Goal: Task Accomplishment & Management: Use online tool/utility

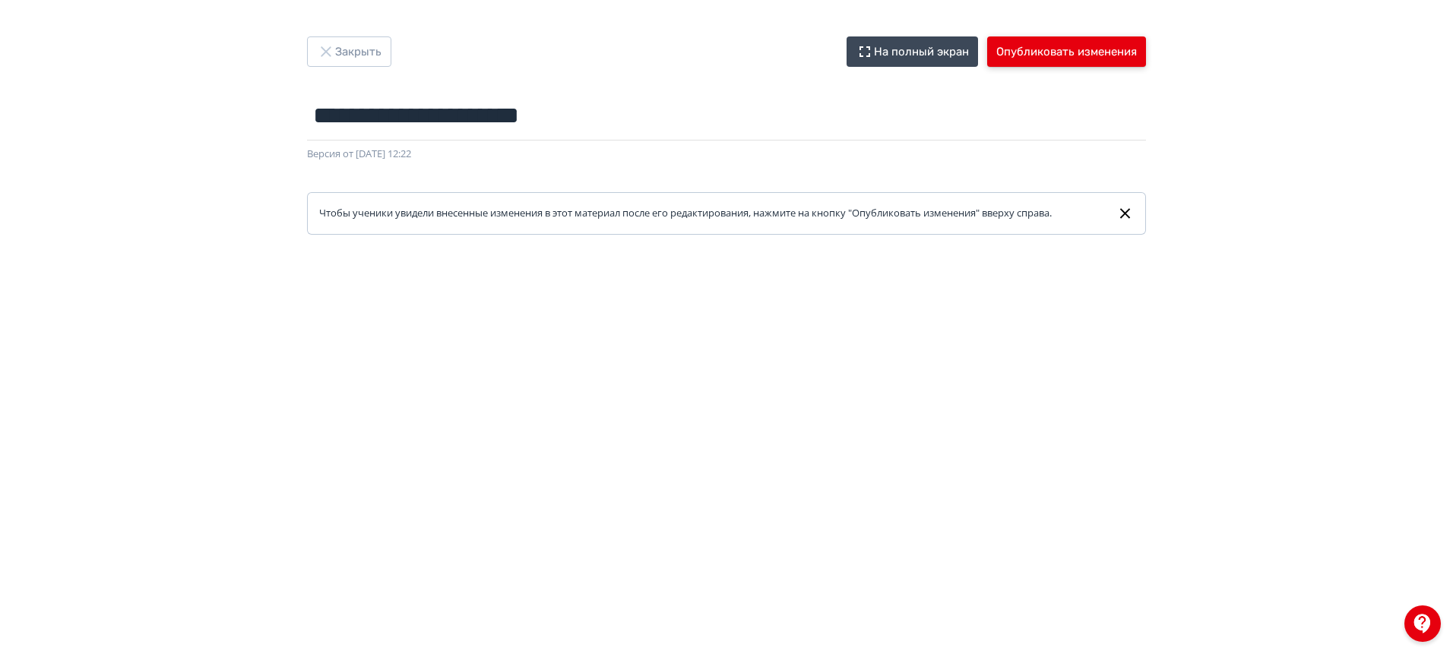
click at [1043, 55] on button "Опубликовать изменения" at bounding box center [1066, 51] width 159 height 30
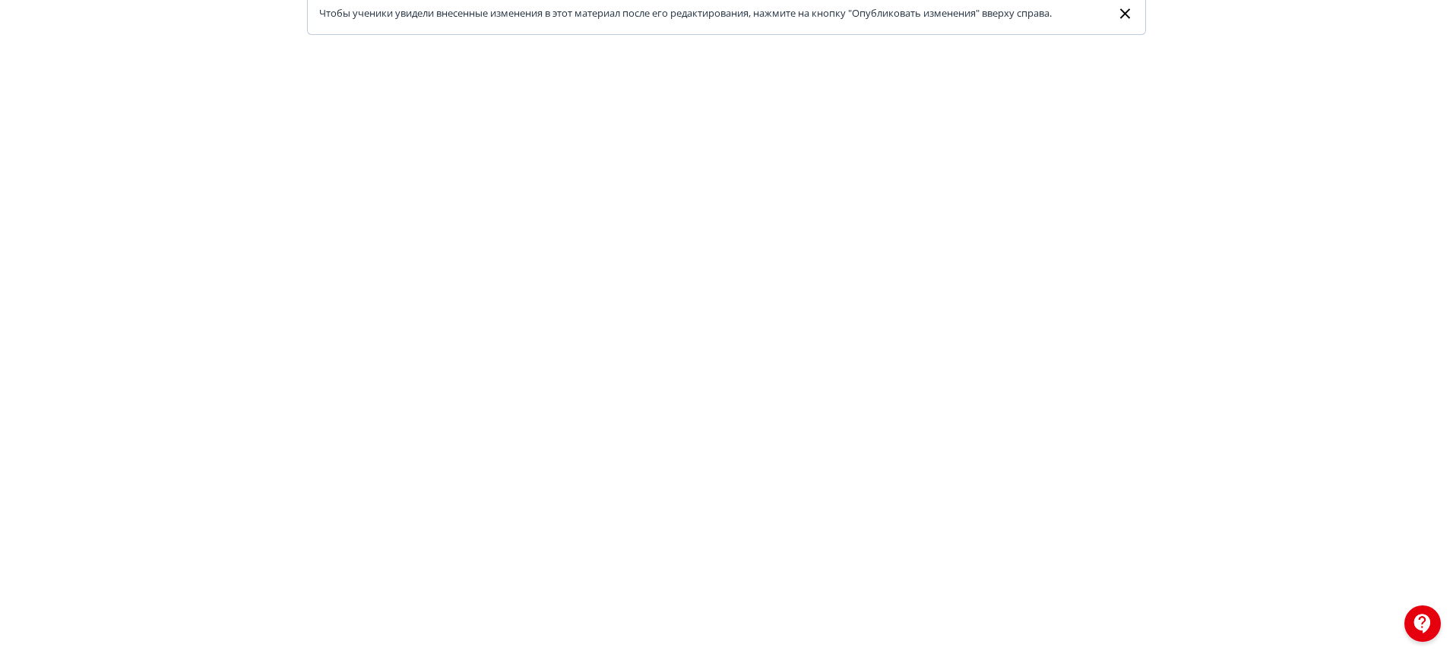
scroll to position [295, 0]
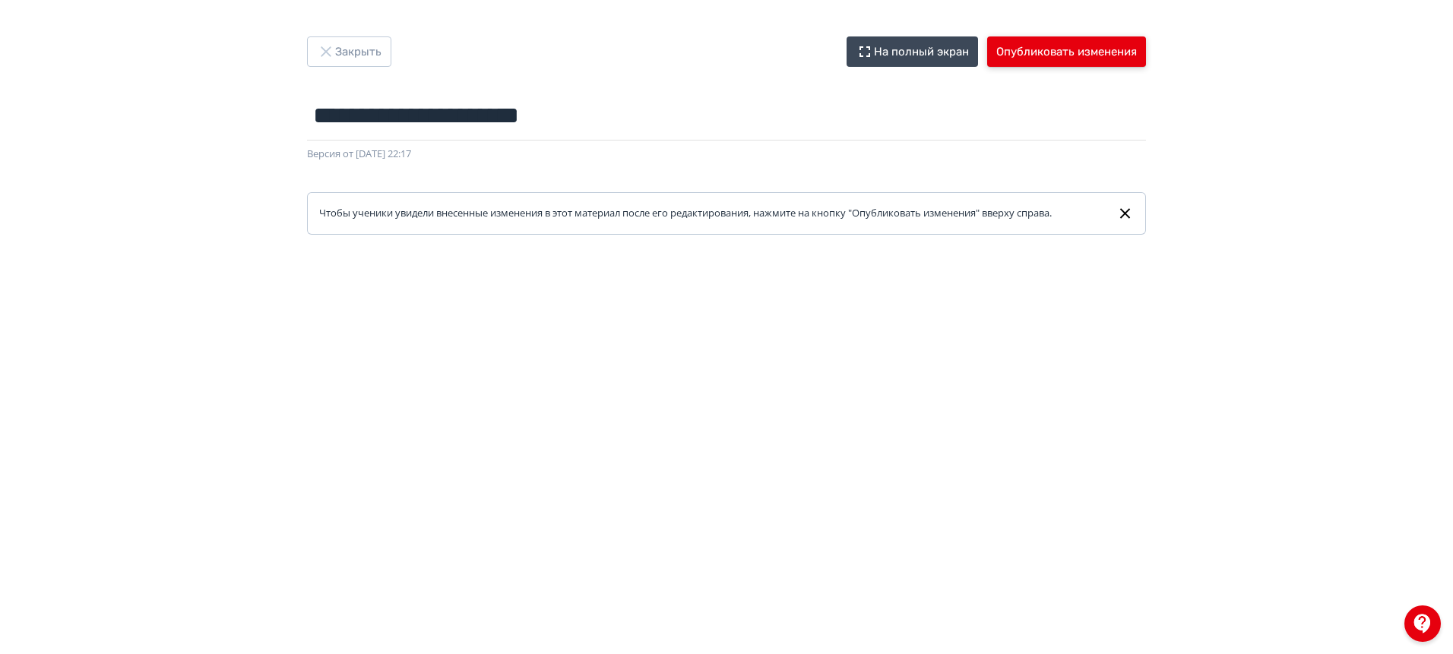
click at [1049, 57] on button "Опубликовать изменения" at bounding box center [1066, 51] width 159 height 30
click at [1032, 43] on button "Опубликовать изменения" at bounding box center [1066, 51] width 159 height 30
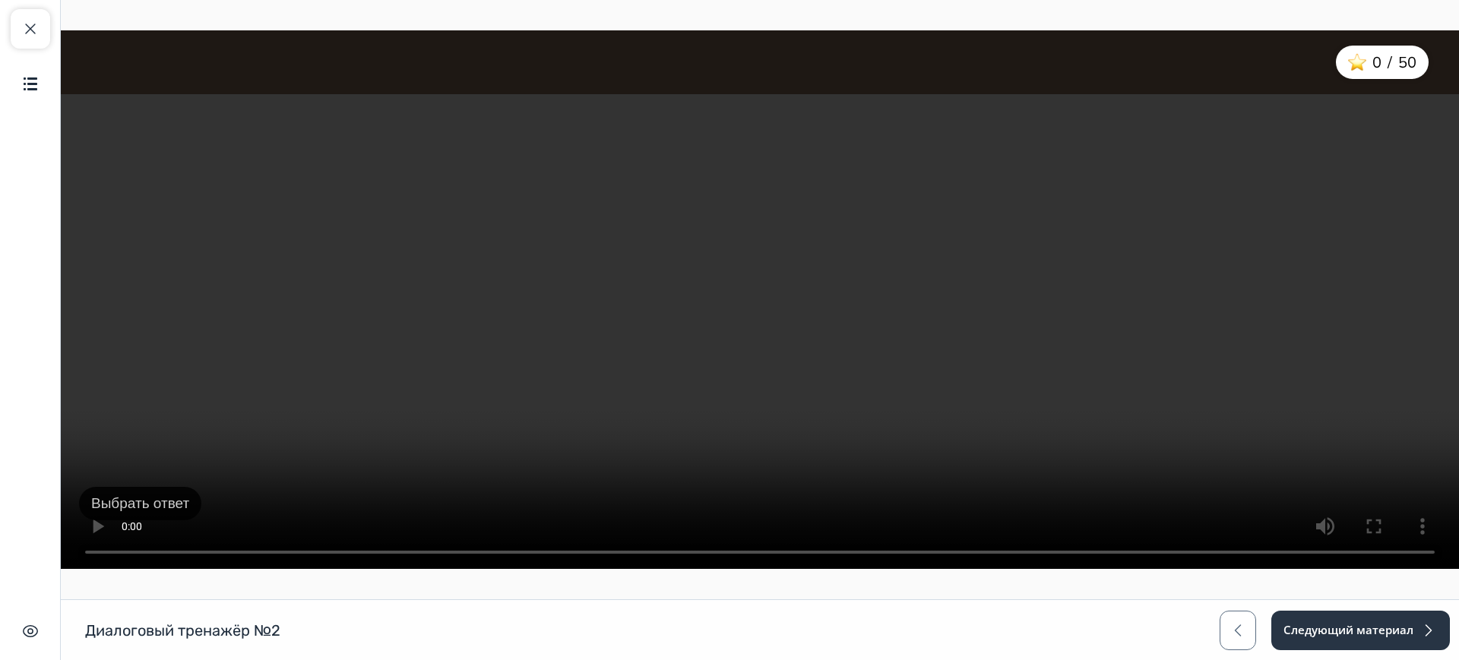
click at [155, 502] on button "Выбрать ответ" at bounding box center [140, 504] width 122 height 34
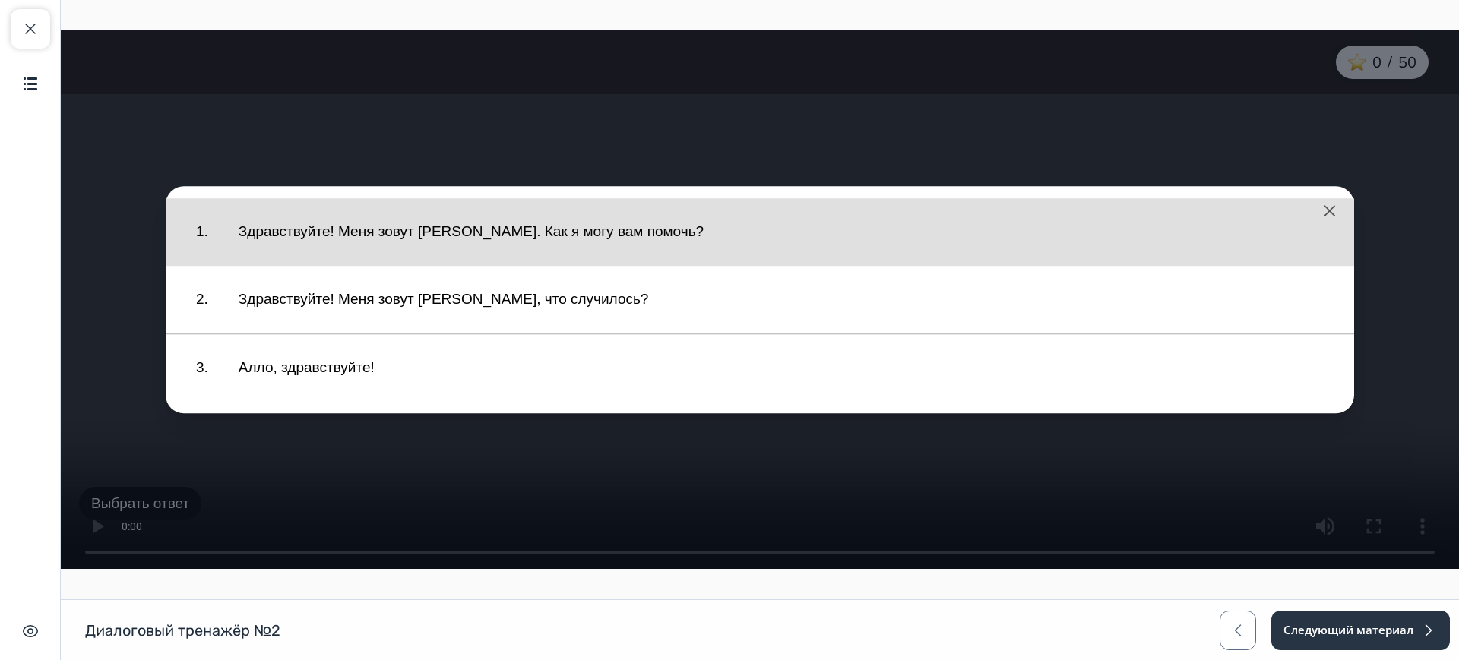
click at [473, 252] on button "Здравствуйте! Меня зовут [PERSON_NAME]. Как я могу вам помочь?" at bounding box center [781, 232] width 1116 height 52
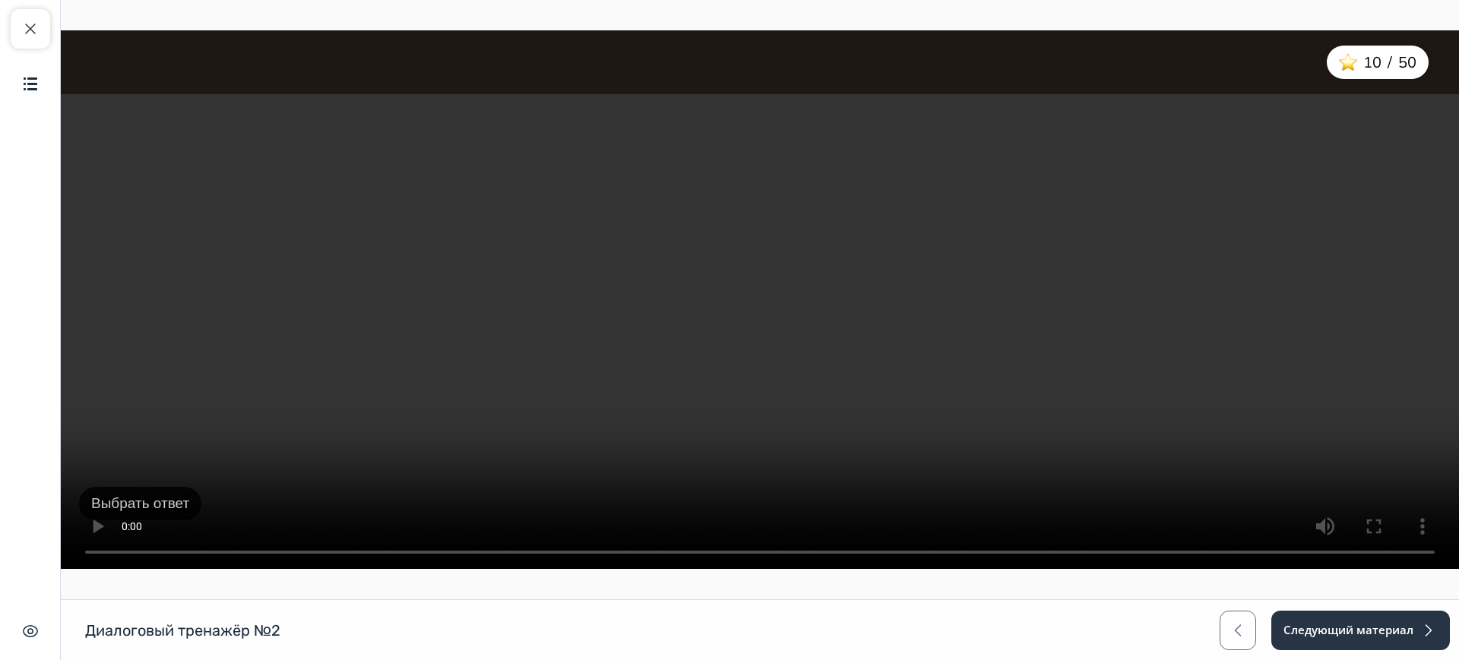
click at [120, 503] on button "Выбрать ответ" at bounding box center [140, 504] width 122 height 34
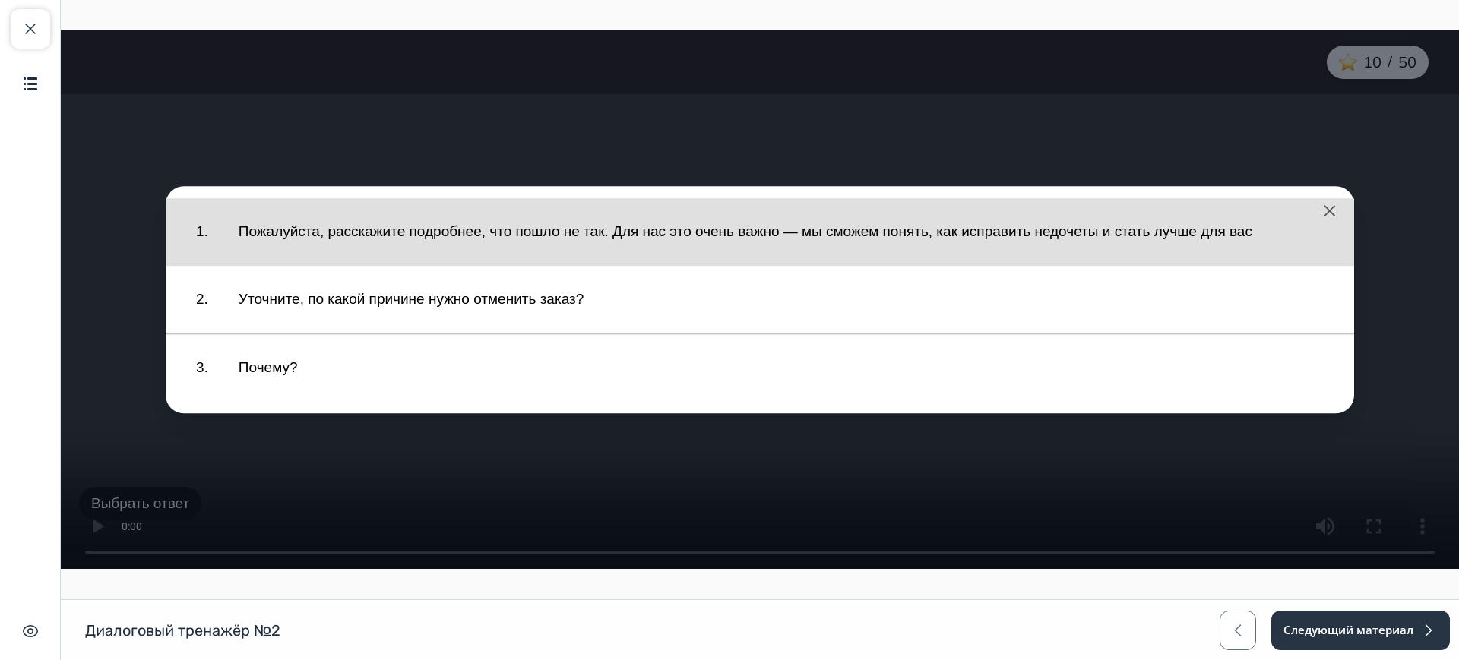
click at [459, 247] on button "Пожалуйста, расскажите подробнее, что пошло не так. Для нас это очень важно — м…" at bounding box center [781, 232] width 1116 height 52
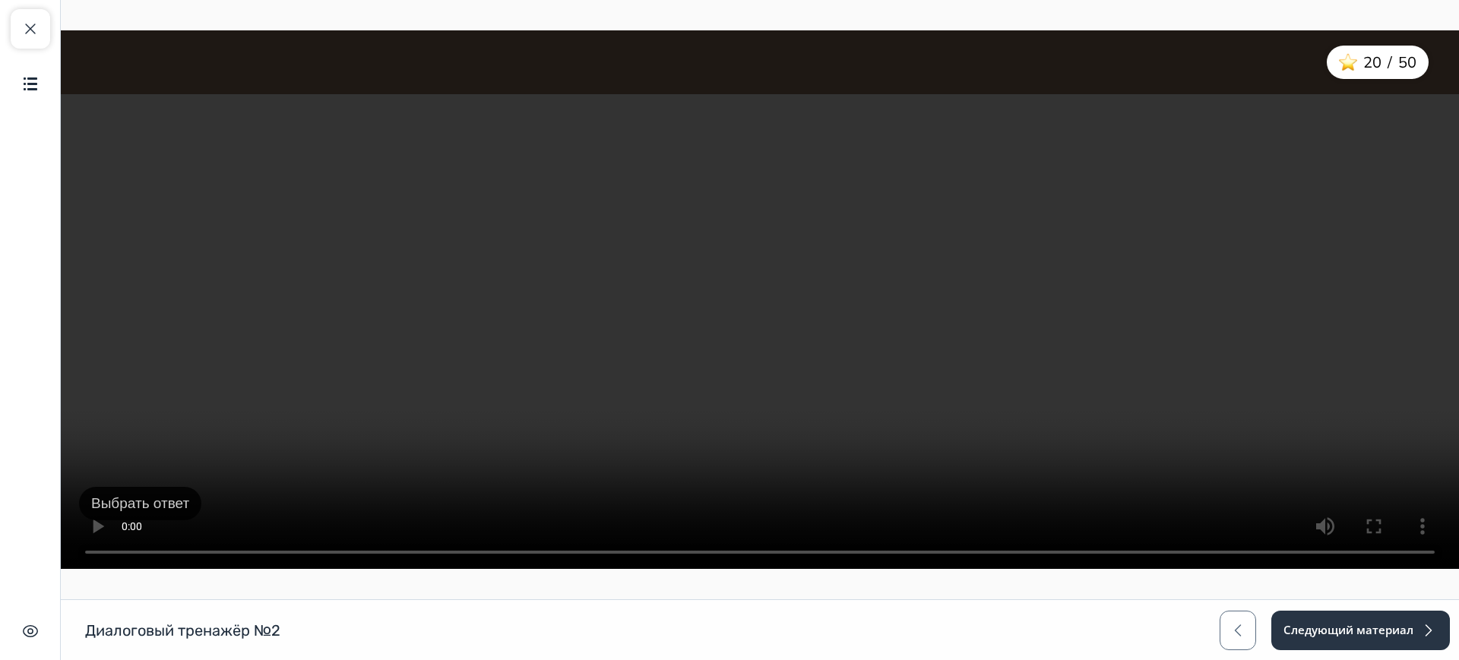
click at [112, 498] on button "Выбрать ответ" at bounding box center [140, 504] width 122 height 34
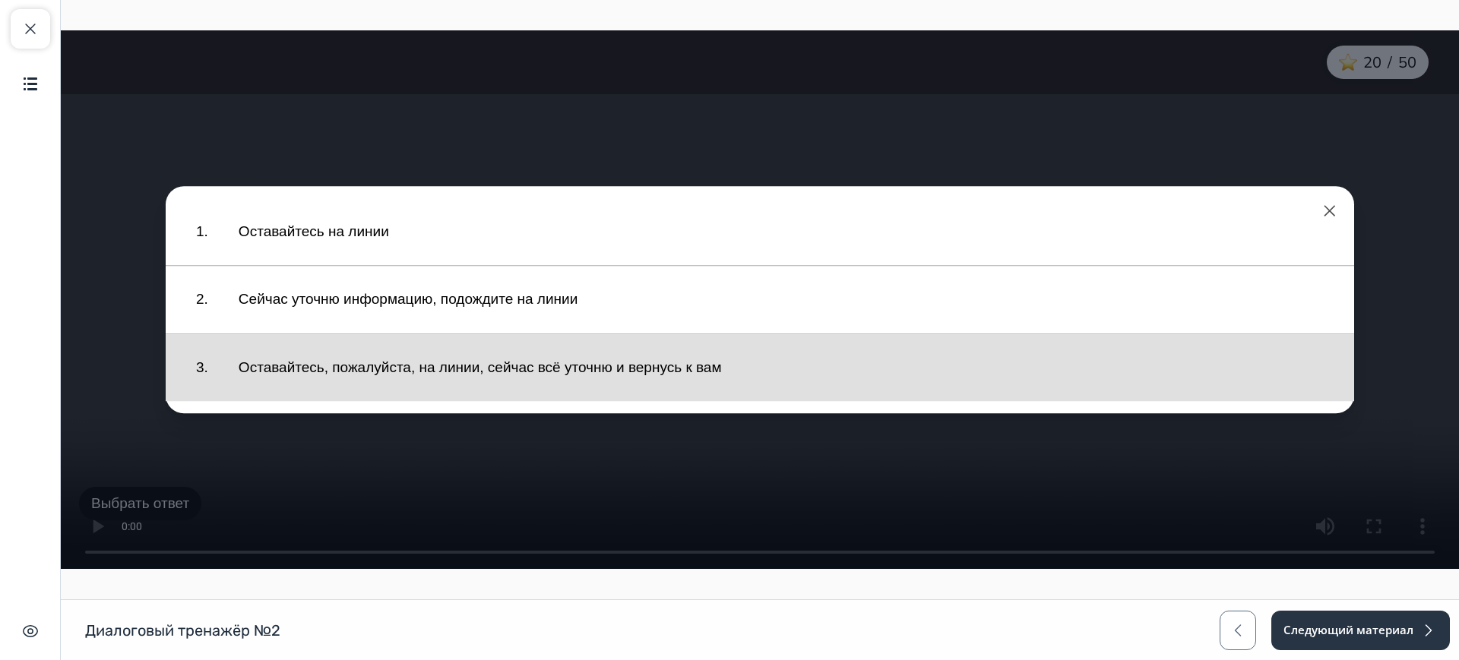
click at [267, 375] on button "Оставайтесь, пожалуйста, на линии, сейчас всё уточню и вернусь к вам" at bounding box center [781, 368] width 1116 height 52
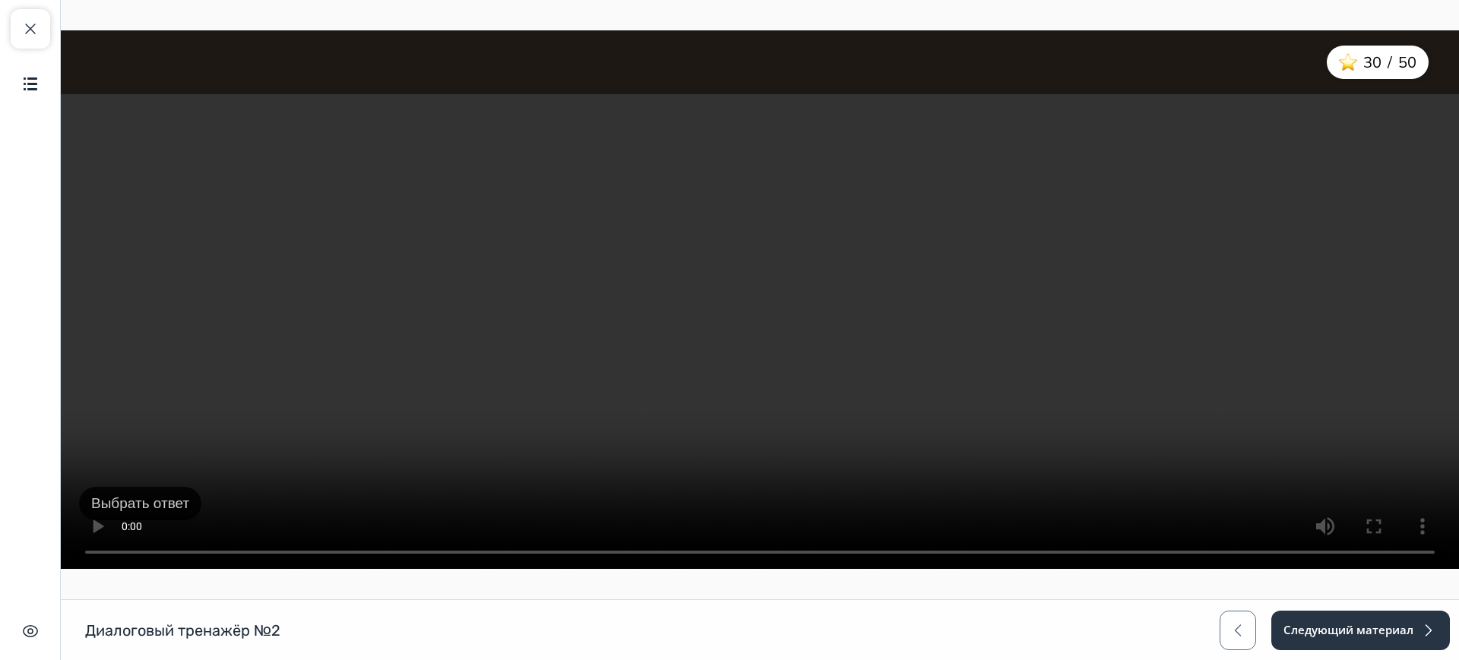
click at [122, 504] on button "Выбрать ответ" at bounding box center [140, 504] width 122 height 34
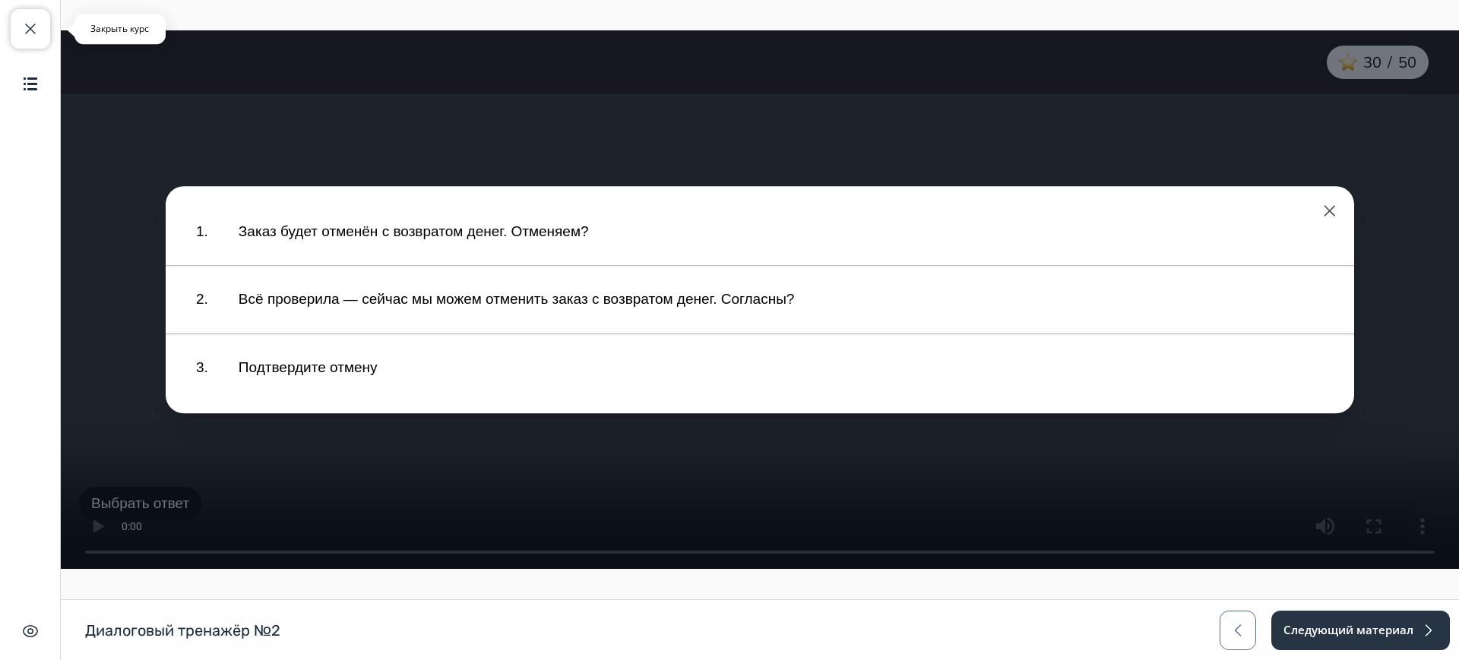
click at [24, 38] on button "Закрыть курс" at bounding box center [31, 29] width 40 height 40
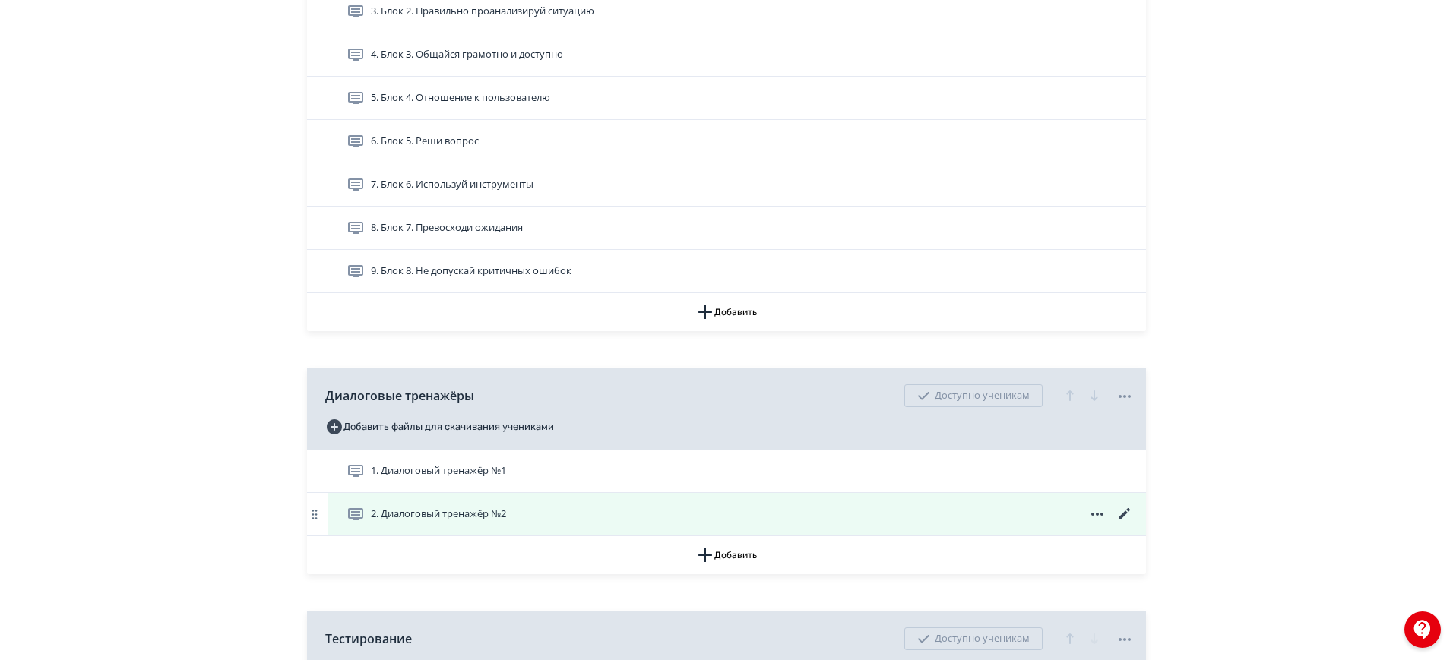
scroll to position [475, 0]
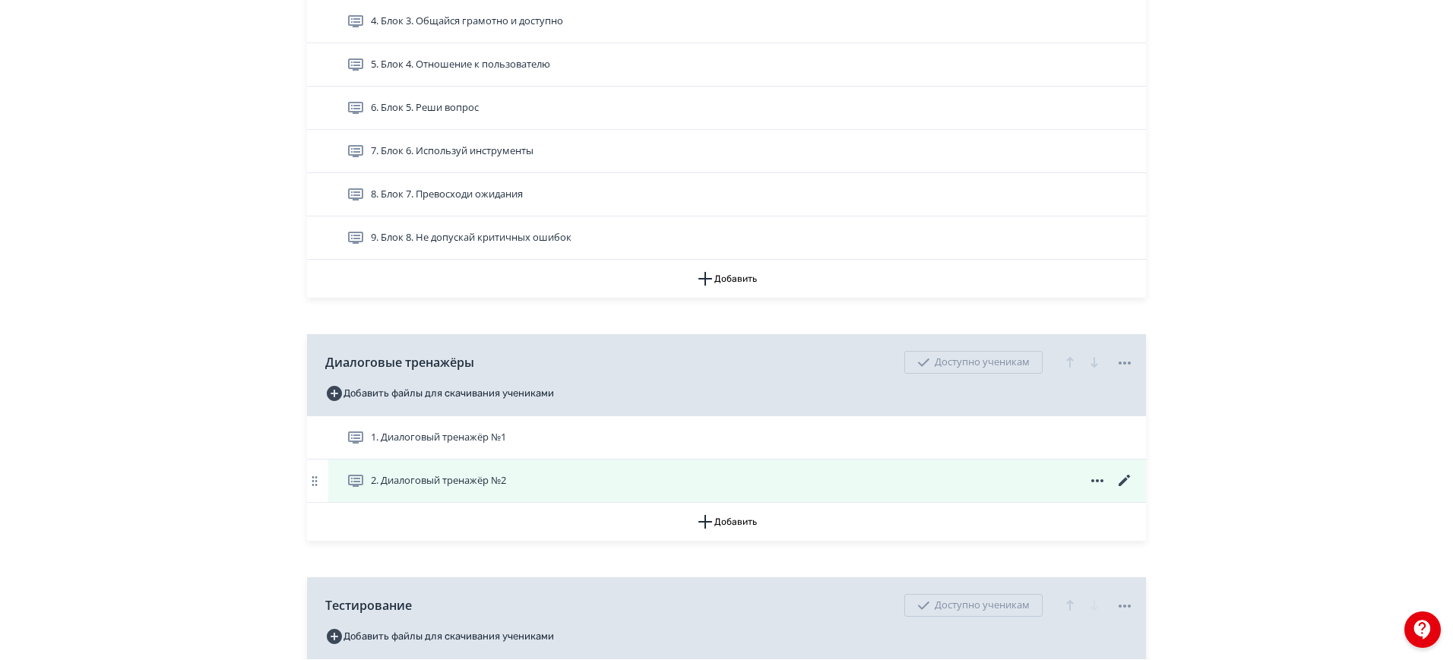
click at [1127, 485] on icon at bounding box center [1125, 481] width 18 height 18
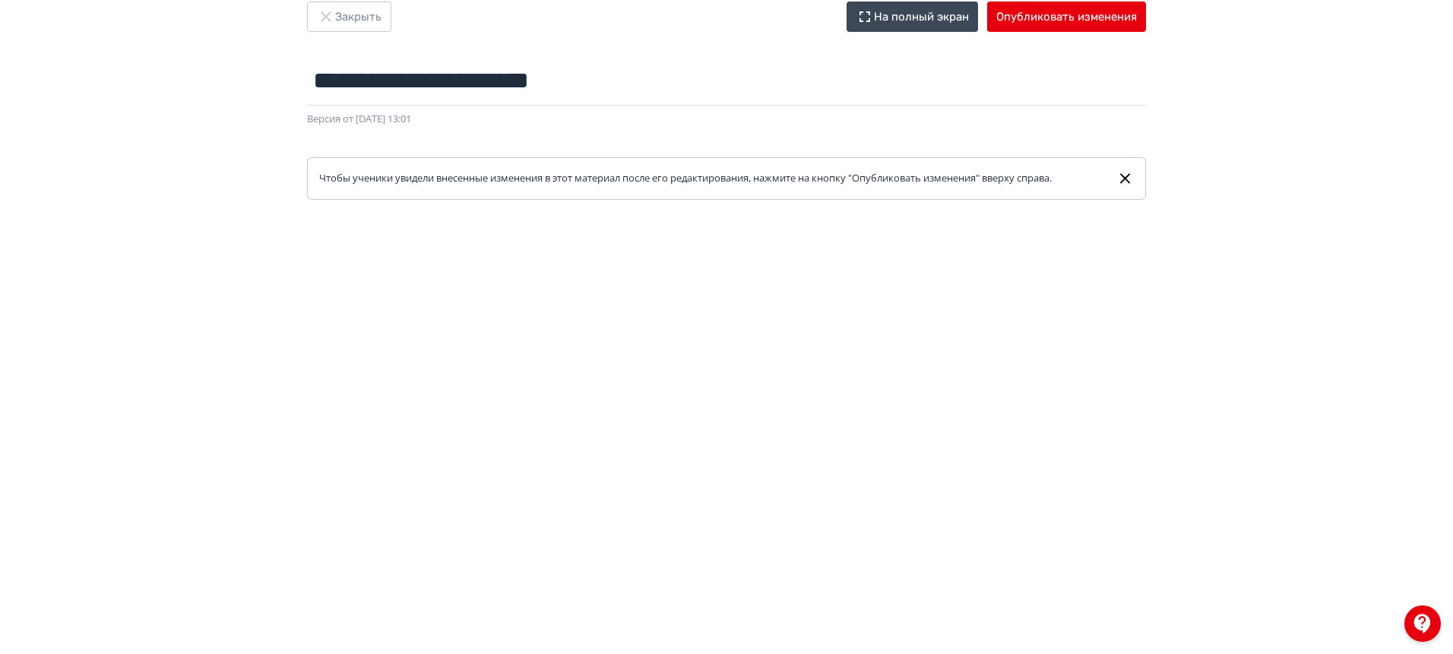
scroll to position [95, 0]
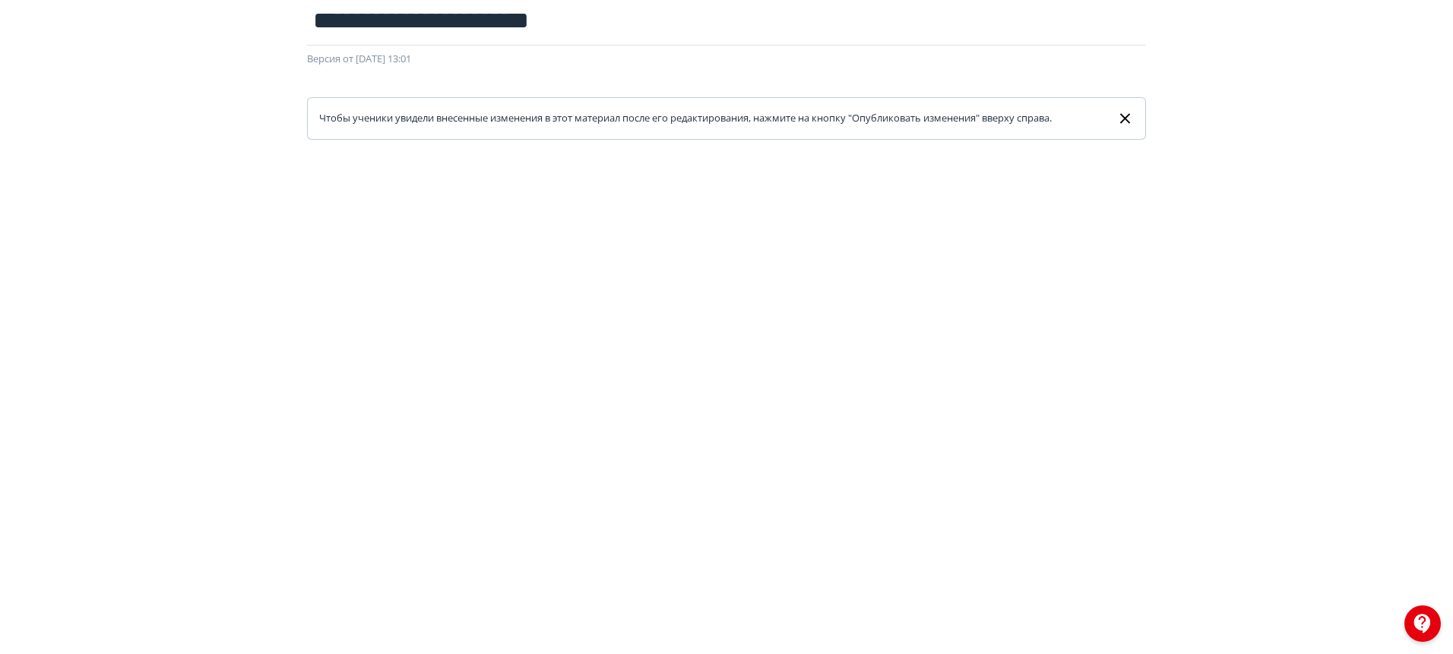
click at [1421, 324] on div at bounding box center [726, 482] width 1453 height 684
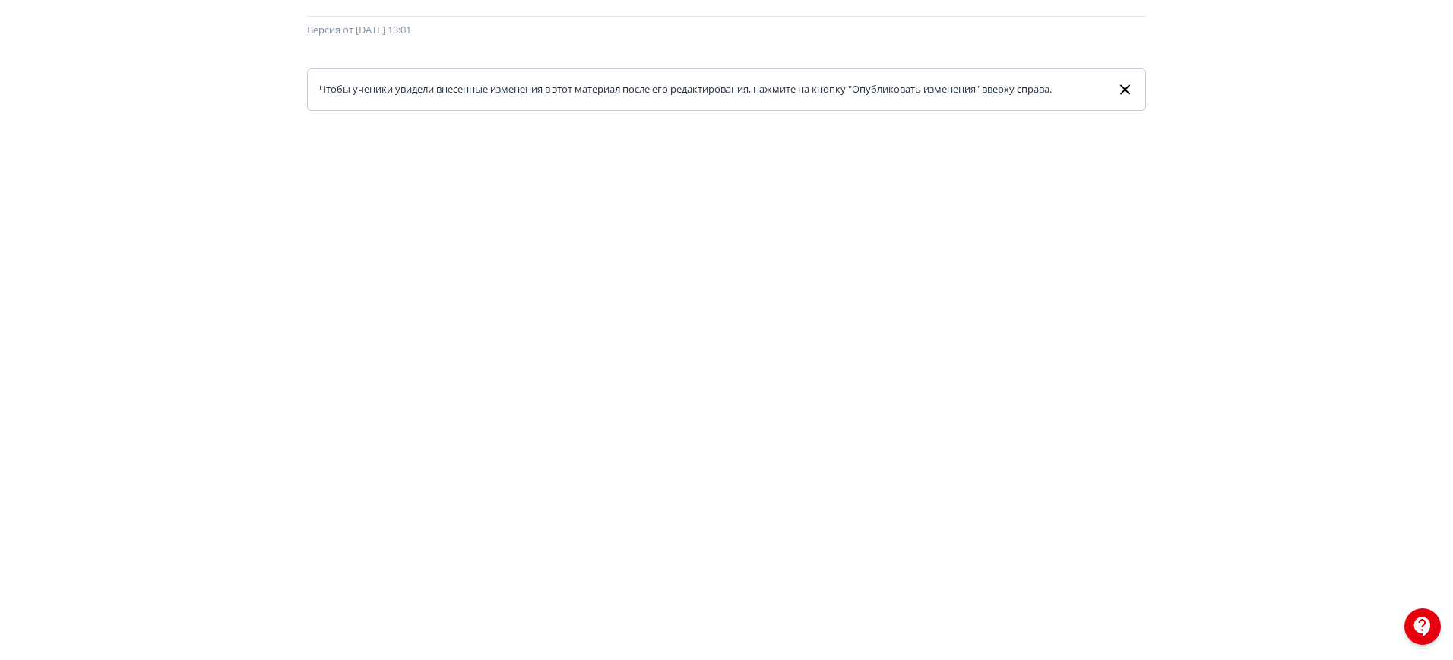
scroll to position [0, 0]
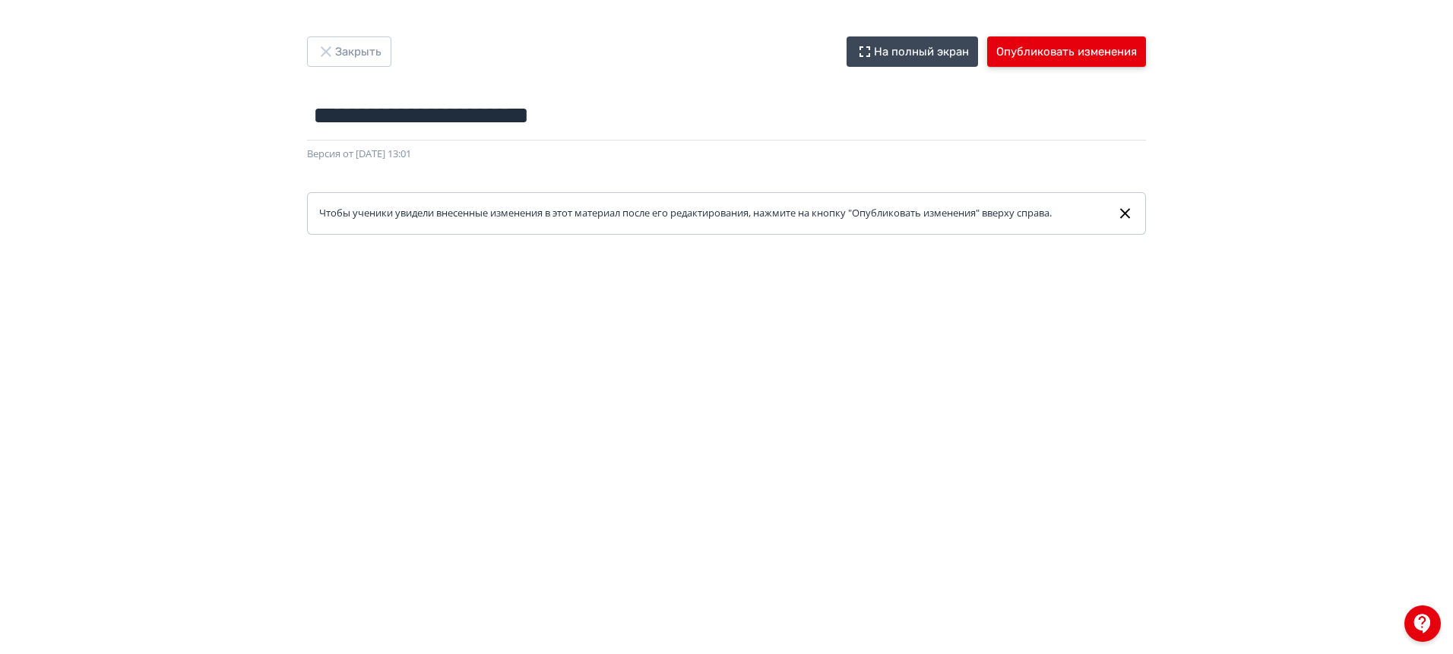
click at [1108, 49] on button "Опубликовать изменения" at bounding box center [1066, 51] width 159 height 30
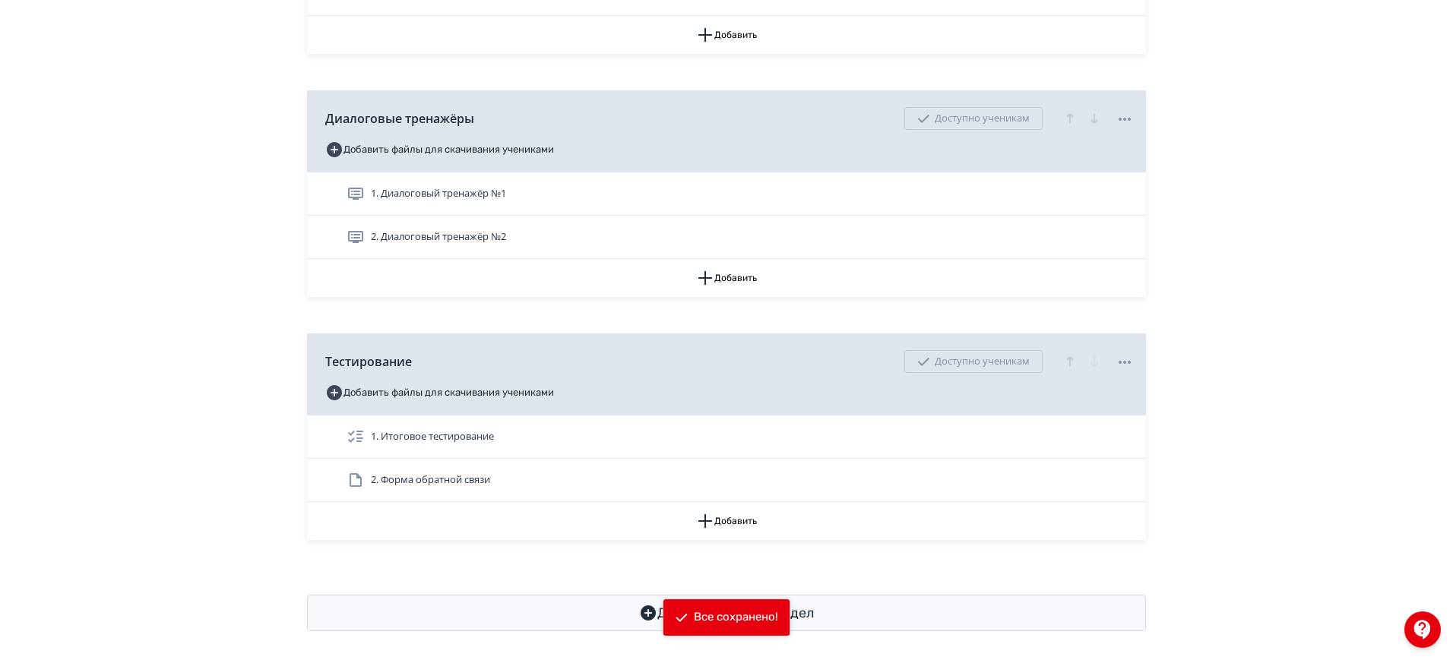
scroll to position [726, 0]
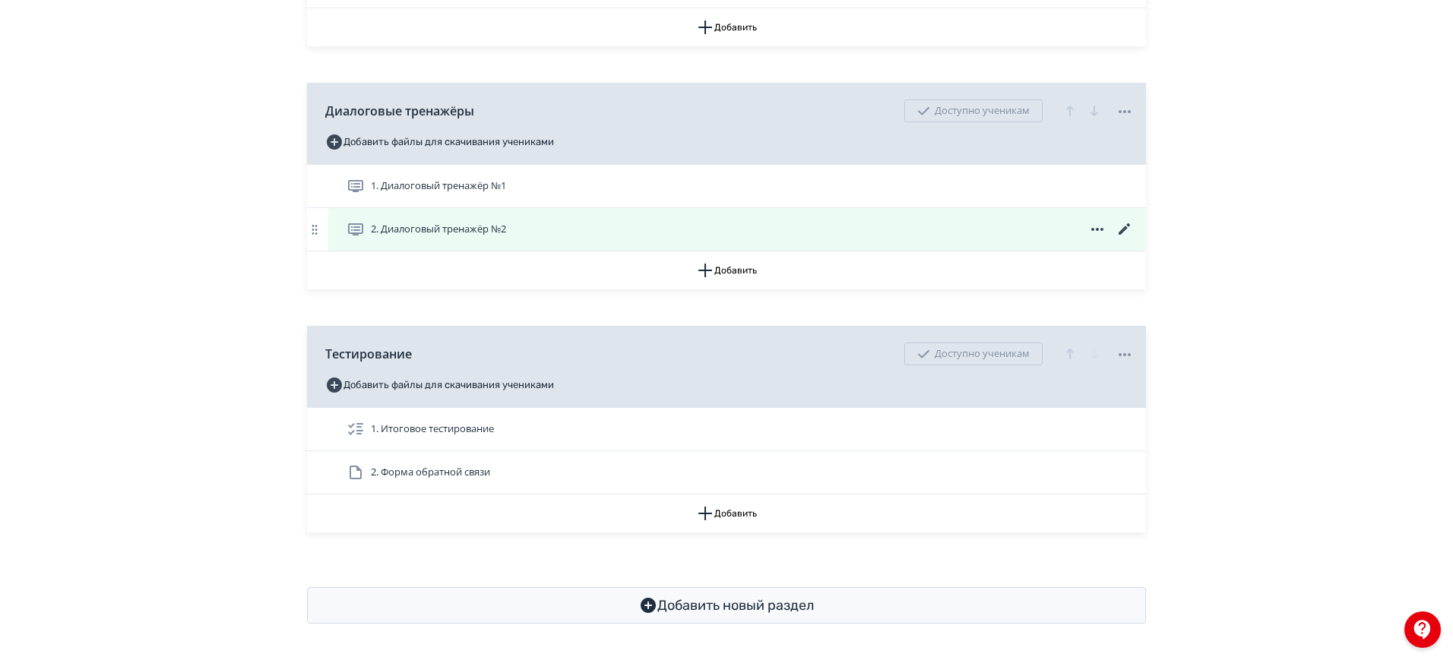
click at [1127, 225] on icon at bounding box center [1124, 228] width 11 height 11
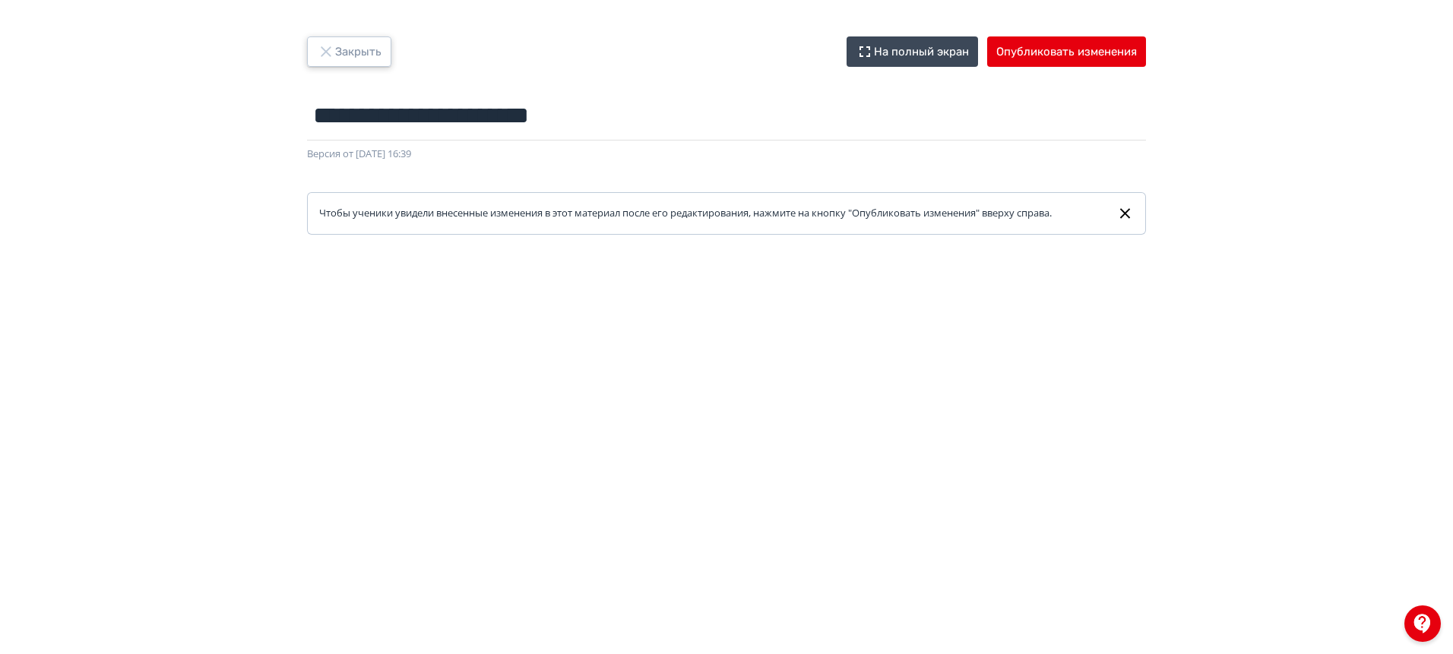
click at [372, 54] on button "Закрыть" at bounding box center [349, 51] width 84 height 30
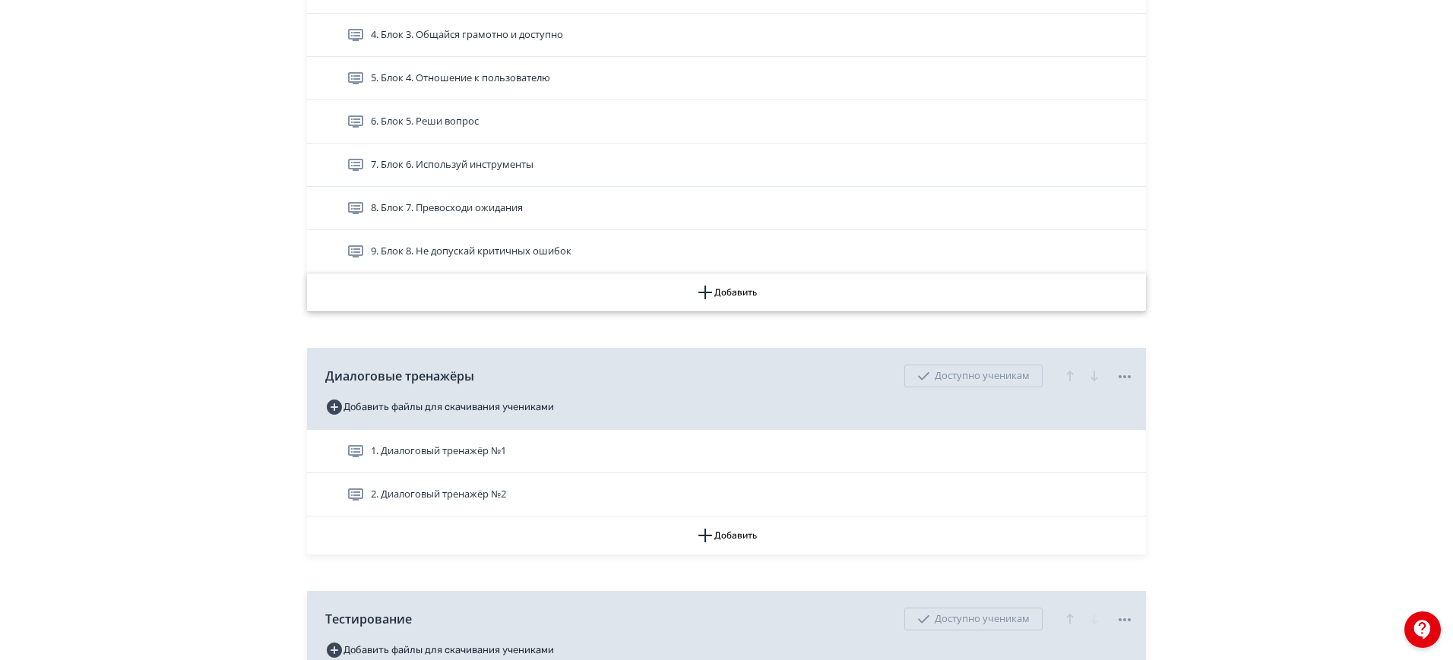
scroll to position [475, 0]
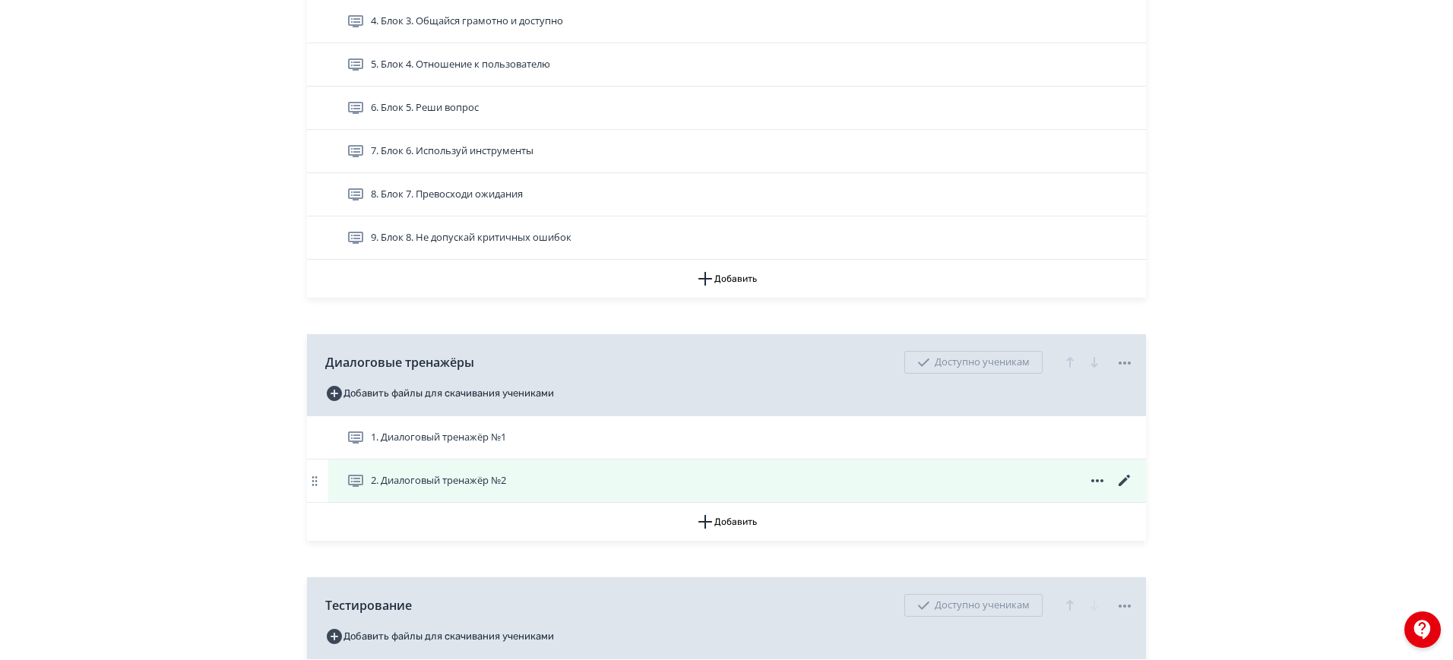
click at [410, 477] on span "2. Диалоговый тренажёр №2" at bounding box center [438, 480] width 135 height 15
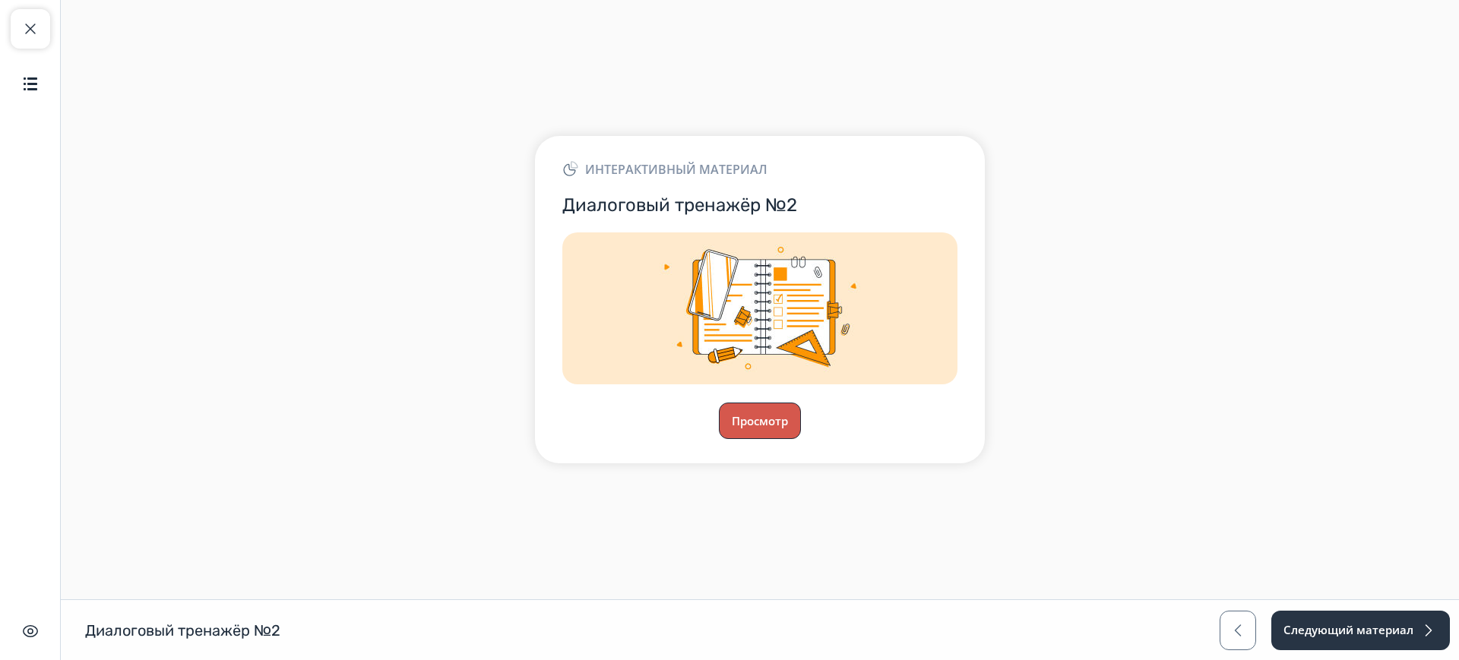
click at [749, 423] on button "Просмотр" at bounding box center [760, 421] width 82 height 36
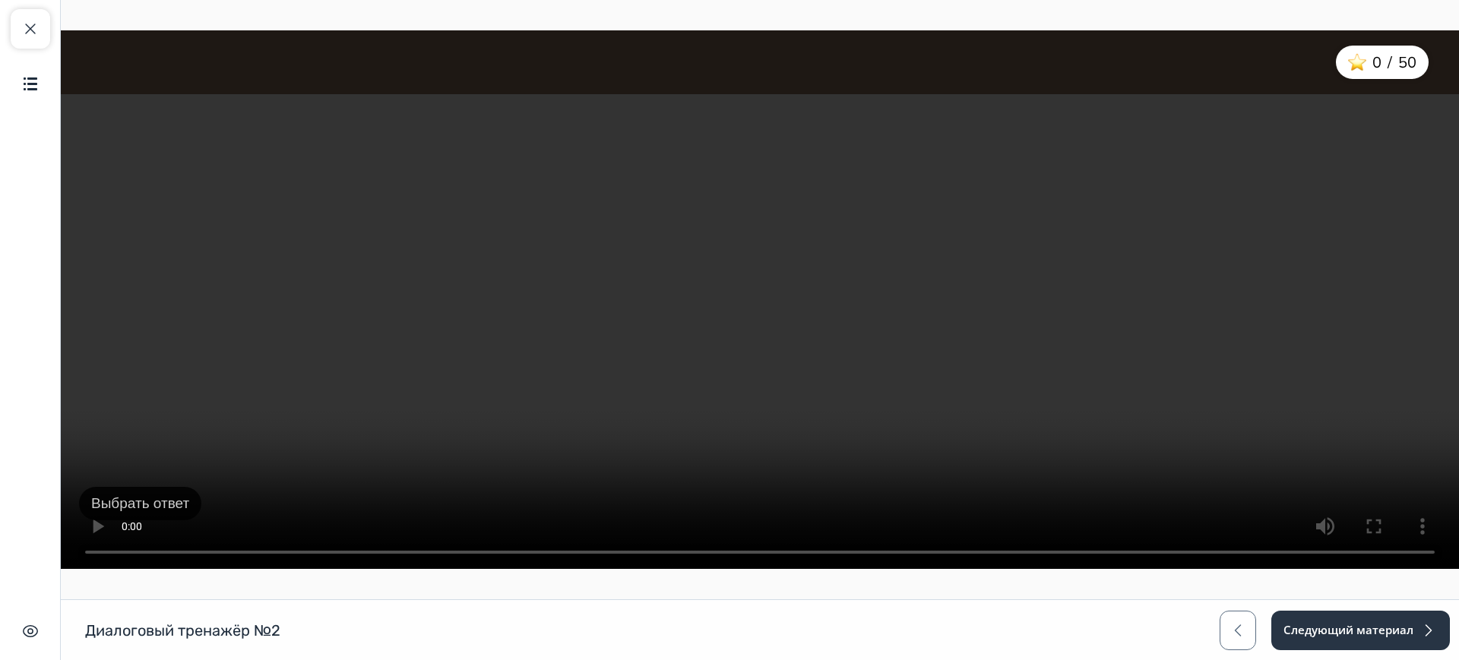
click at [122, 504] on button "Выбрать ответ" at bounding box center [140, 504] width 122 height 34
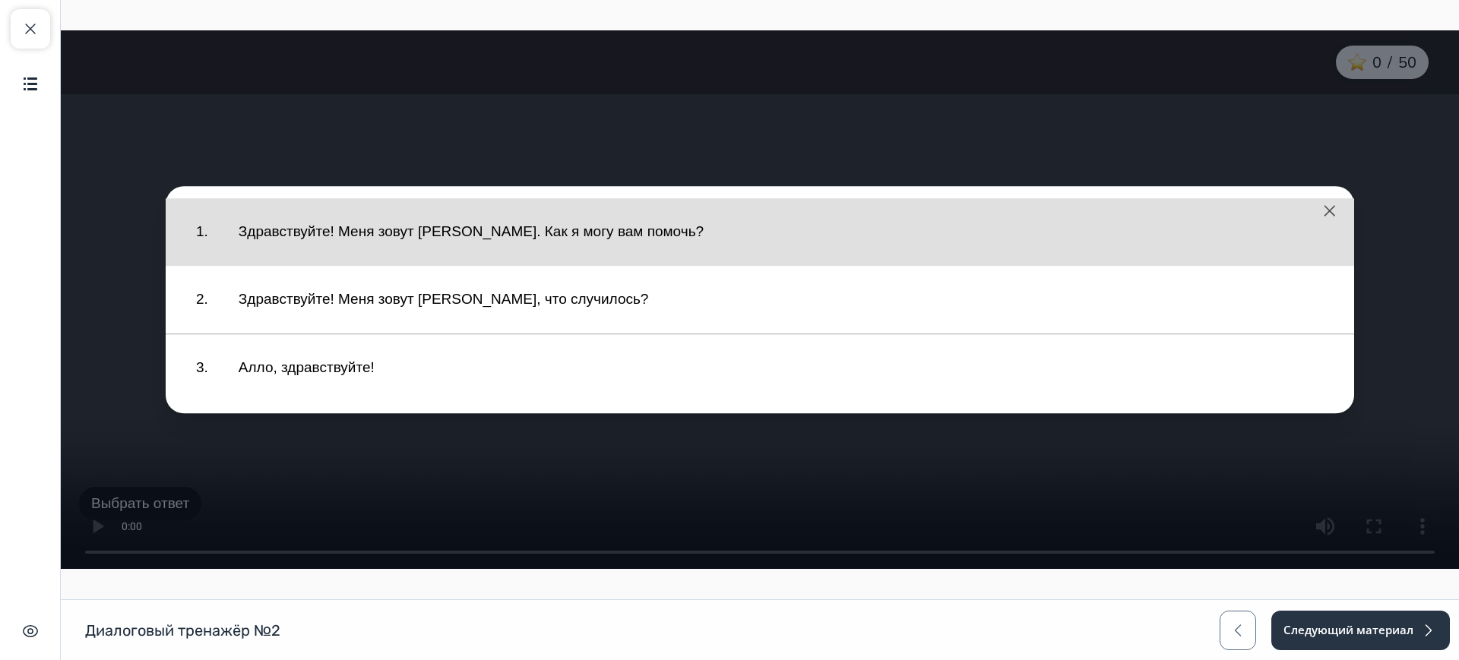
click at [328, 229] on button "Здравствуйте! Меня зовут [PERSON_NAME]. Как я могу вам помочь?" at bounding box center [781, 232] width 1116 height 52
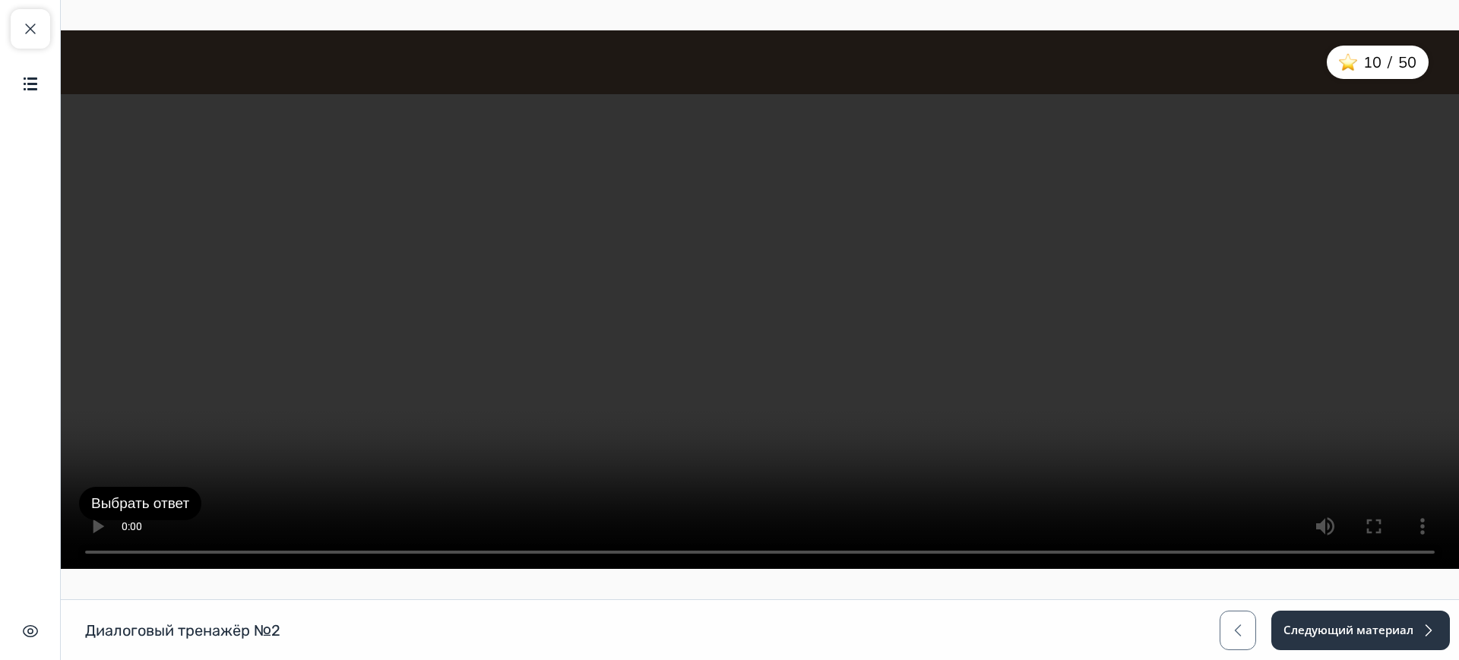
click at [101, 519] on button "Выбрать ответ" at bounding box center [140, 504] width 122 height 34
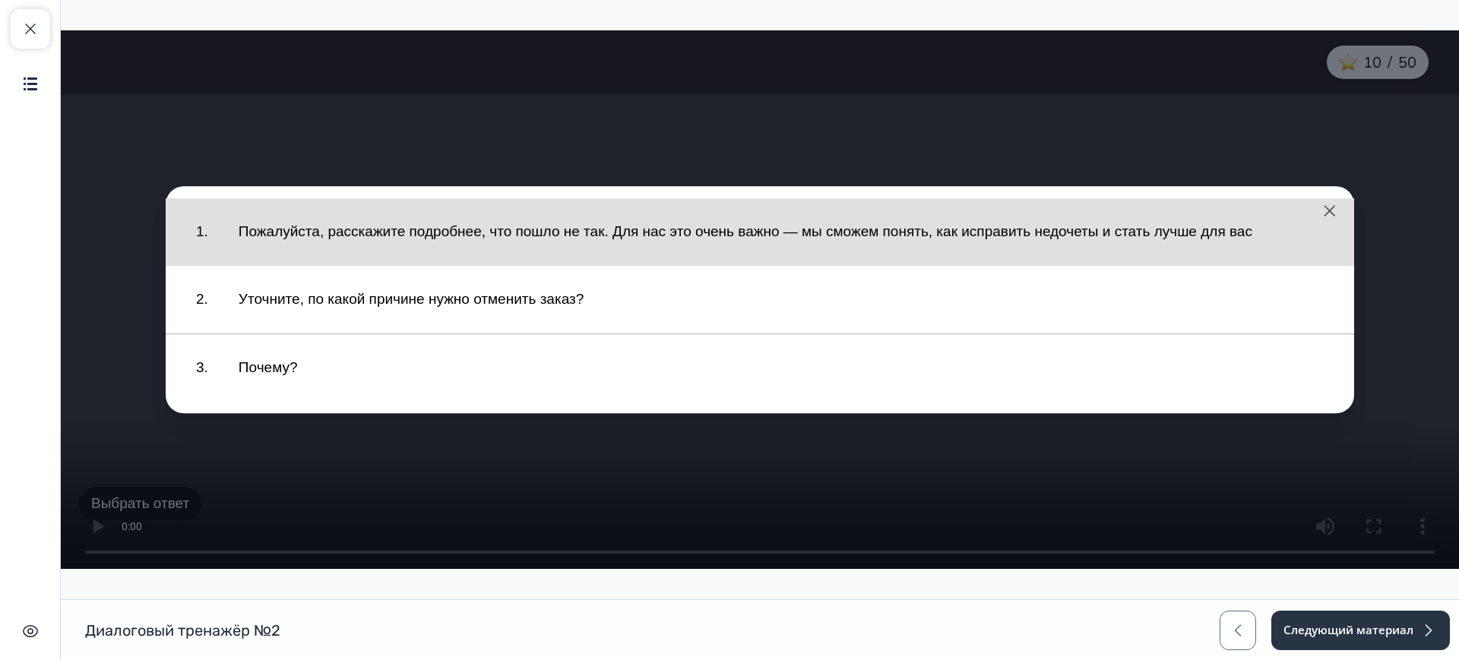
click at [350, 232] on button "Пожалуйста, расскажите подробнее, что пошло не так. Для нас это очень важно — м…" at bounding box center [781, 232] width 1116 height 52
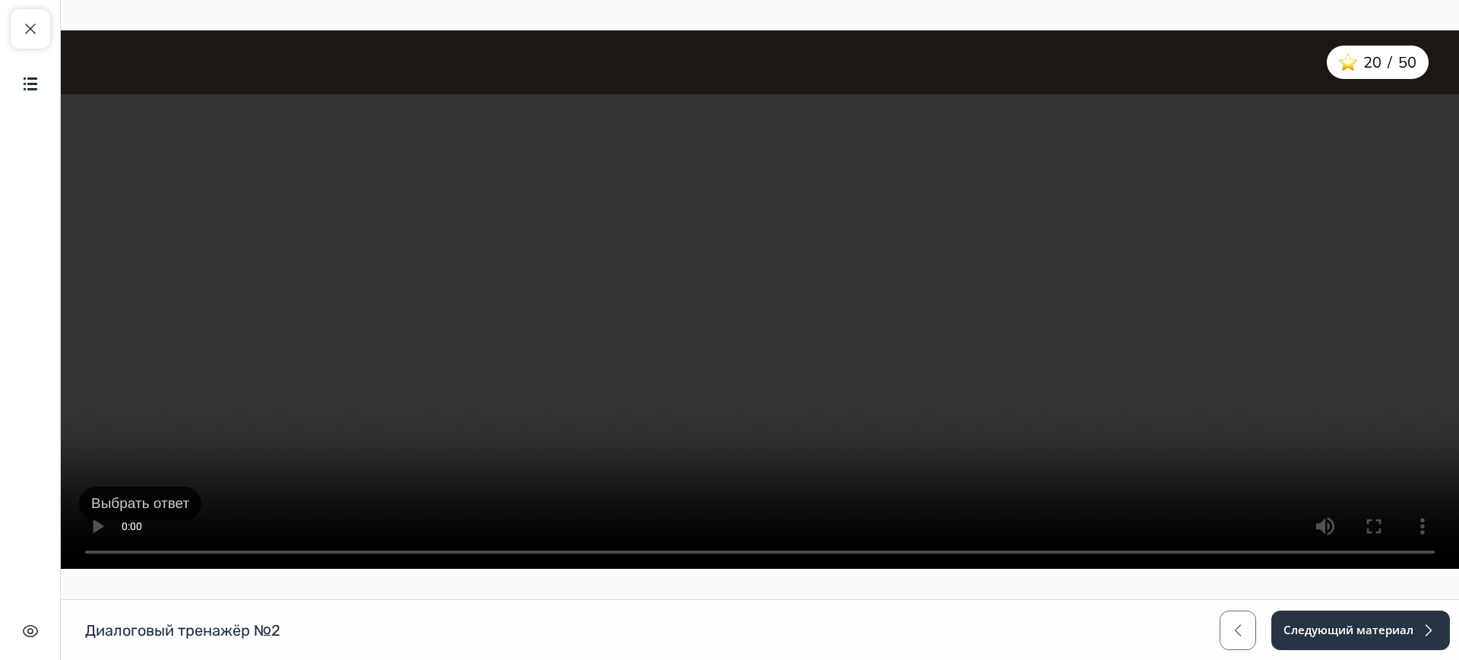
click at [150, 493] on button "Выбрать ответ" at bounding box center [140, 504] width 122 height 34
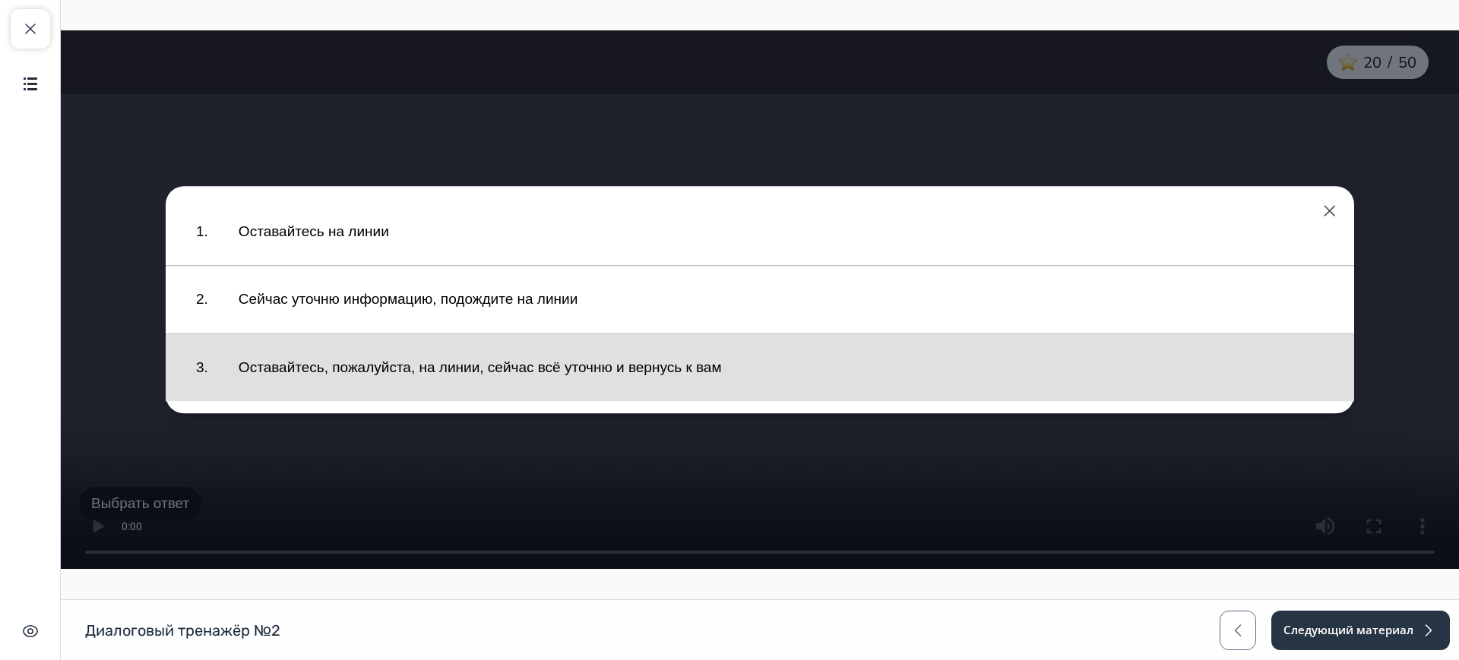
click at [290, 377] on button "Оставайтесь, пожалуйста, на линии, сейчас всё уточню и вернусь к вам" at bounding box center [781, 368] width 1116 height 52
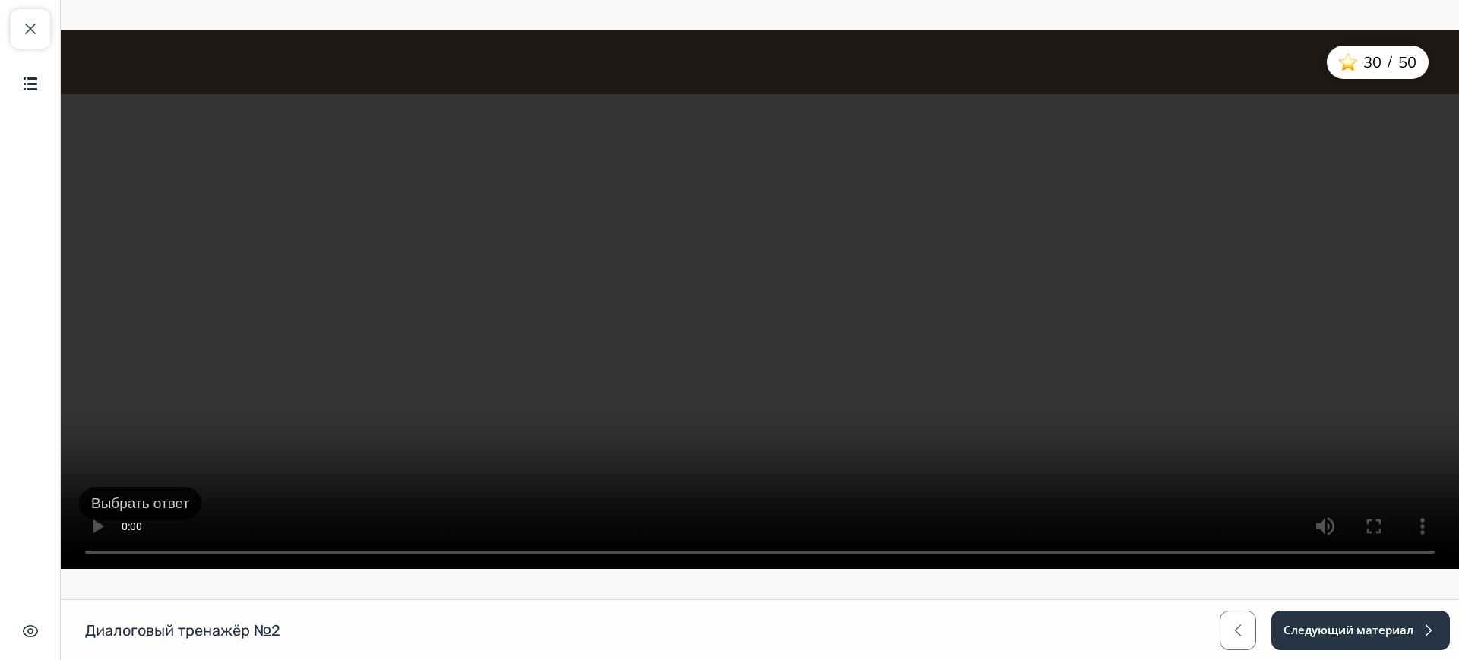
click at [159, 501] on button "Выбрать ответ" at bounding box center [140, 504] width 122 height 34
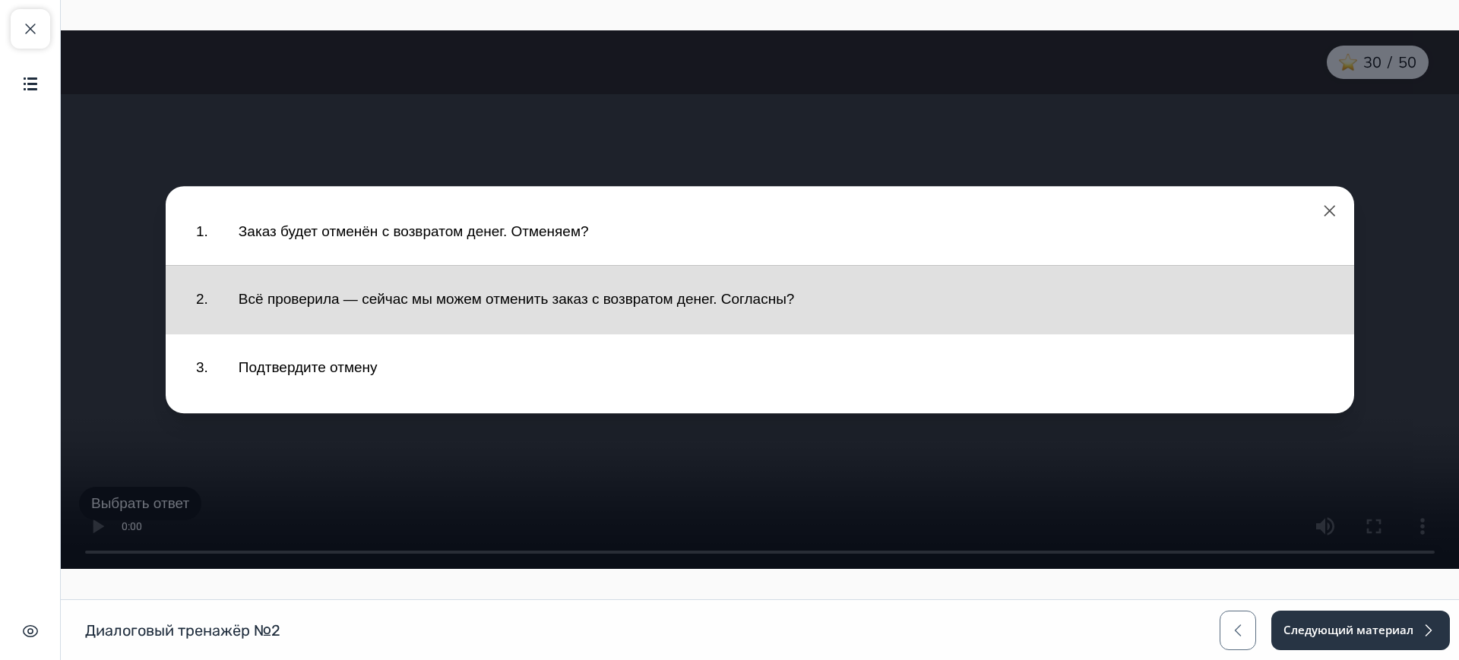
click at [521, 299] on button "Всё проверила — сейчас мы можем отменить заказ с возвратом денег. Согласны?" at bounding box center [781, 300] width 1116 height 52
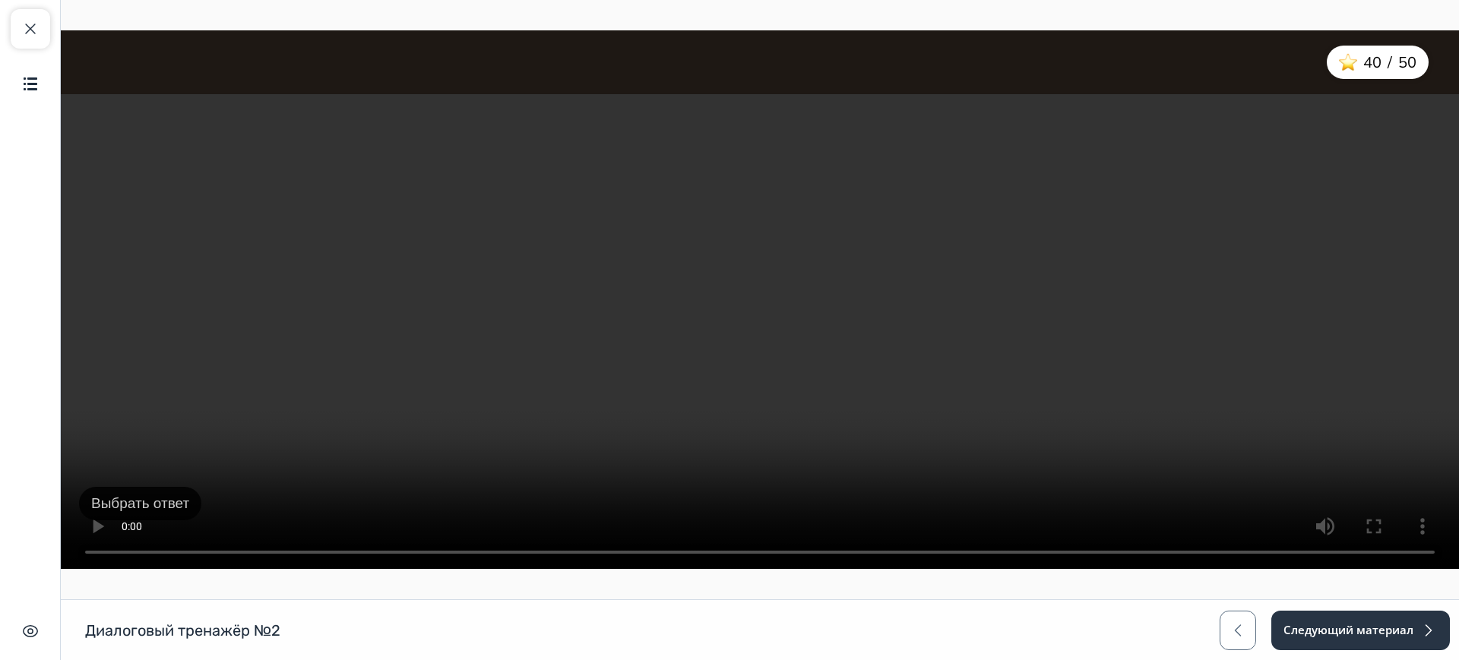
click at [151, 499] on button "Выбрать ответ" at bounding box center [140, 504] width 122 height 34
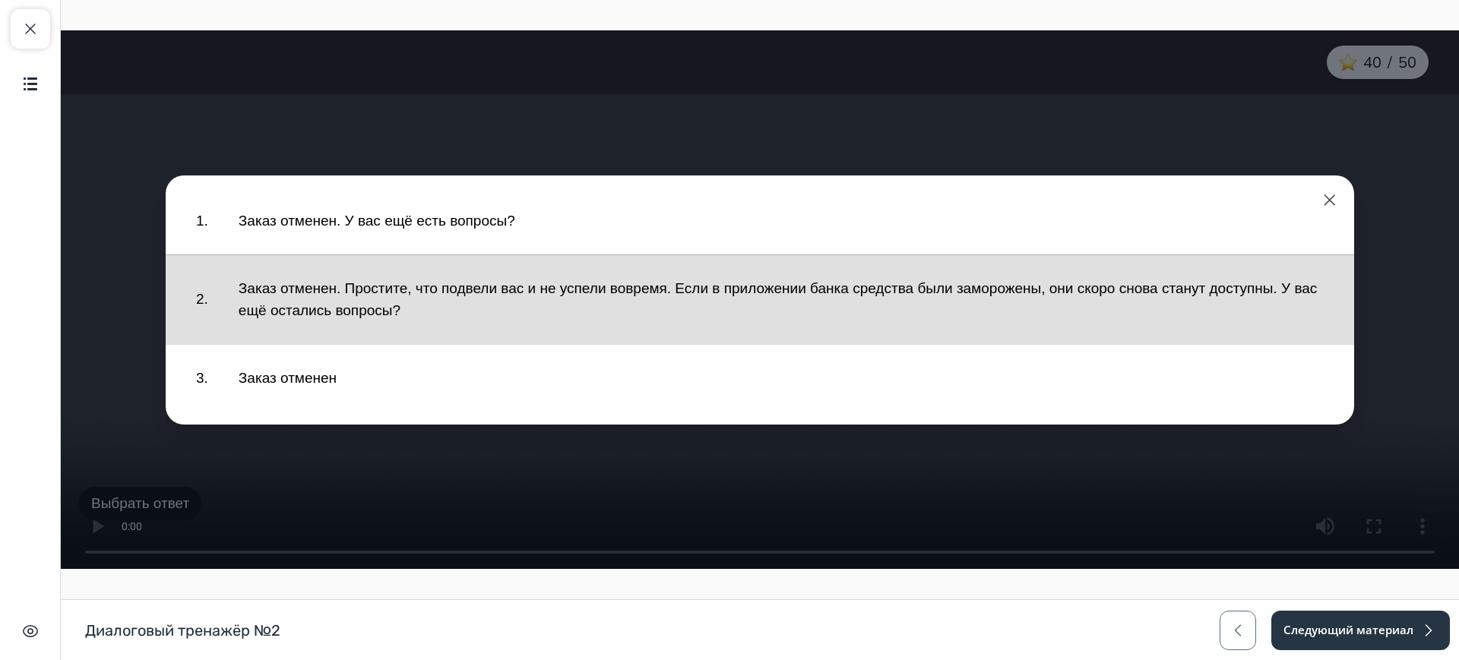
click at [343, 314] on button "Заказ отменен. Простите, что подвели вас и не успели вовремя. Если в приложении…" at bounding box center [781, 300] width 1116 height 74
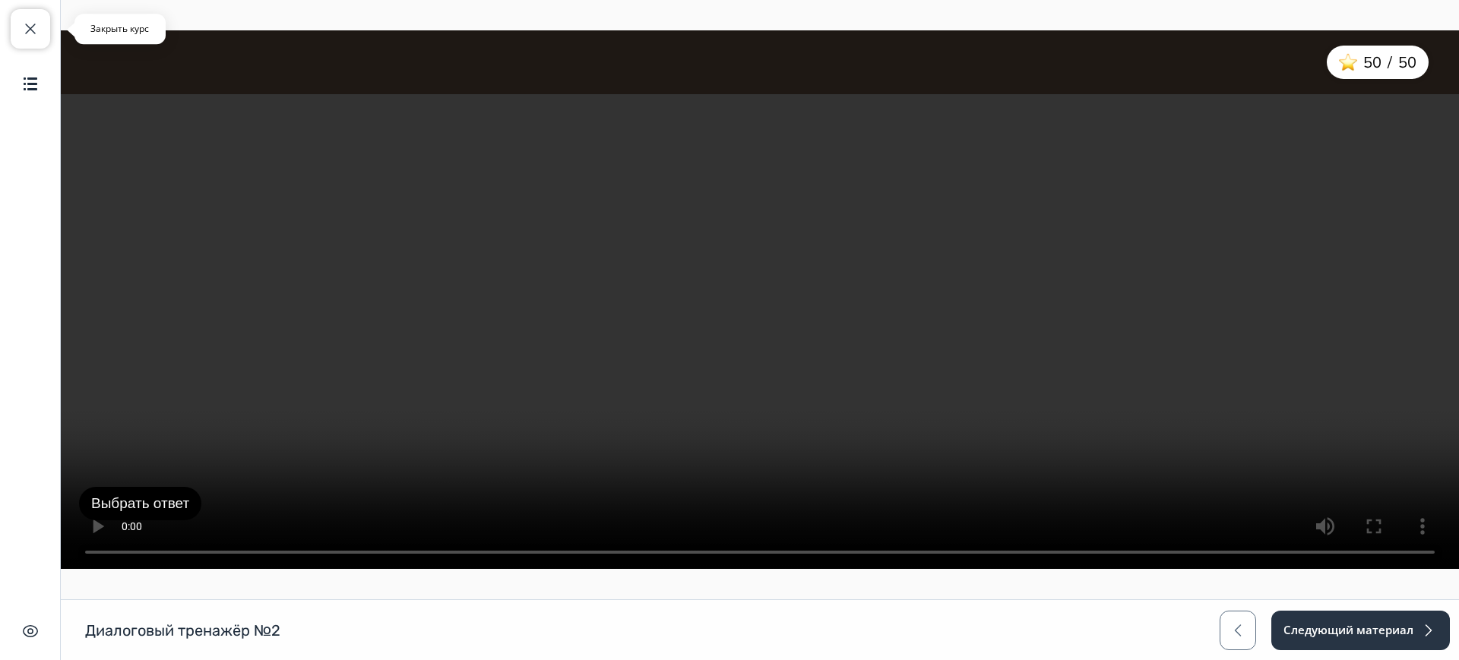
click at [39, 28] on span "button" at bounding box center [30, 29] width 18 height 18
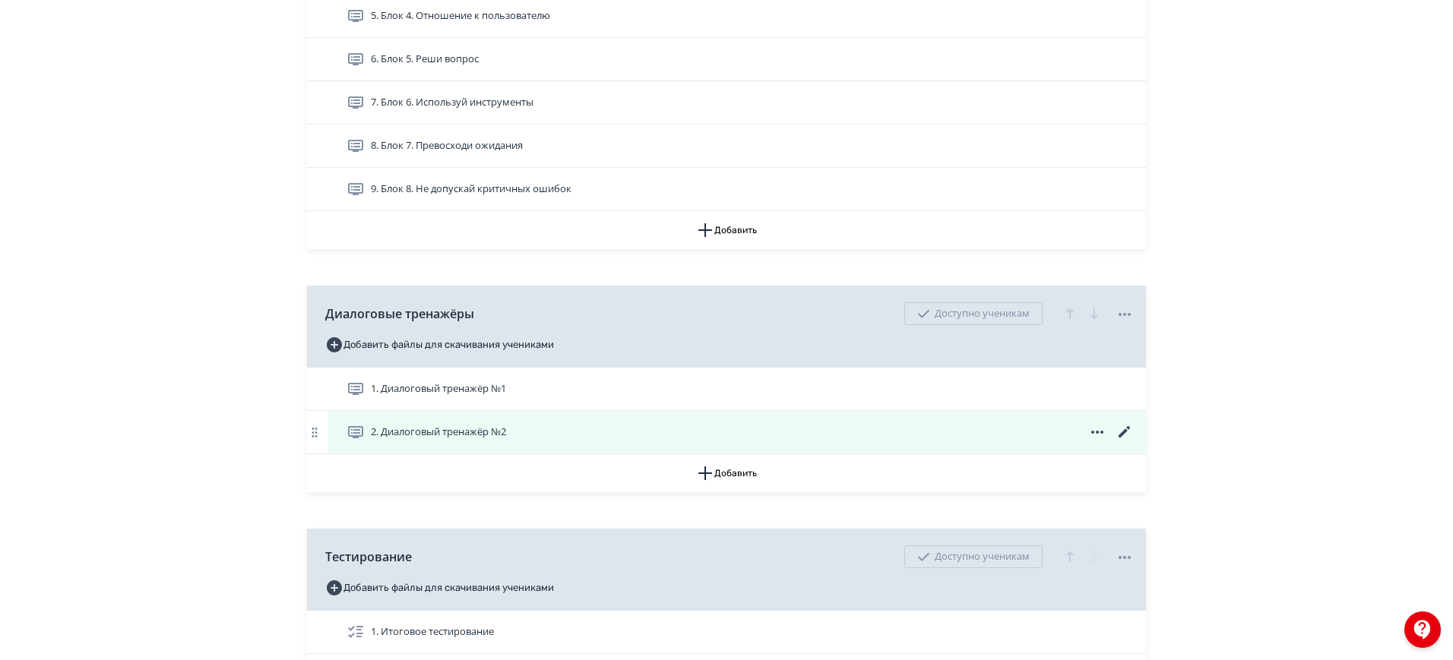
scroll to position [570, 0]
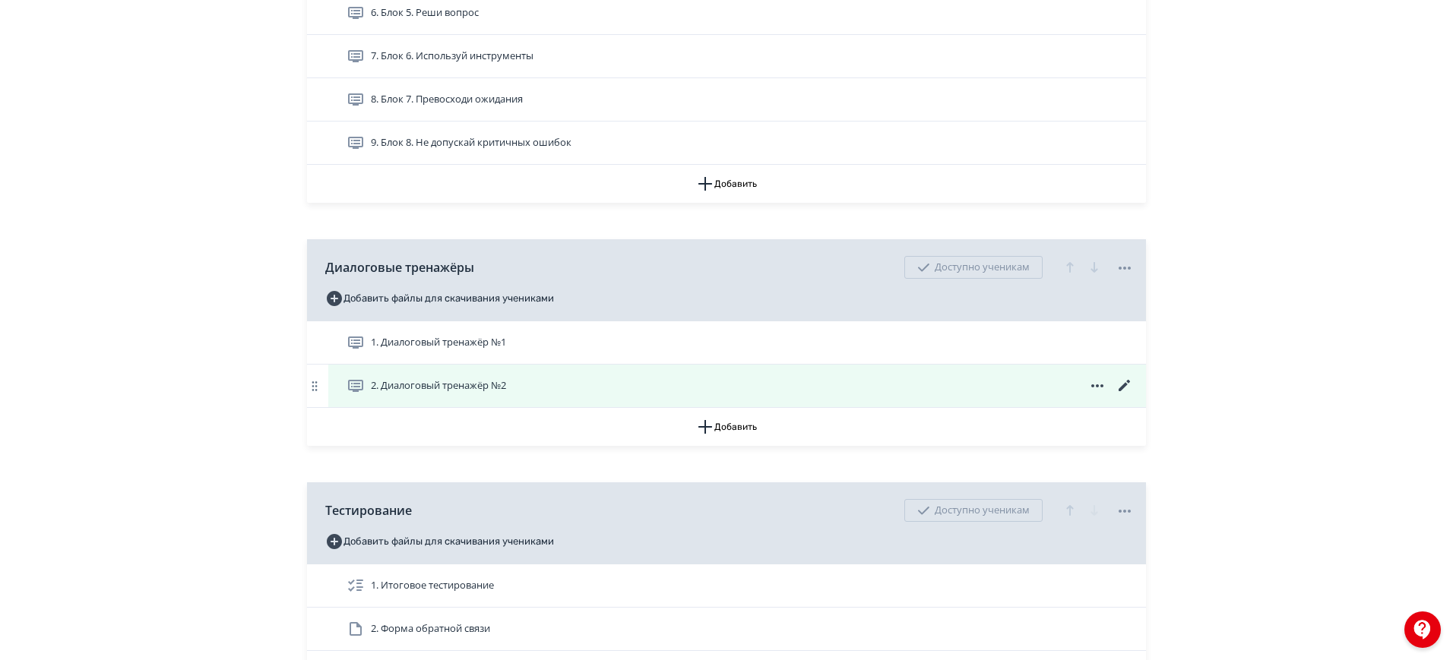
click at [1126, 389] on icon at bounding box center [1125, 386] width 18 height 18
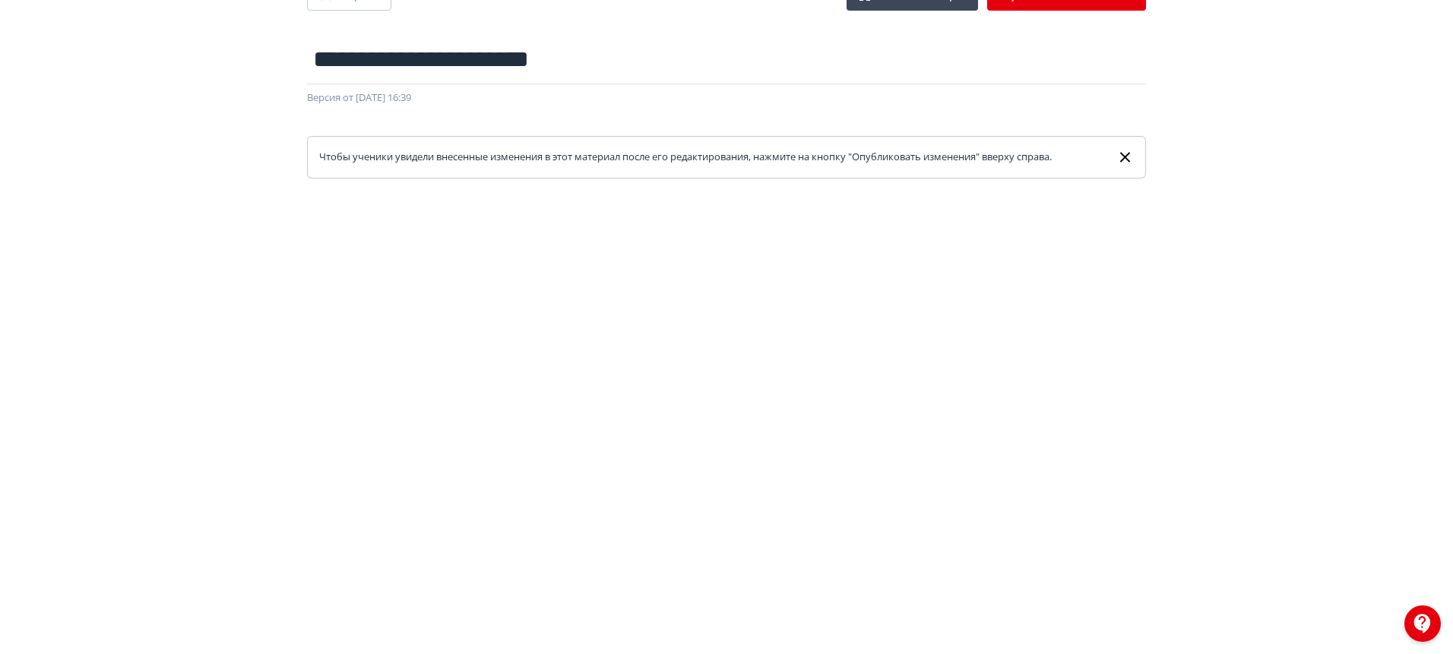
scroll to position [10, 0]
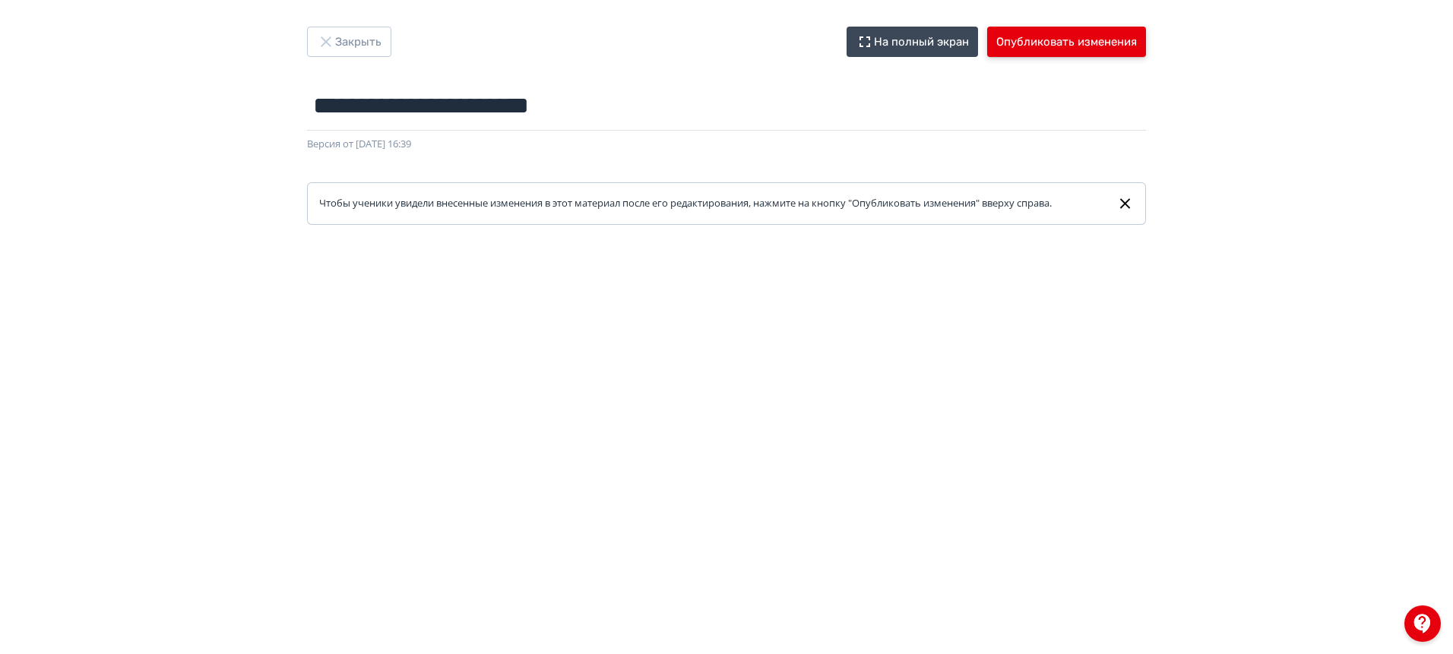
click at [1073, 36] on button "Опубликовать изменения" at bounding box center [1066, 42] width 159 height 30
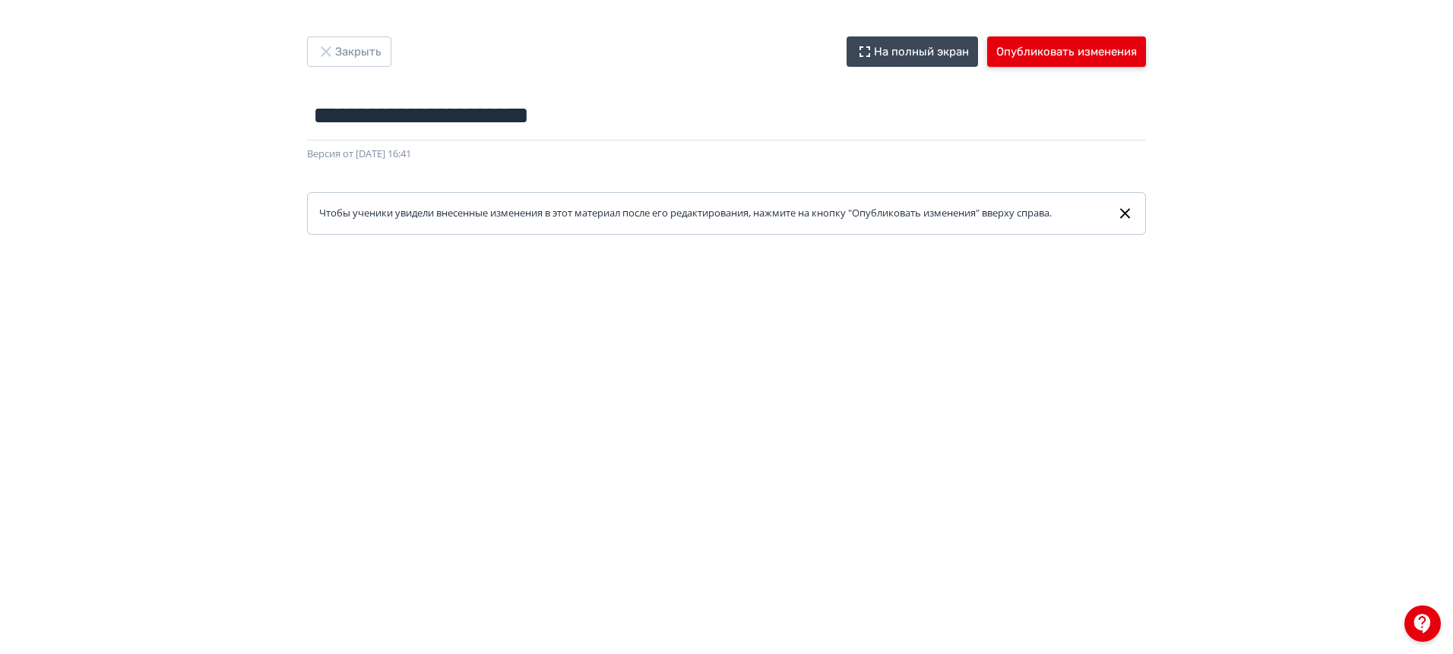
click at [1079, 51] on button "Опубликовать изменения" at bounding box center [1066, 51] width 159 height 30
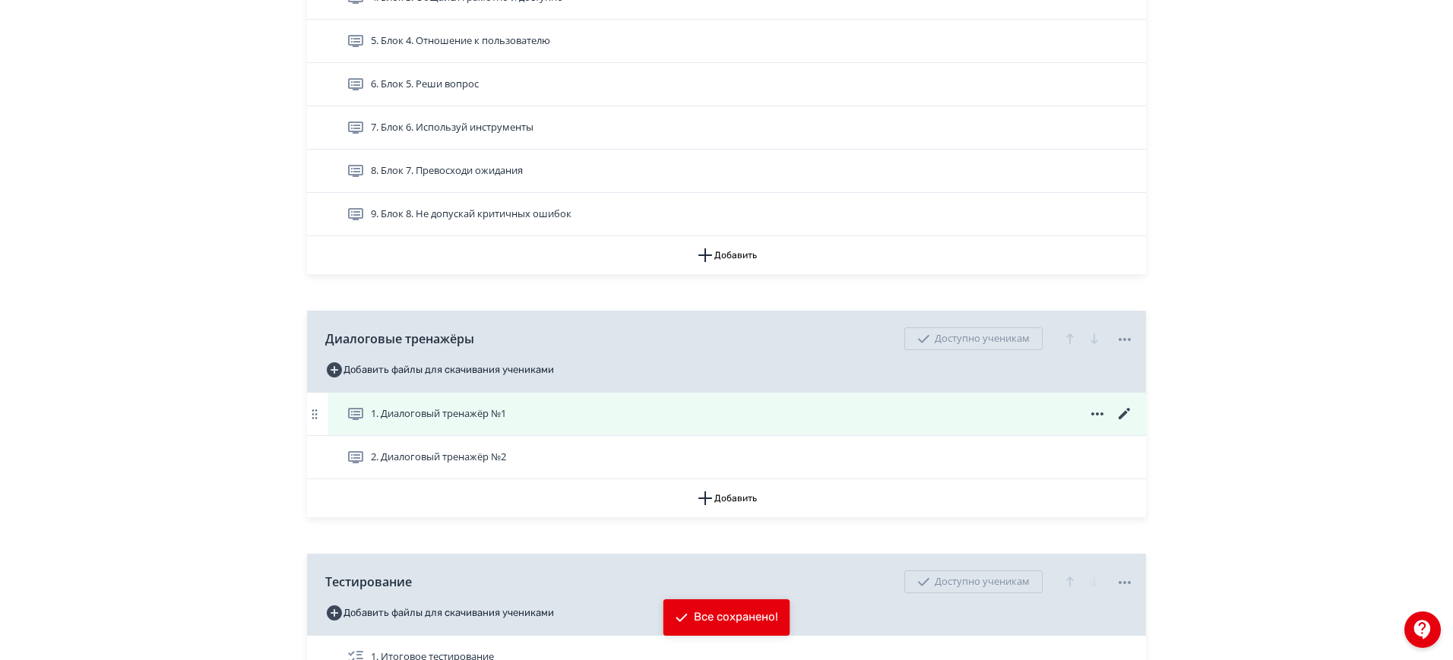
scroll to position [665, 0]
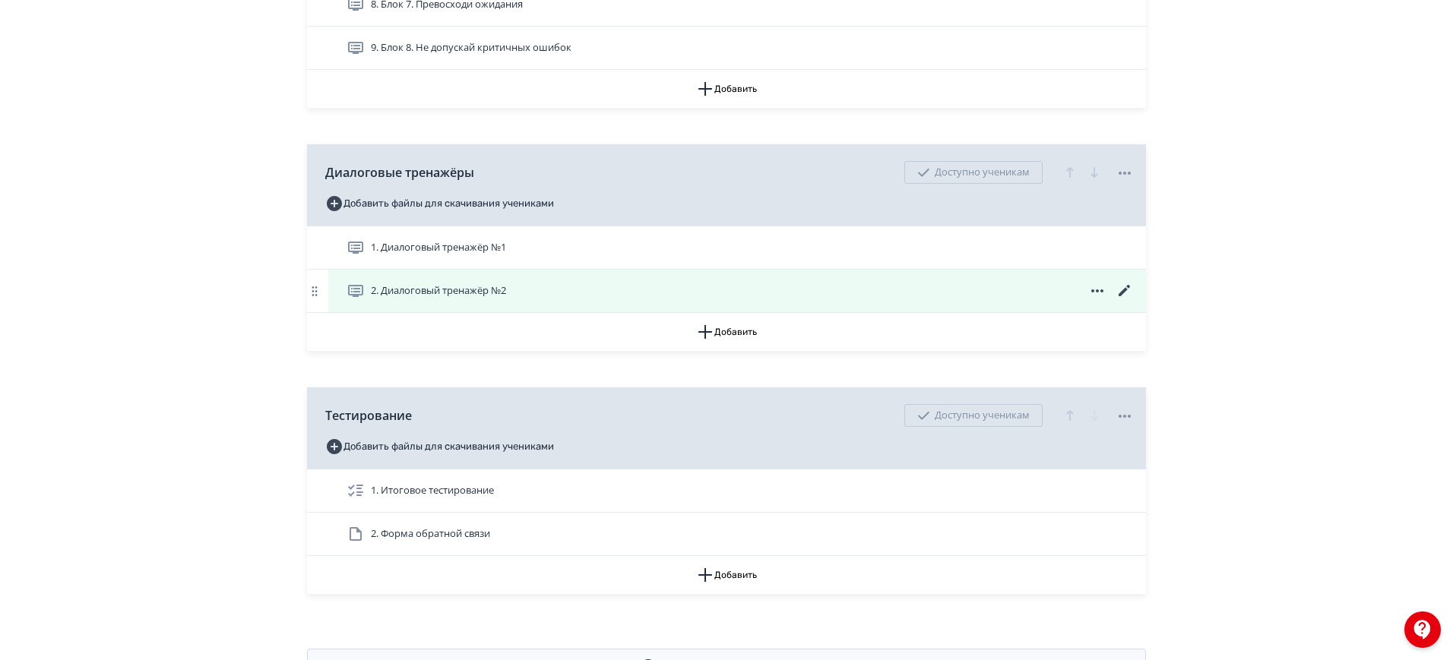
click at [1122, 291] on icon at bounding box center [1124, 290] width 11 height 11
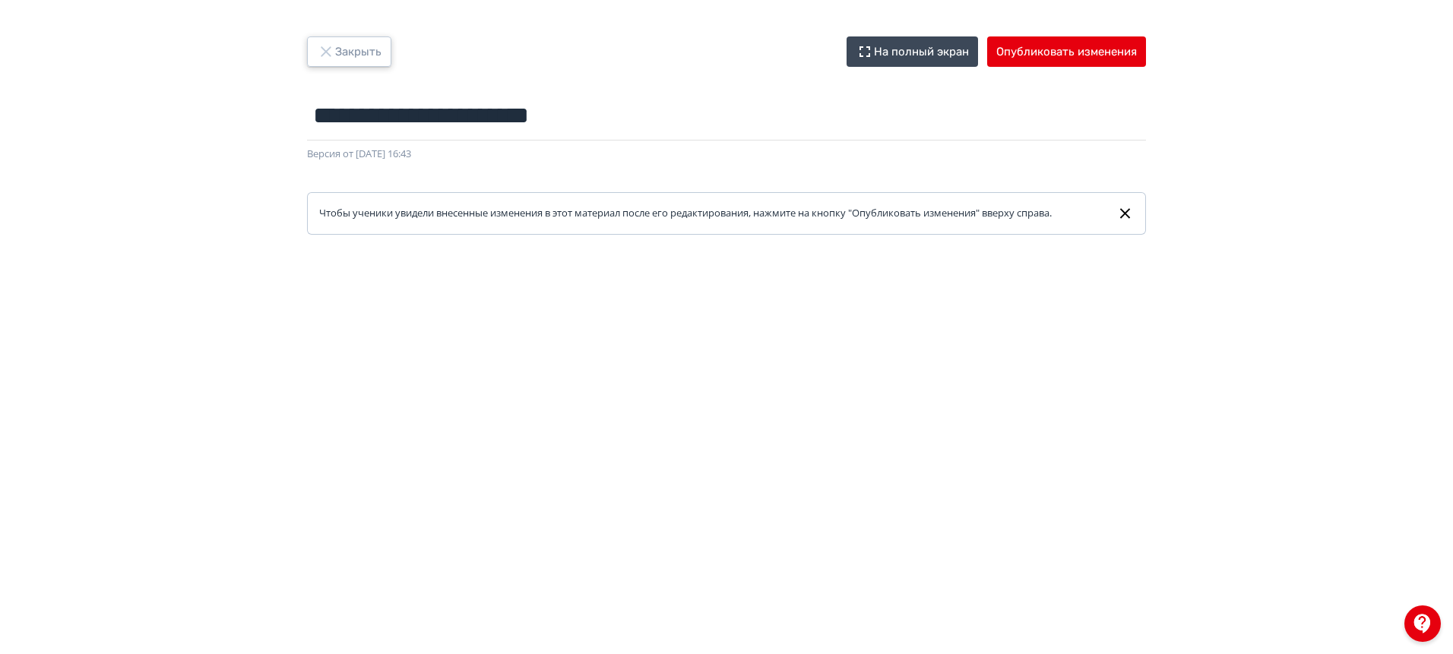
click at [372, 44] on button "Закрыть" at bounding box center [349, 51] width 84 height 30
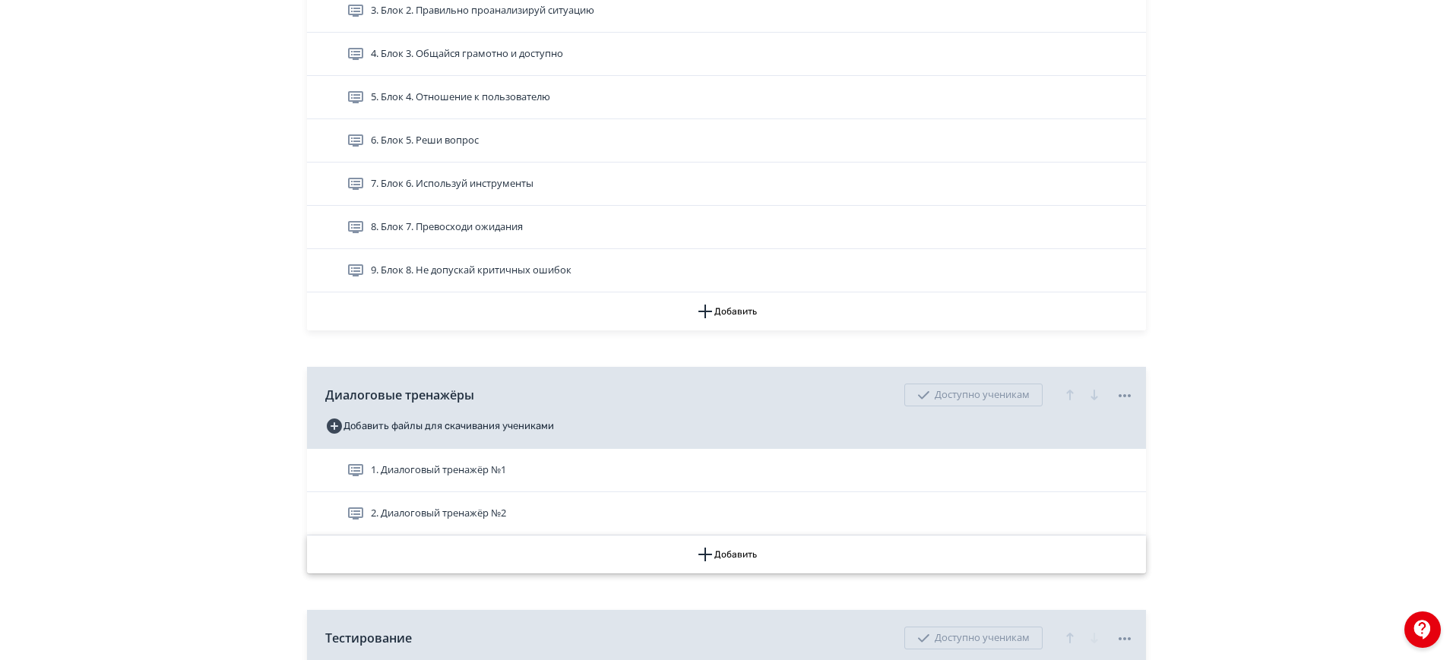
scroll to position [475, 0]
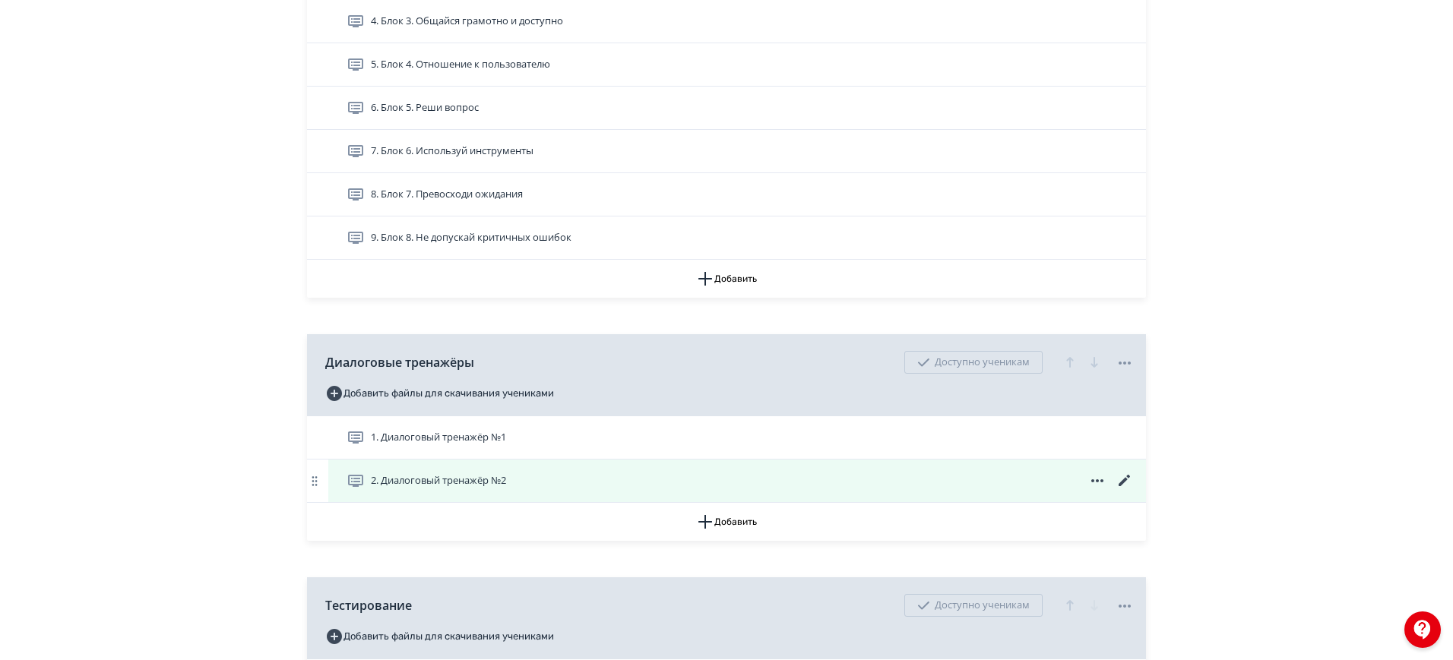
click at [475, 474] on span "2. Диалоговый тренажёр №2" at bounding box center [438, 480] width 135 height 15
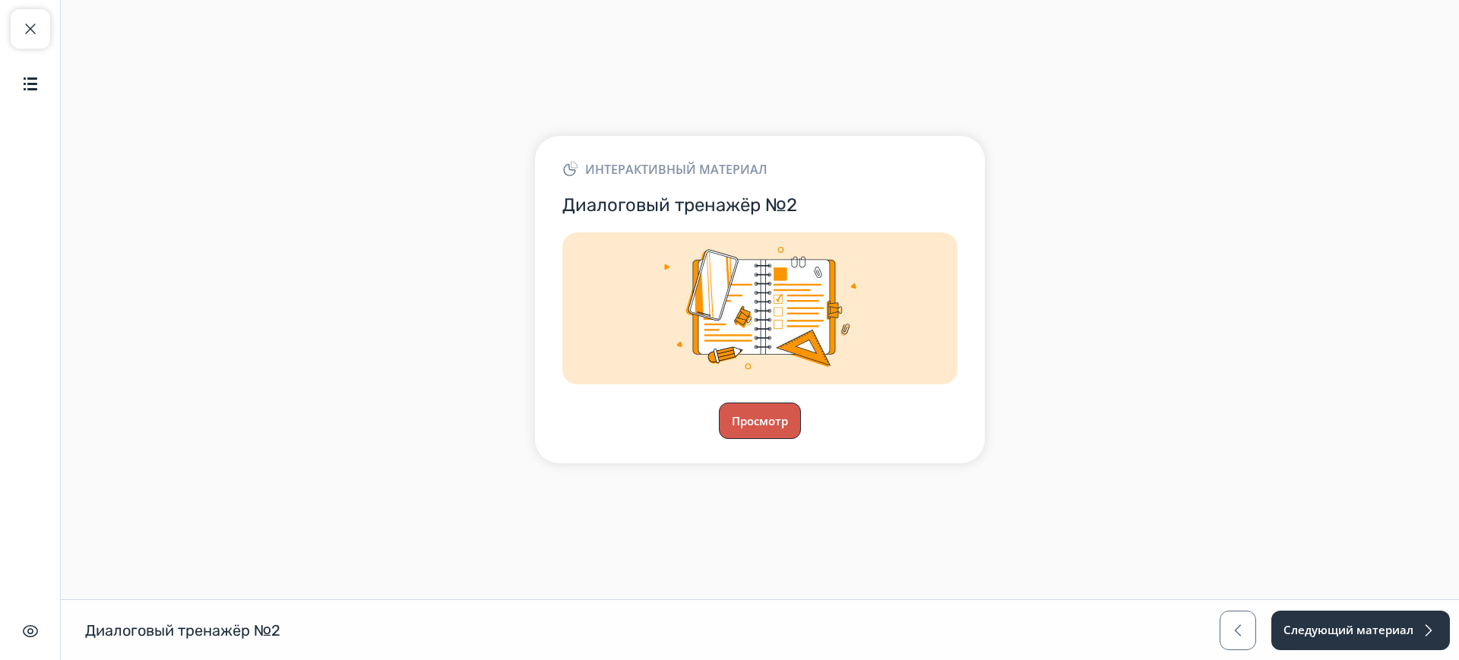
click at [777, 410] on button "Просмотр" at bounding box center [760, 421] width 82 height 36
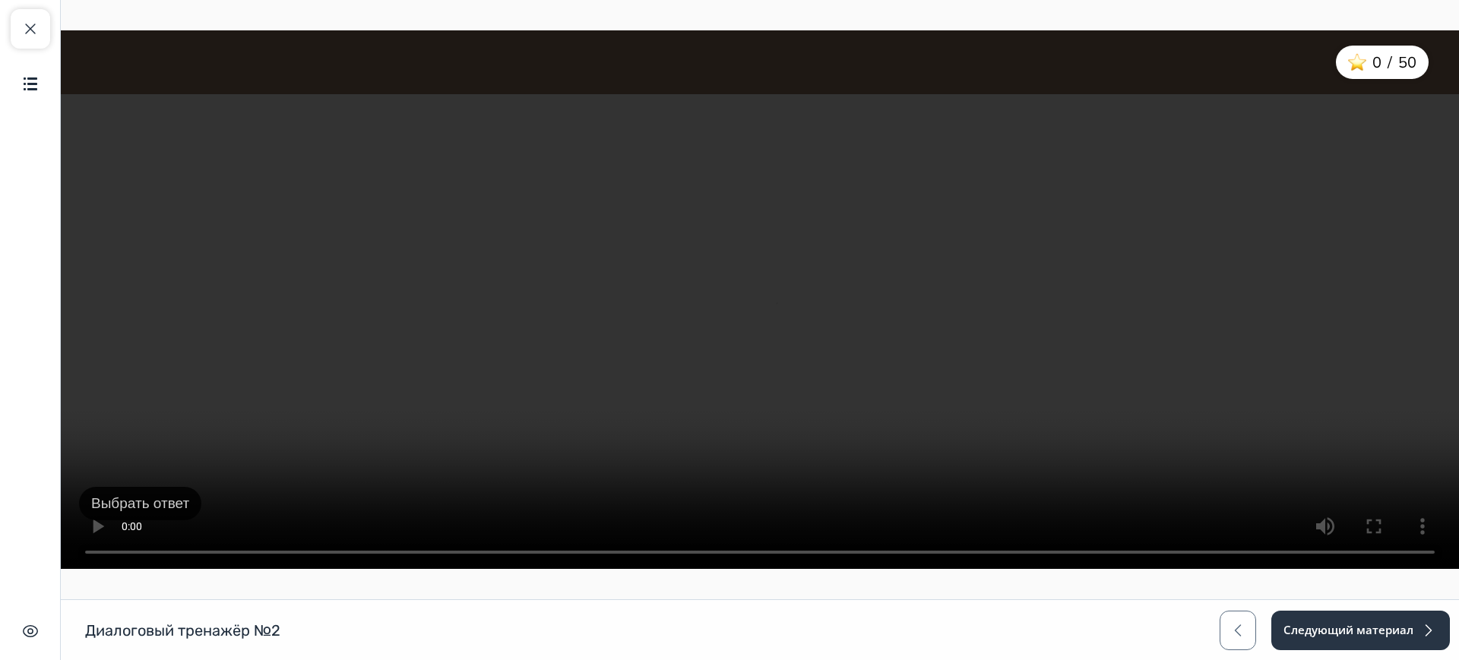
click at [155, 495] on button "Выбрать ответ" at bounding box center [140, 504] width 122 height 34
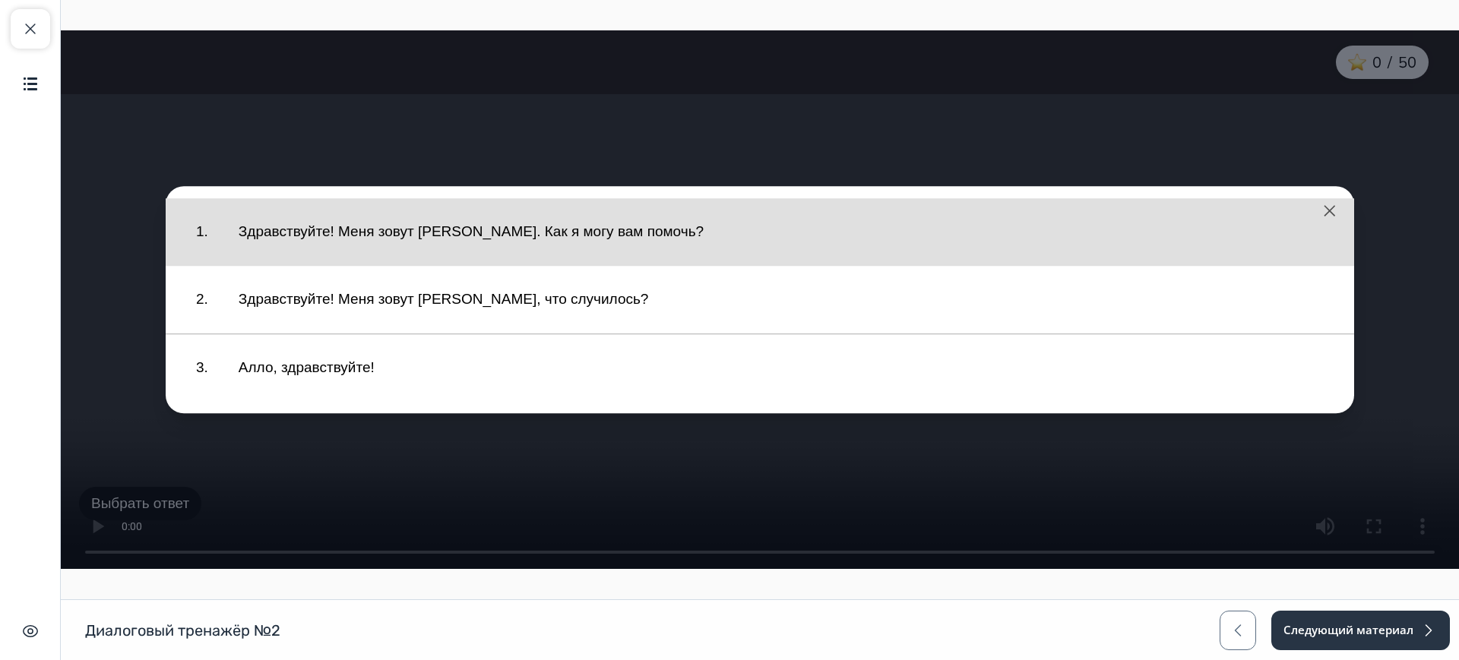
click at [411, 237] on button "Здравствуйте! Меня зовут [PERSON_NAME]. Как я могу вам помочь?" at bounding box center [781, 232] width 1116 height 52
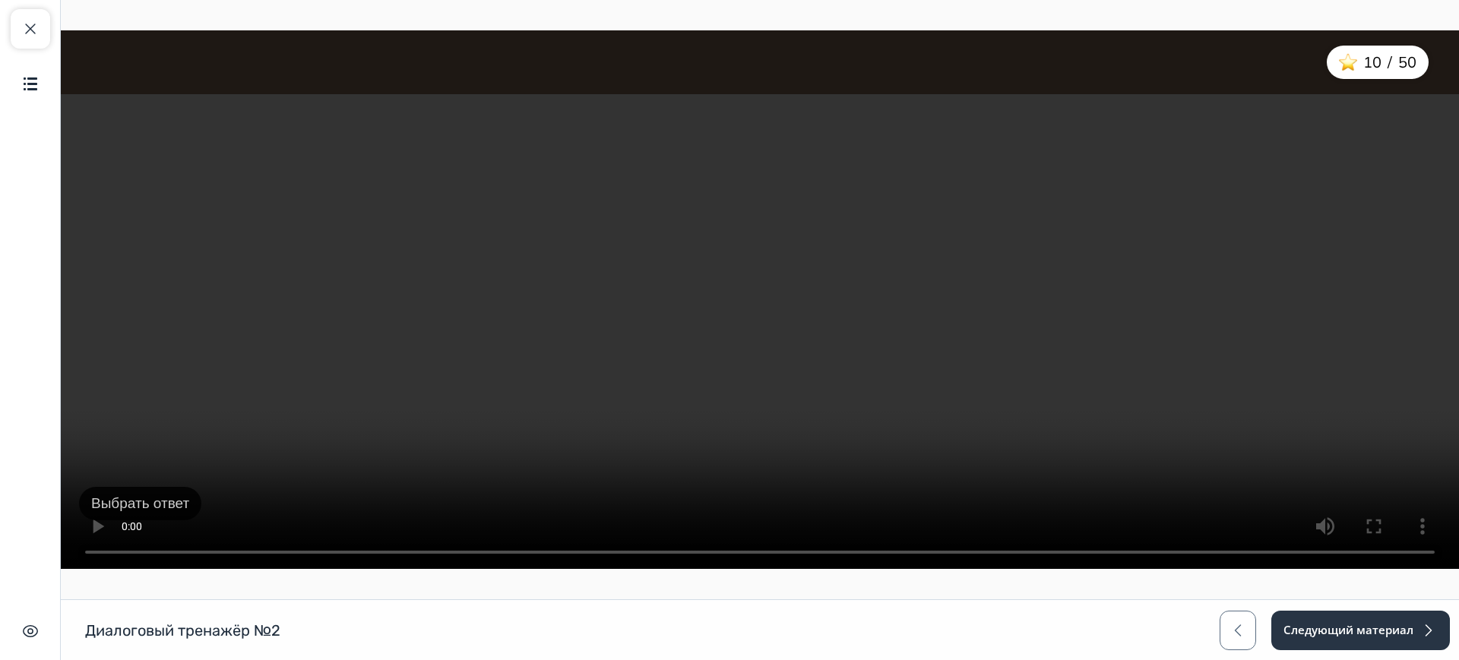
click at [143, 504] on button "Выбрать ответ" at bounding box center [140, 504] width 122 height 34
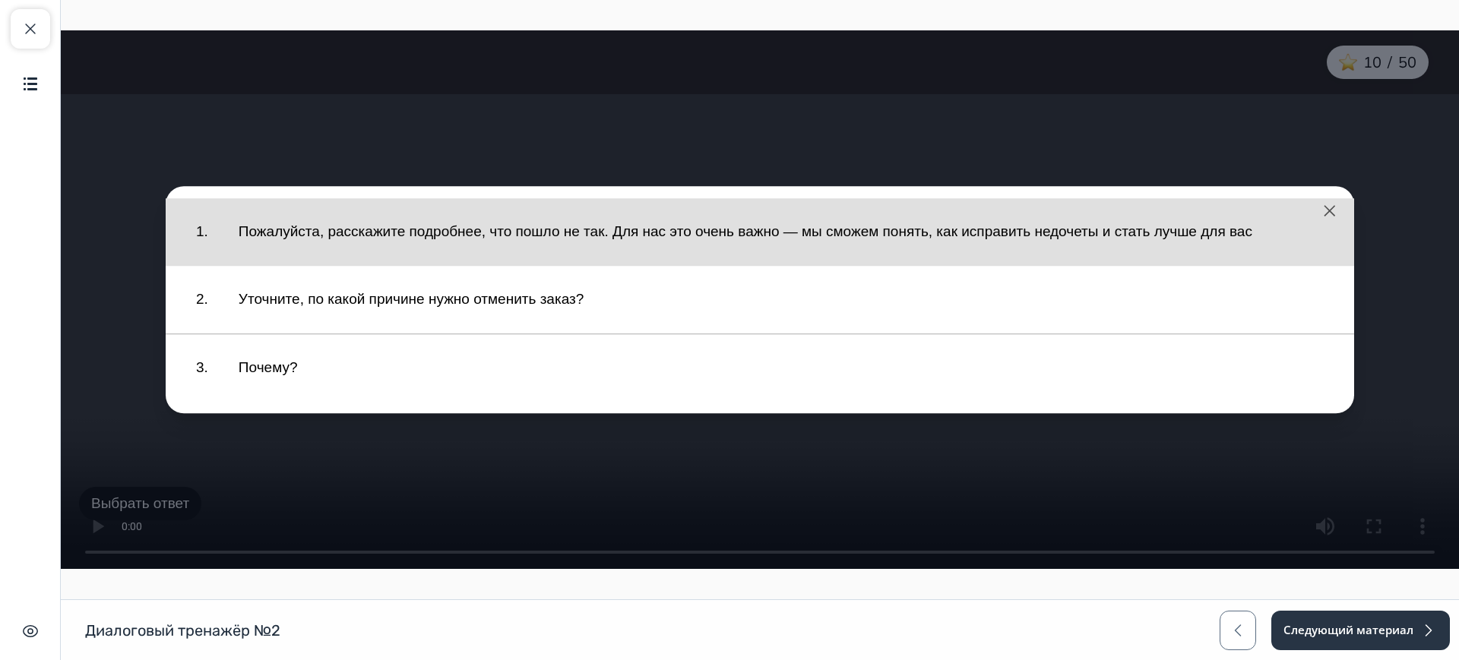
click at [390, 226] on button "Пожалуйста, расскажите подробнее, что пошло не так. Для нас это очень важно — м…" at bounding box center [781, 232] width 1116 height 52
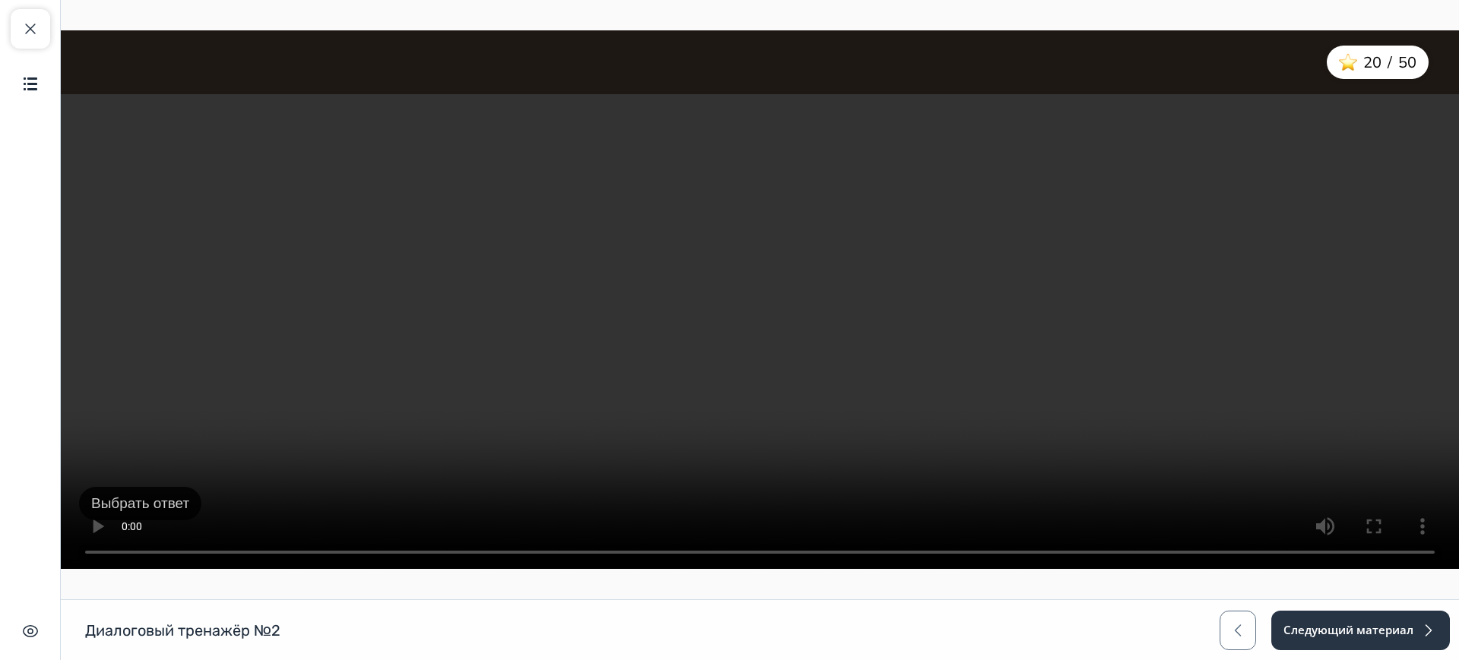
click at [126, 504] on button "Выбрать ответ" at bounding box center [140, 504] width 122 height 34
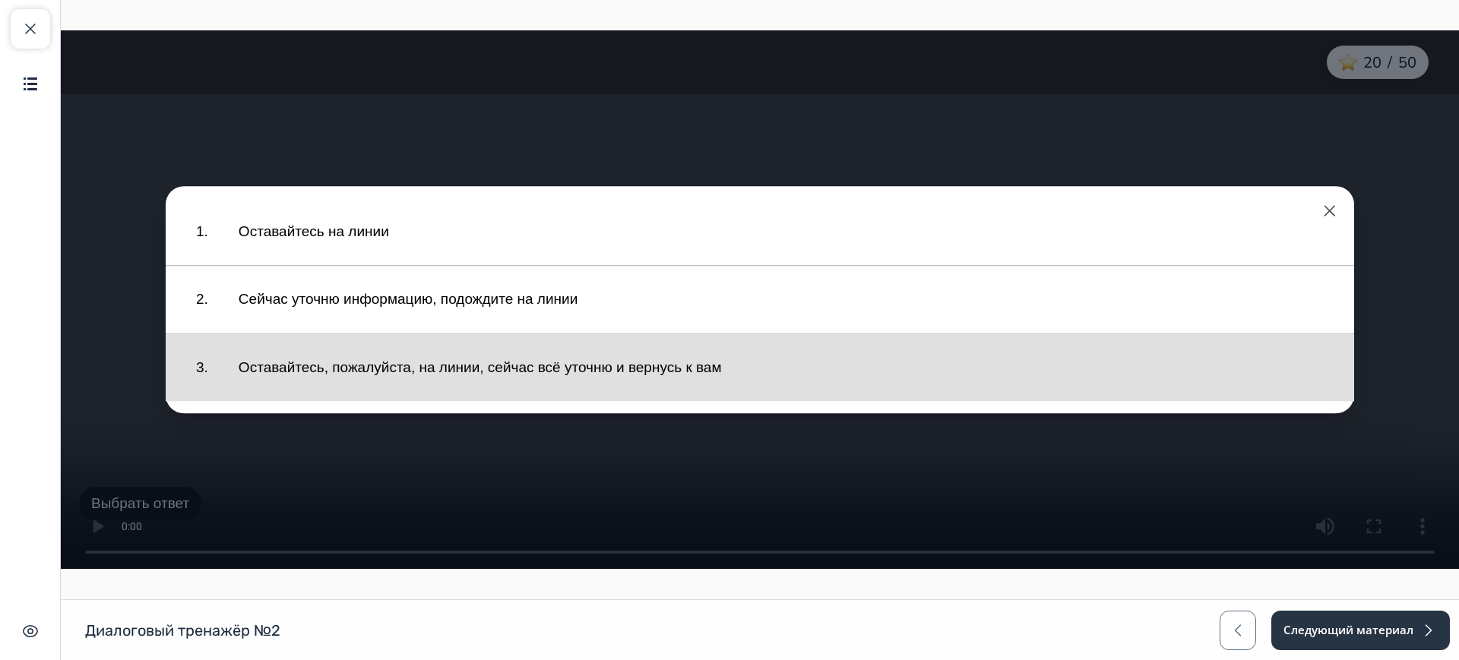
click at [337, 366] on button "Оставайтесь, пожалуйста, на линии, сейчас всё уточню и вернусь к вам" at bounding box center [781, 368] width 1116 height 52
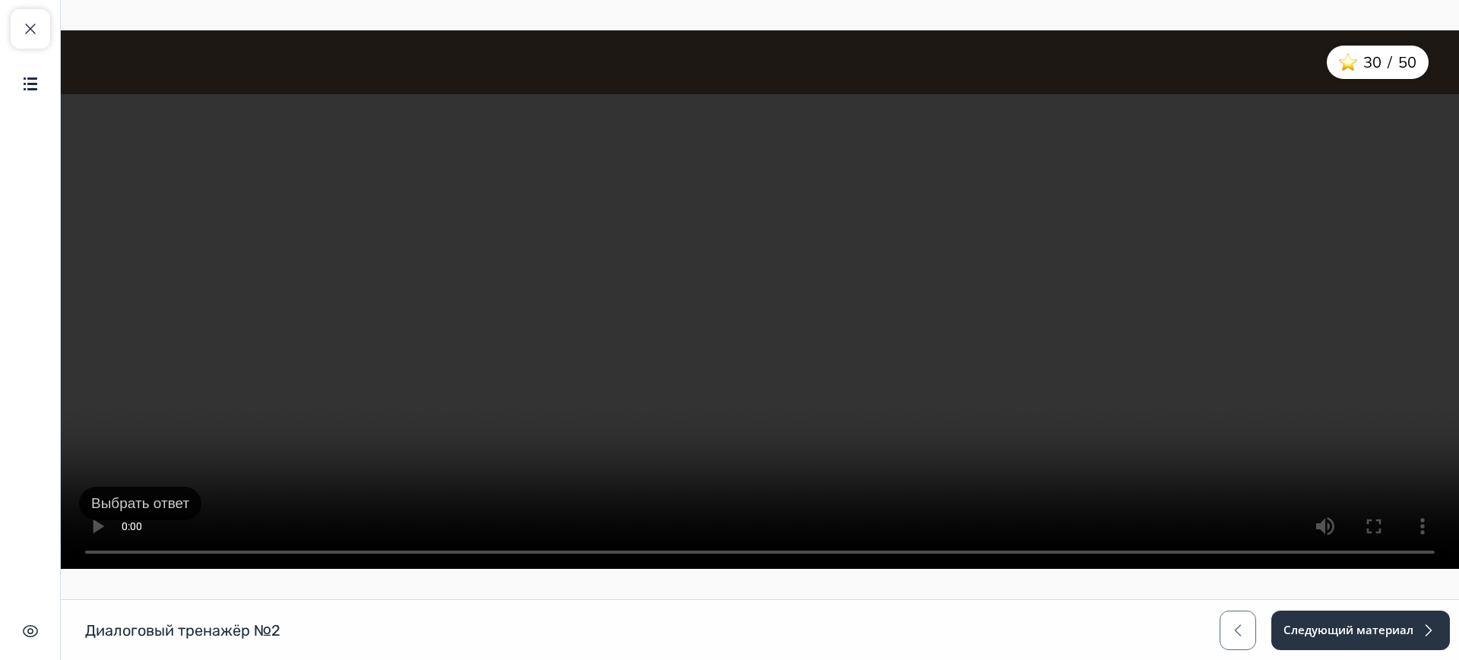
click at [154, 501] on button "Выбрать ответ" at bounding box center [140, 504] width 122 height 34
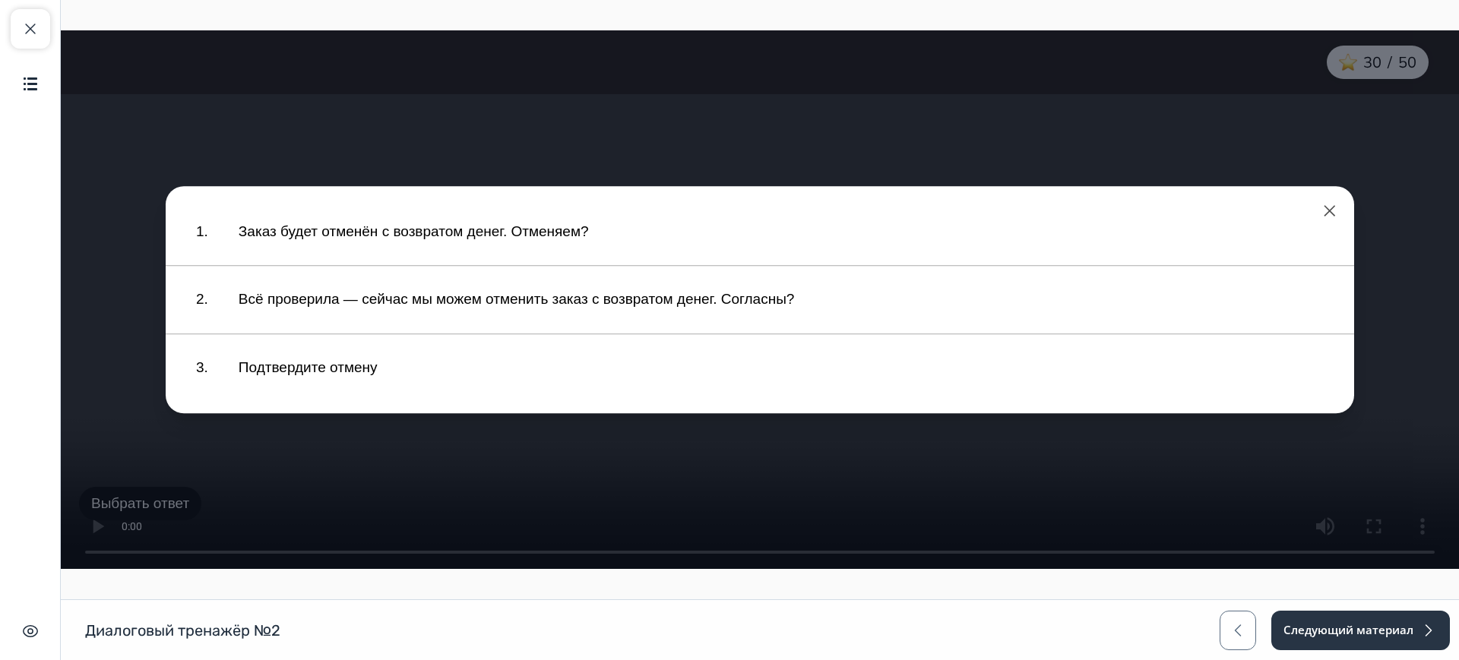
click at [467, 613] on div "Диалоговый тренажёр №2 Диалоговый тренажёр №2 Следующий материал" at bounding box center [729, 630] width 1459 height 61
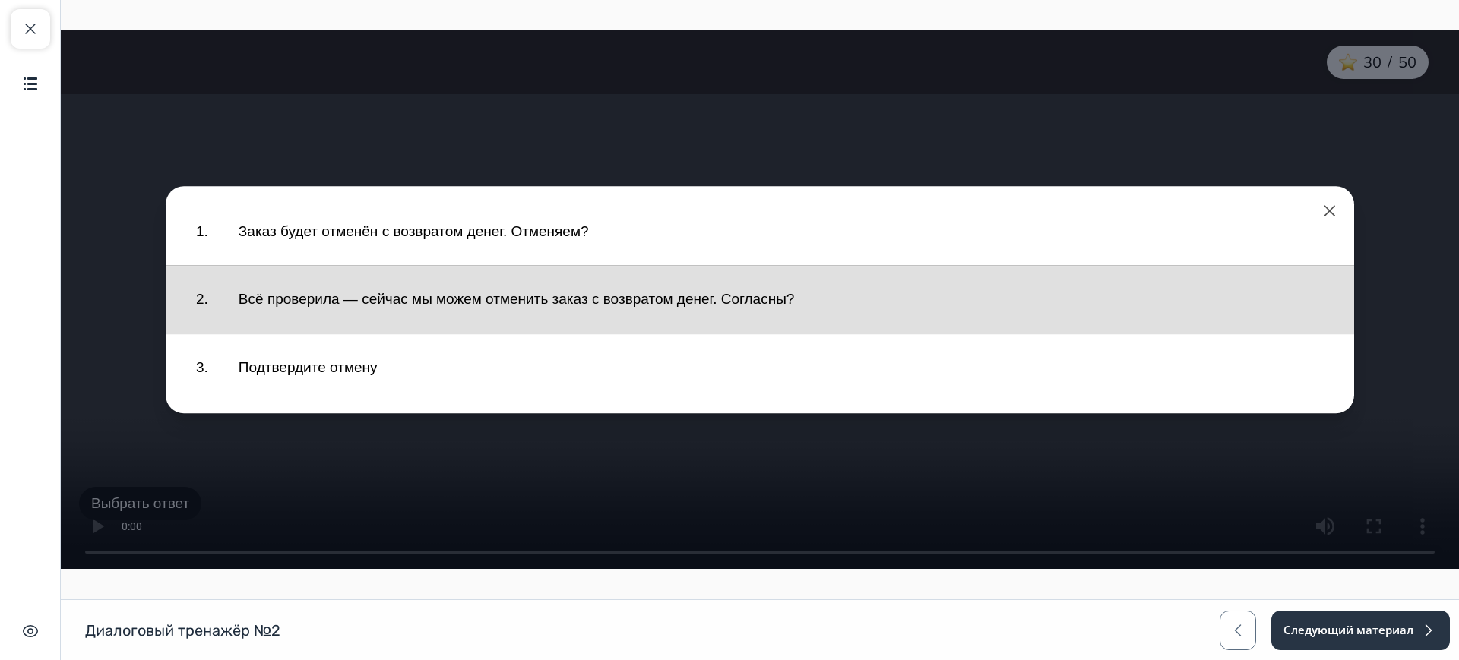
click at [432, 303] on button "Всё проверила — сейчас мы можем отменить заказ с возвратом денег. Согласны?" at bounding box center [781, 300] width 1116 height 52
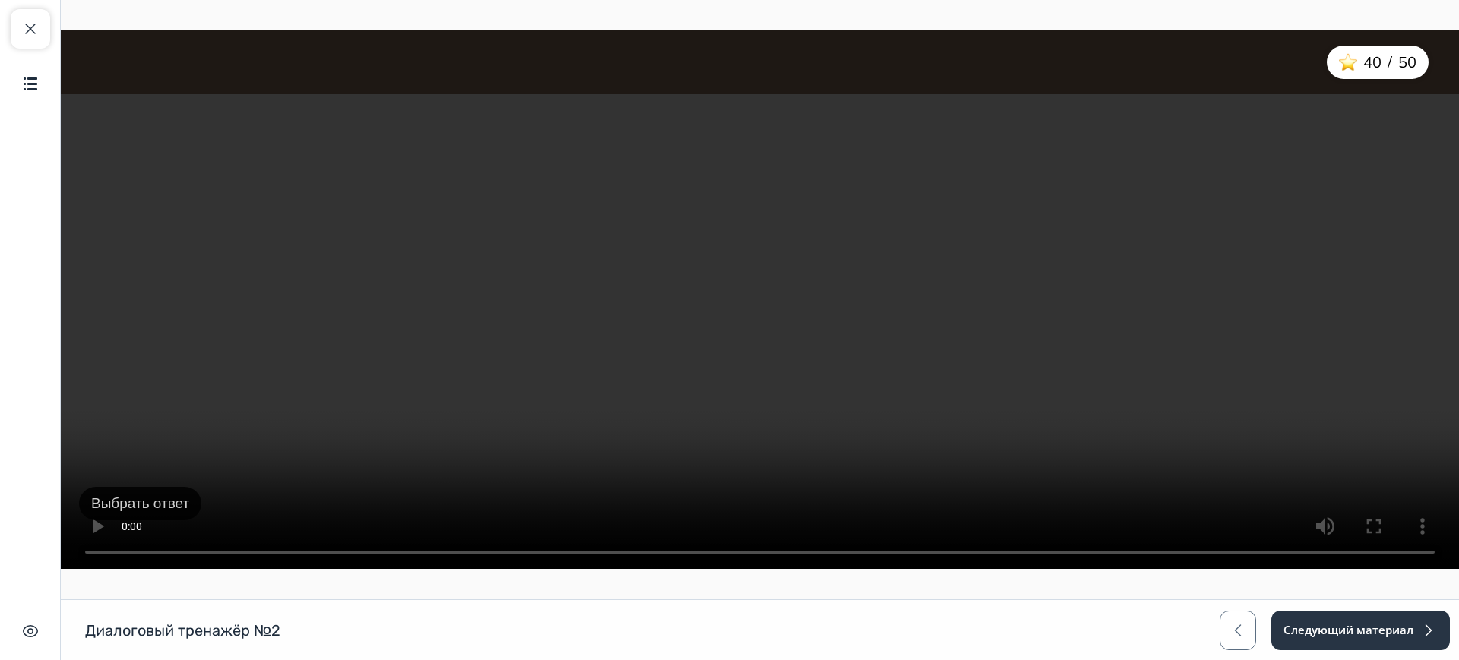
click at [153, 498] on button "Выбрать ответ" at bounding box center [140, 504] width 122 height 34
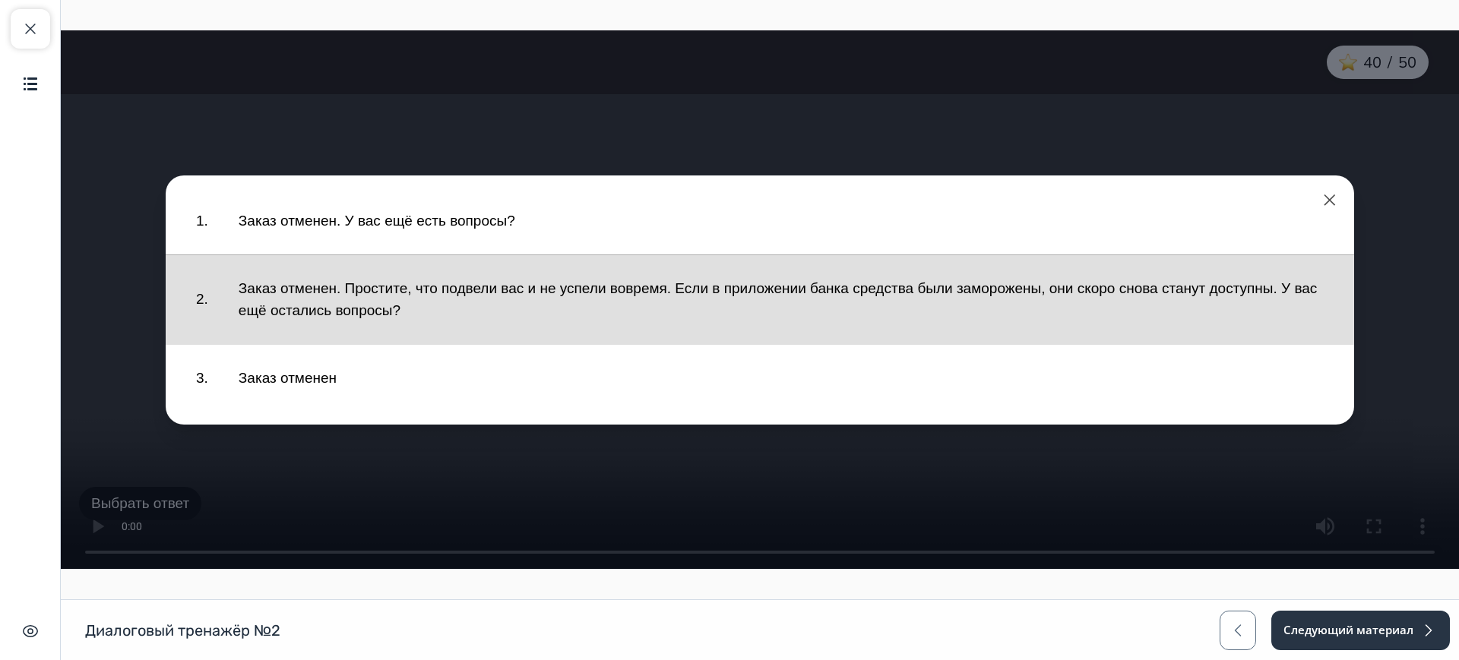
click at [341, 307] on button "Заказ отменен. Простите, что подвели вас и не успели вовремя. Если в приложении…" at bounding box center [781, 300] width 1116 height 74
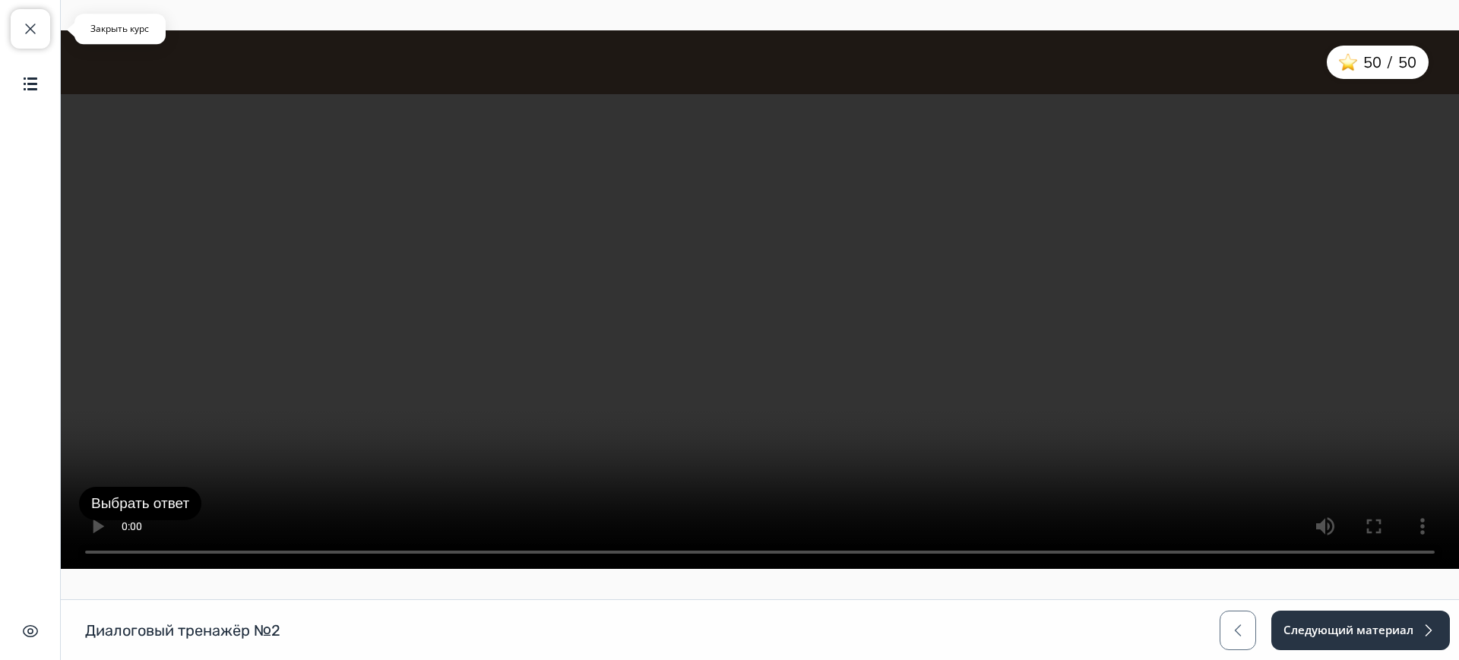
click at [21, 27] on span "button" at bounding box center [30, 29] width 18 height 18
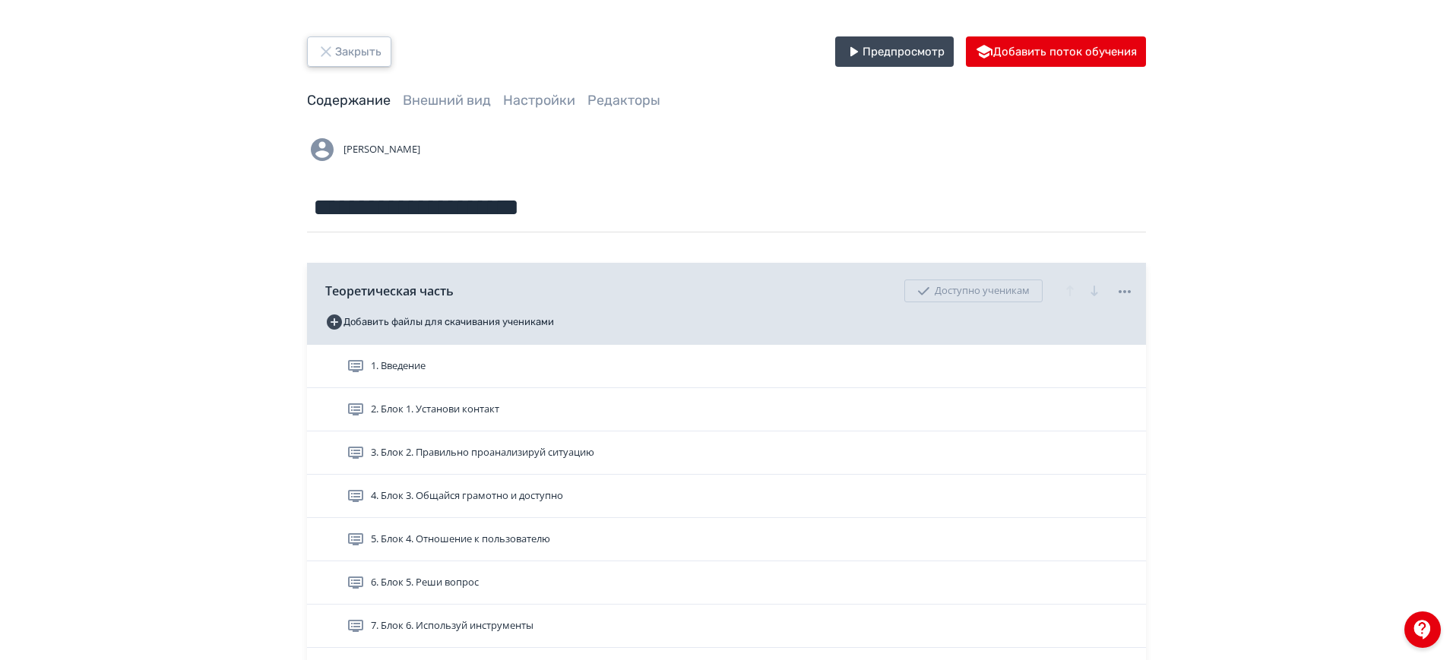
click at [356, 52] on button "Закрыть" at bounding box center [349, 51] width 84 height 30
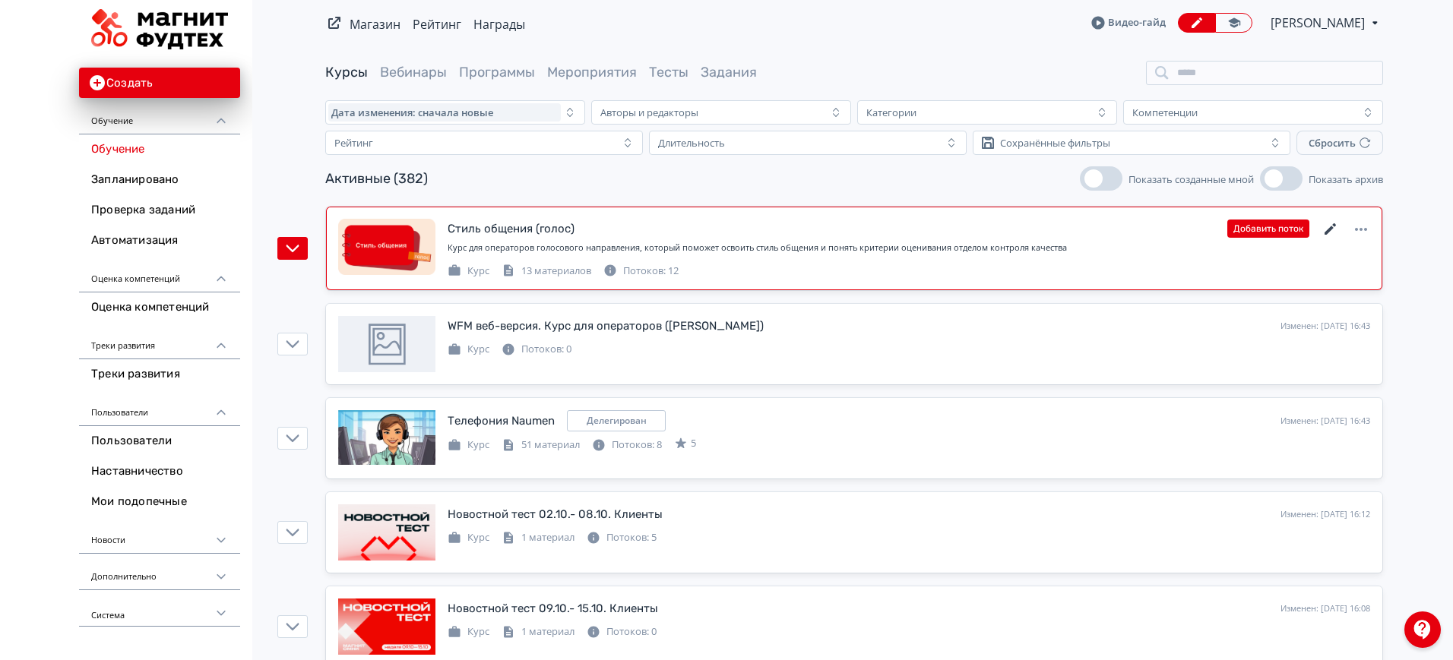
click at [1328, 229] on icon at bounding box center [1330, 228] width 11 height 11
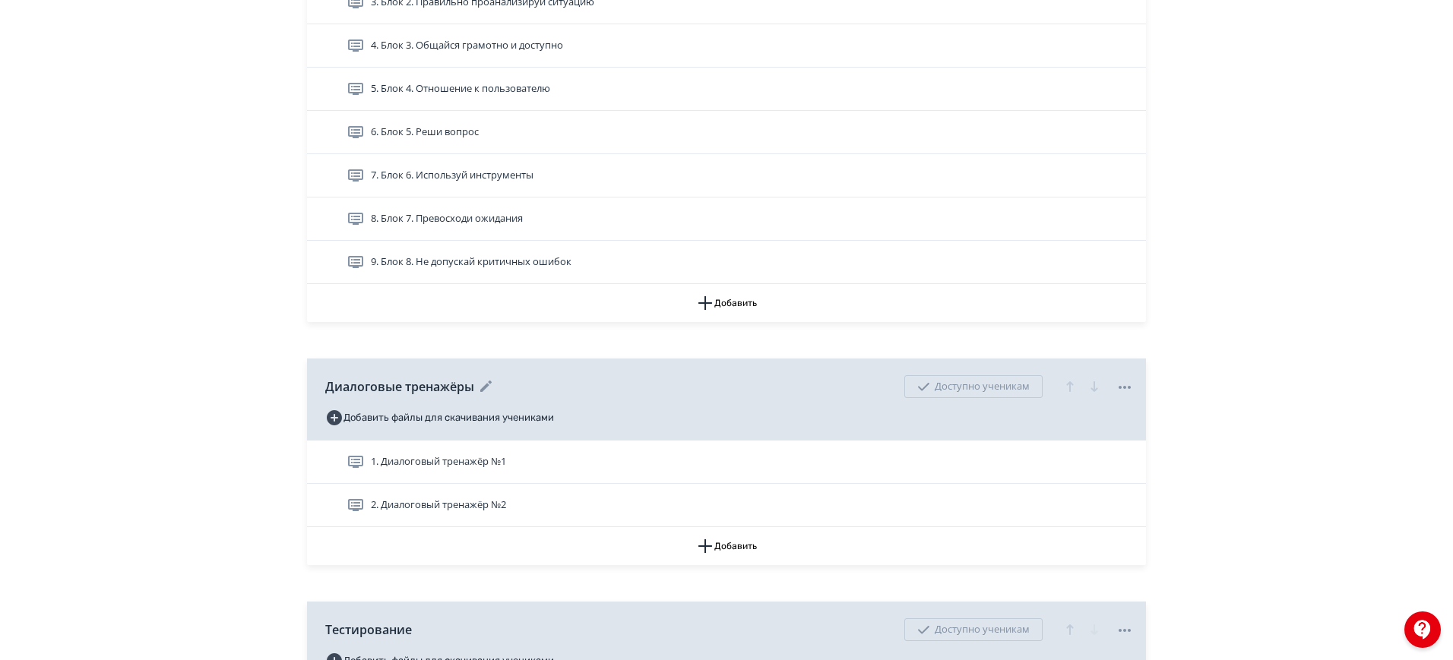
scroll to position [570, 0]
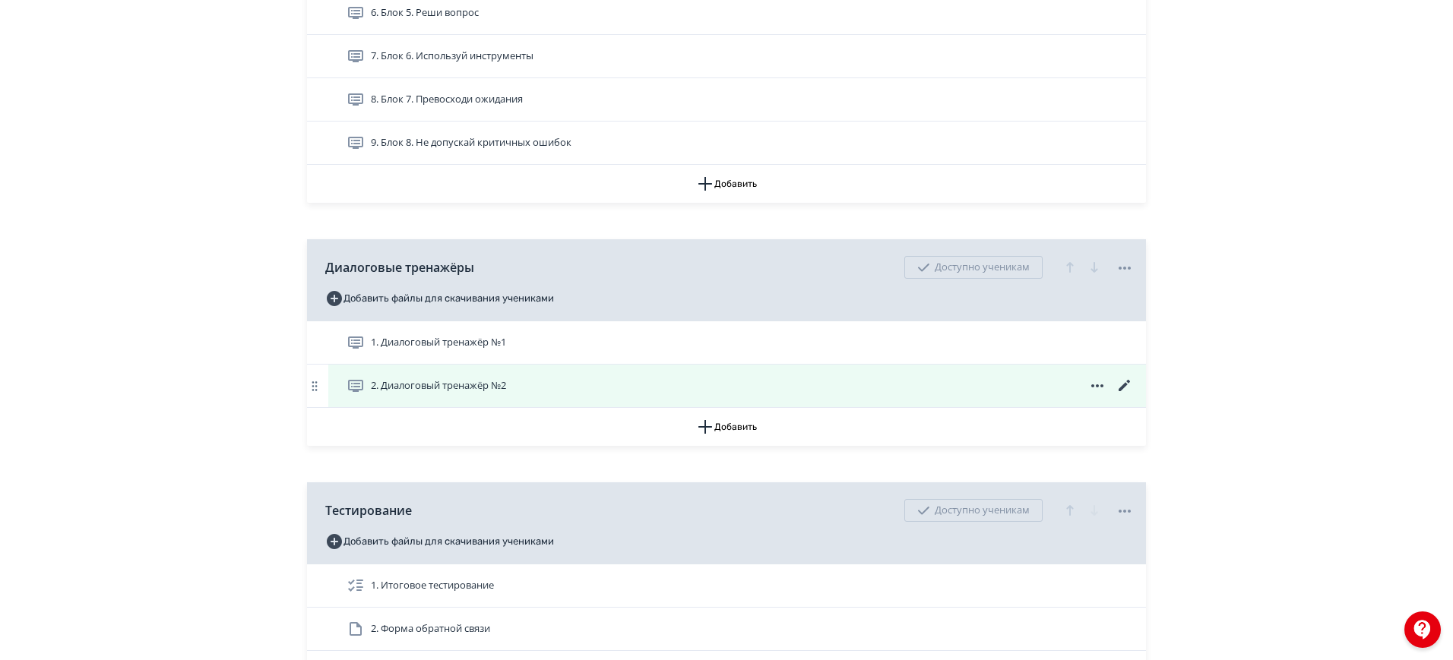
click at [1121, 388] on icon at bounding box center [1124, 385] width 11 height 11
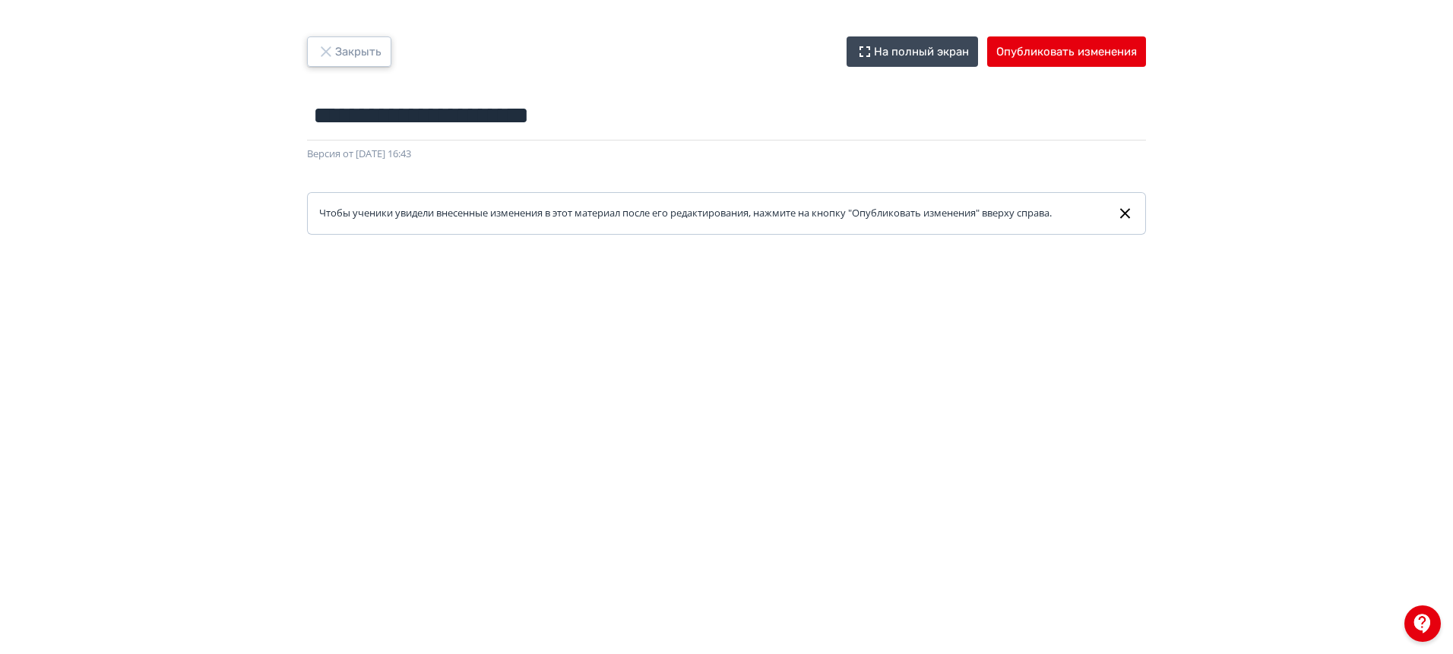
click at [361, 49] on button "Закрыть" at bounding box center [349, 51] width 84 height 30
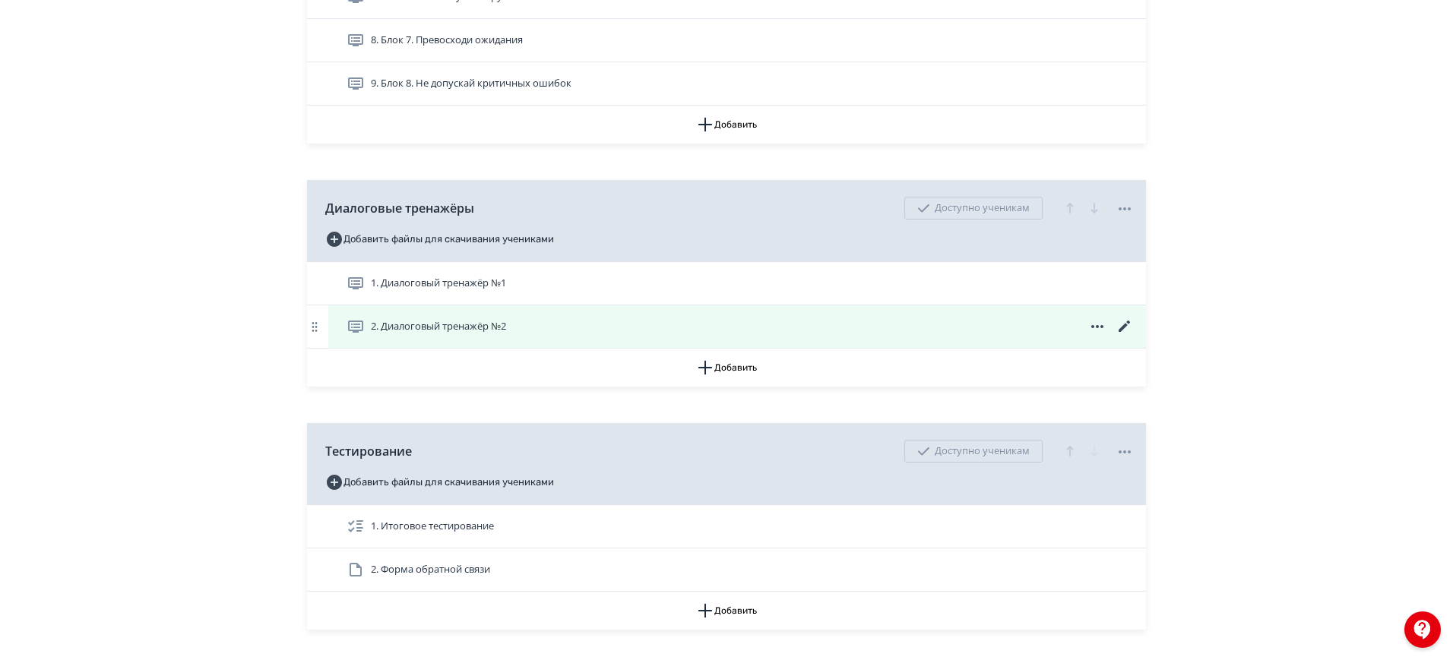
scroll to position [665, 0]
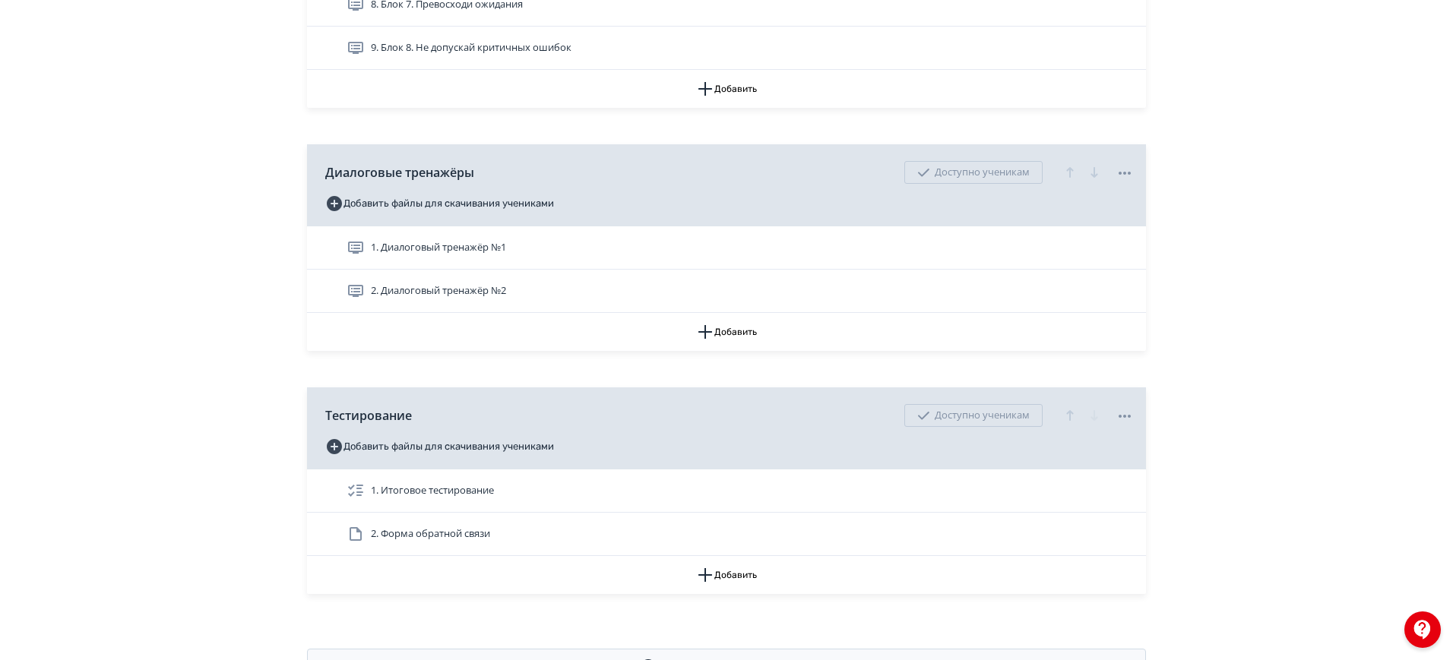
click at [791, 298] on div "2. Диалоговый тренажёр №2" at bounding box center [740, 291] width 787 height 18
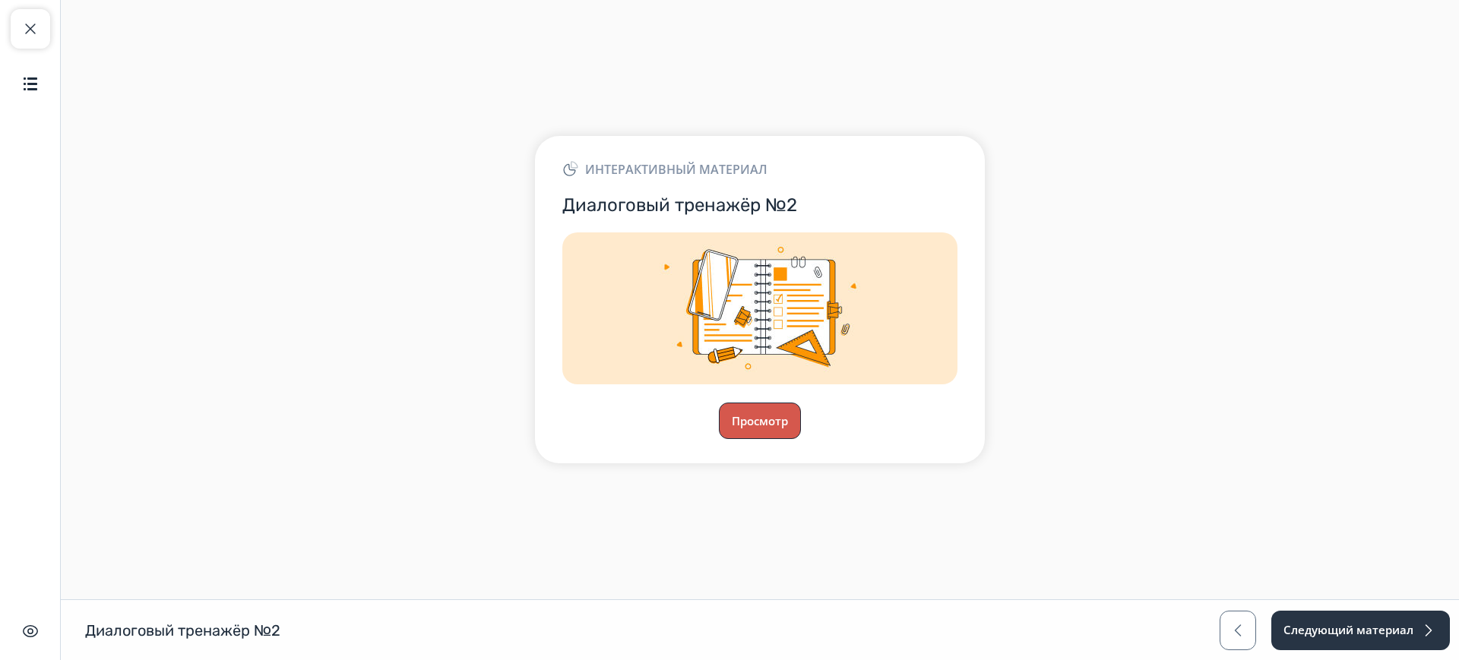
click at [758, 411] on button "Просмотр" at bounding box center [760, 421] width 82 height 36
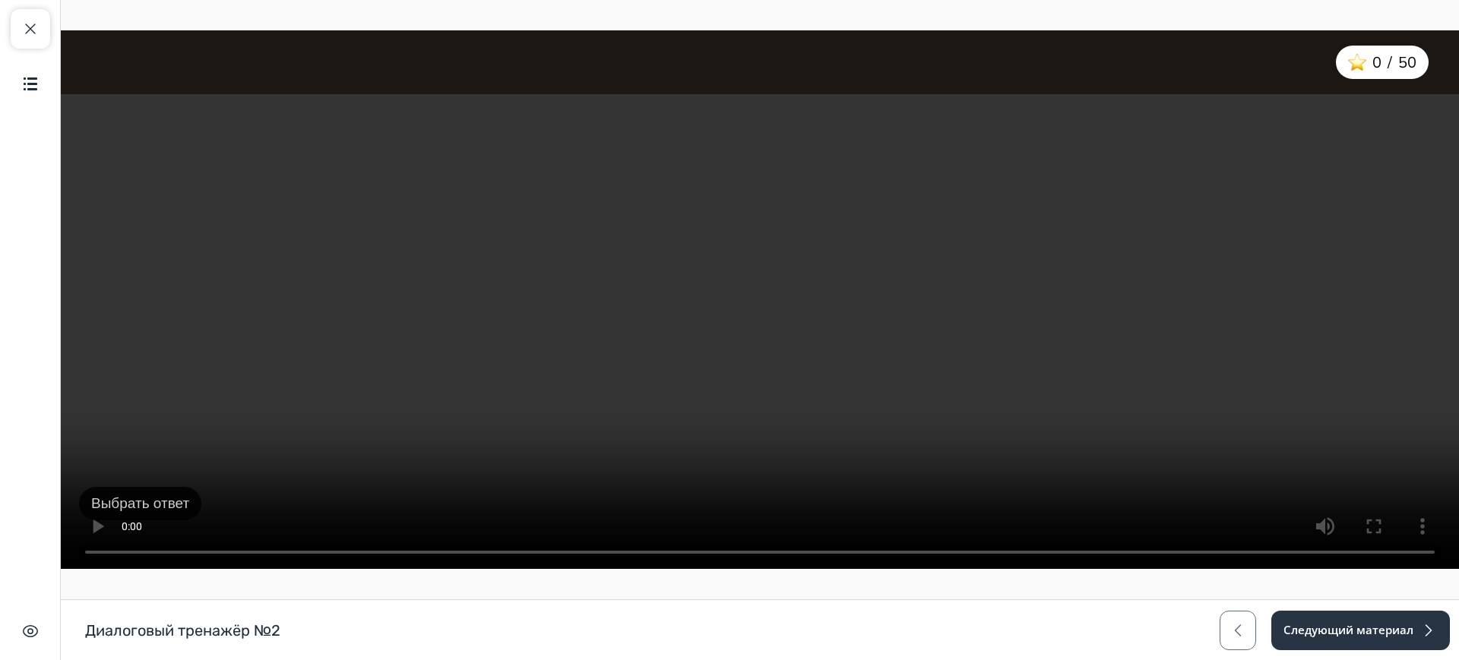
click at [160, 494] on button "Выбрать ответ" at bounding box center [140, 504] width 122 height 34
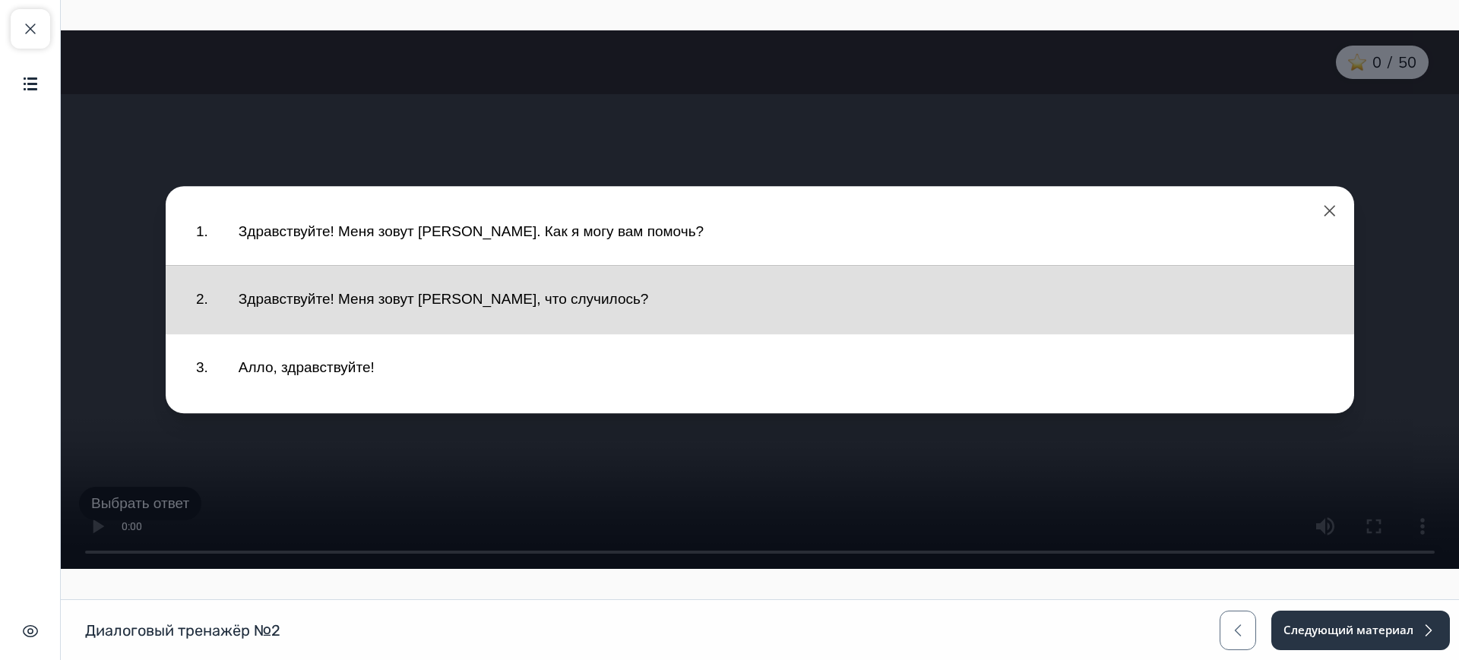
click at [348, 297] on button "Здравствуйте! Меня зовут [PERSON_NAME], что случилось?" at bounding box center [781, 300] width 1116 height 52
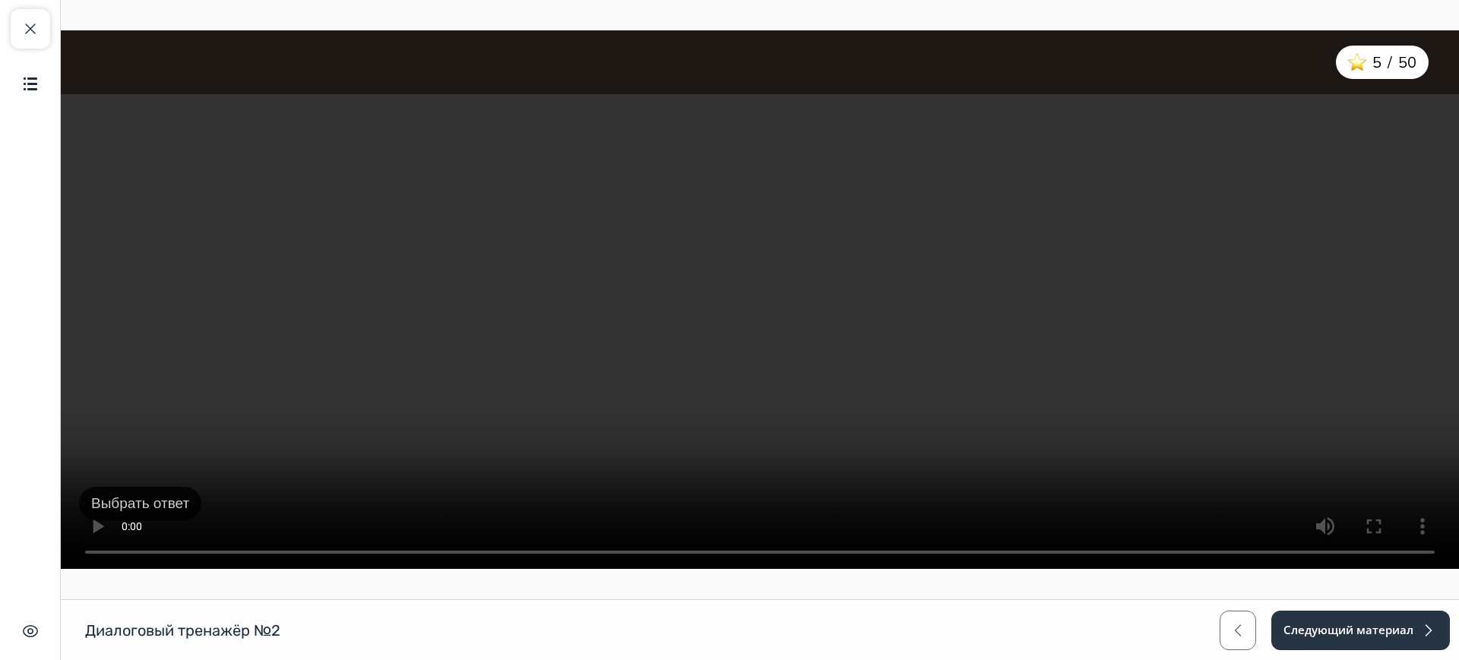
click at [159, 500] on button "Выбрать ответ" at bounding box center [140, 504] width 122 height 34
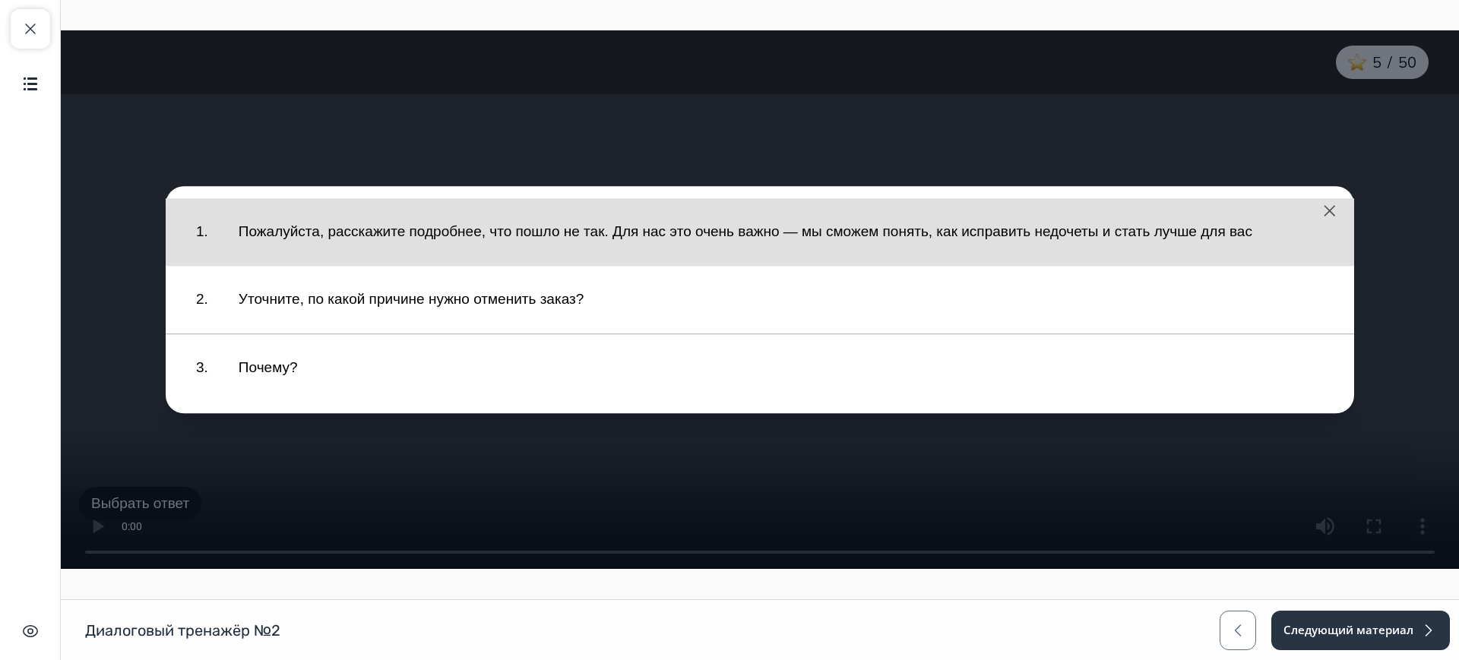
click at [401, 248] on button "Пожалуйста, расскажите подробнее, что пошло не так. Для нас это очень важно — м…" at bounding box center [781, 232] width 1116 height 52
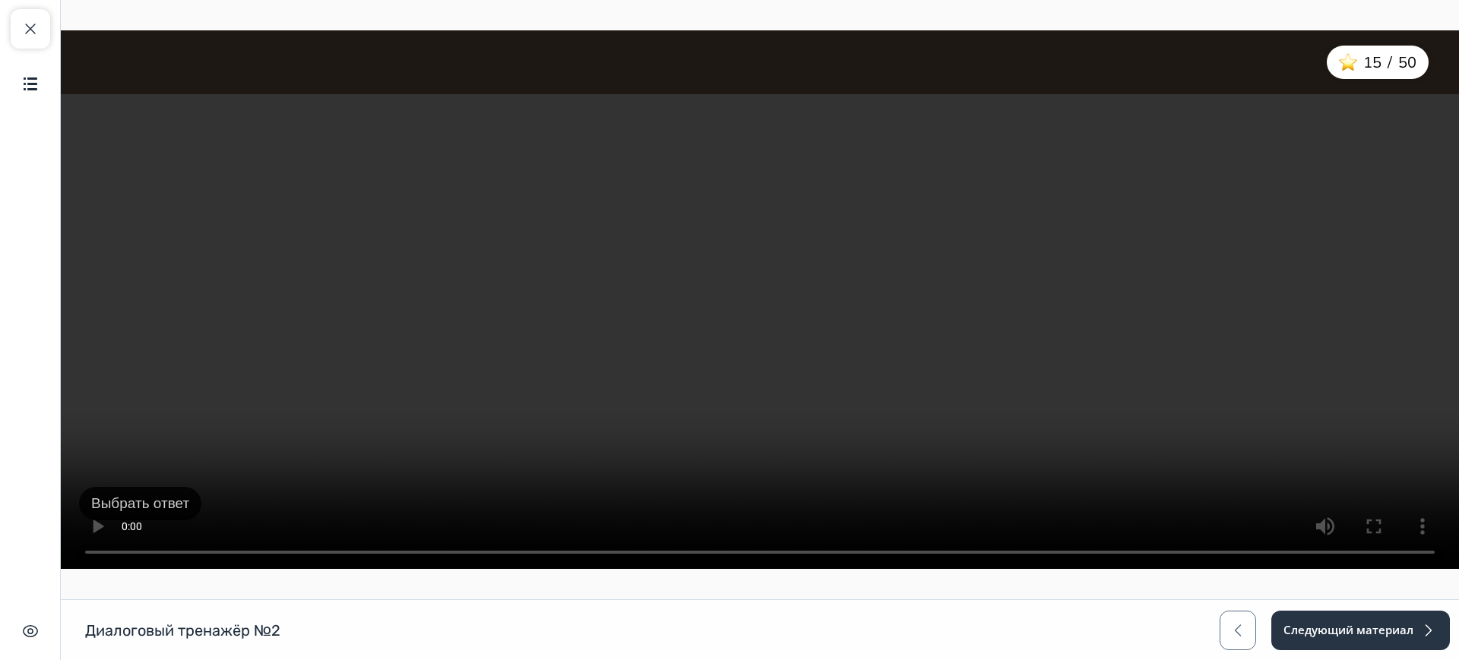
click at [141, 508] on button "Выбрать ответ" at bounding box center [140, 504] width 122 height 34
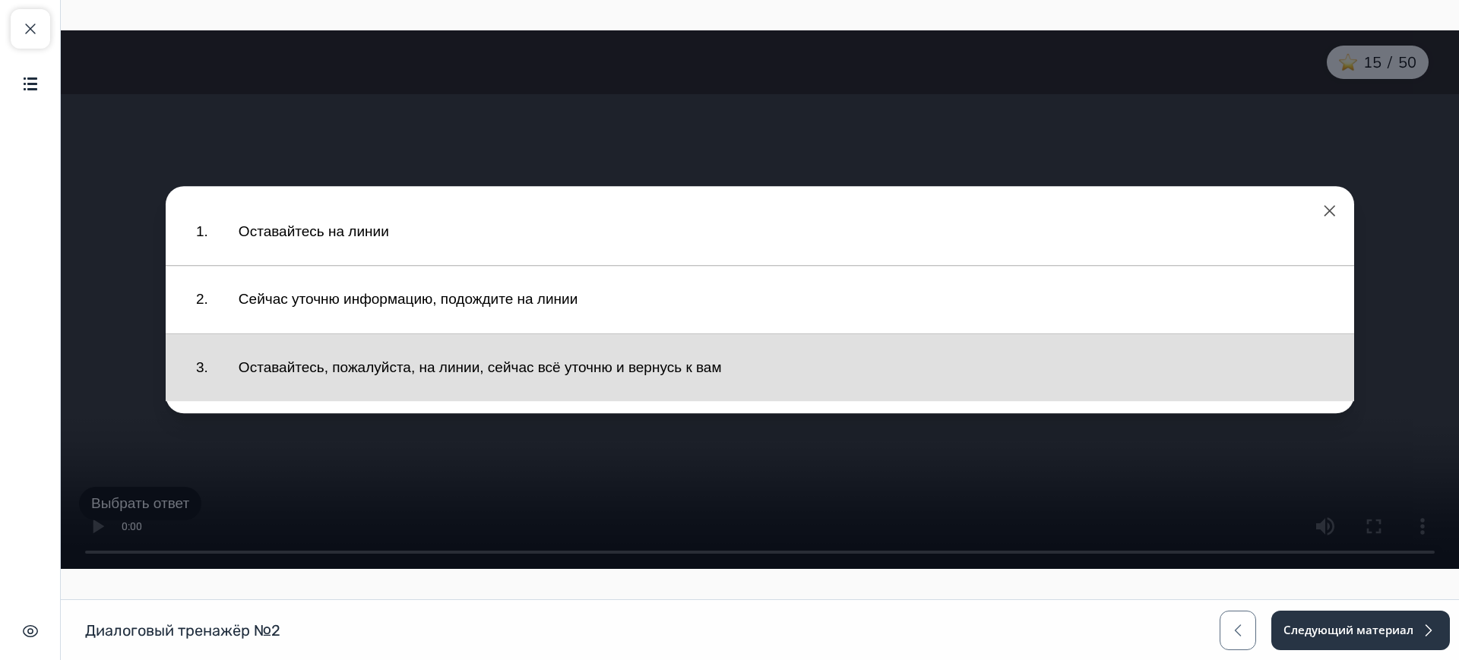
click at [290, 382] on button "Оставайтесь, пожалуйста, на линии, сейчас всё уточню и вернусь к вам" at bounding box center [781, 368] width 1116 height 52
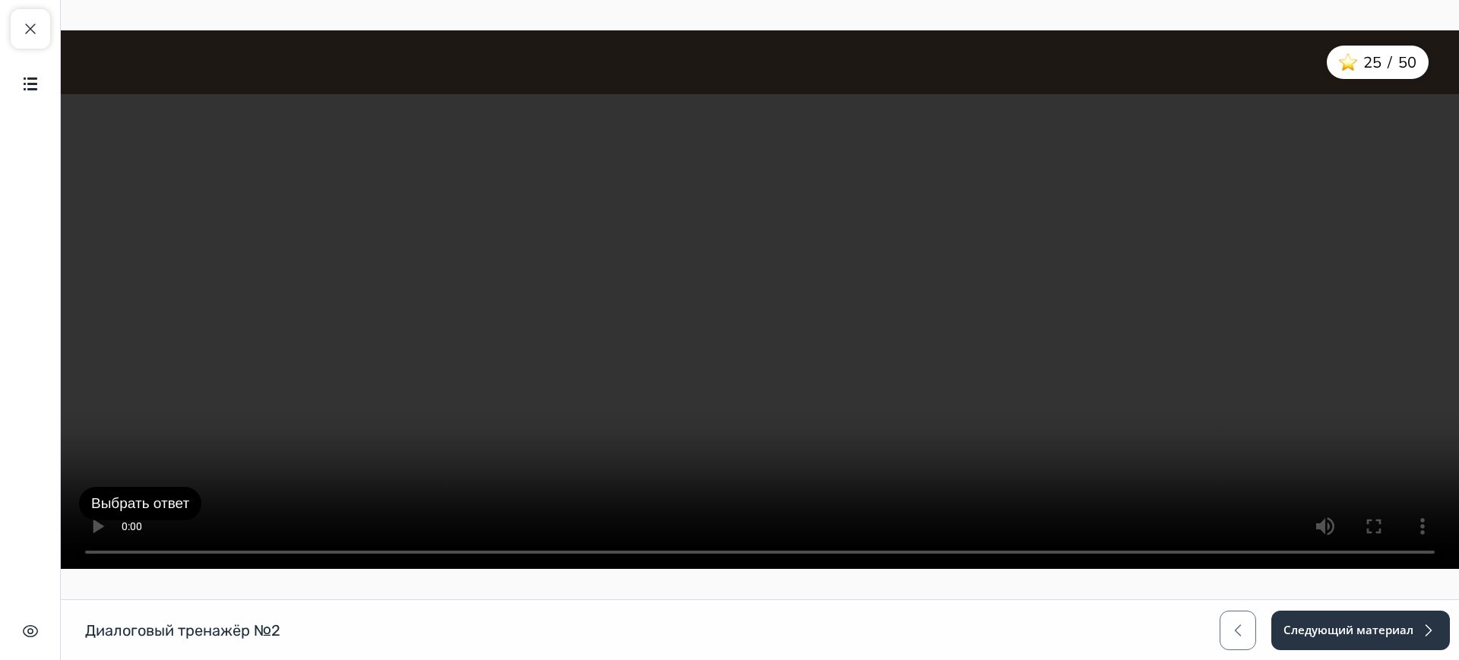
click at [147, 502] on button "Выбрать ответ" at bounding box center [140, 504] width 122 height 34
